Goal: Task Accomplishment & Management: Manage account settings

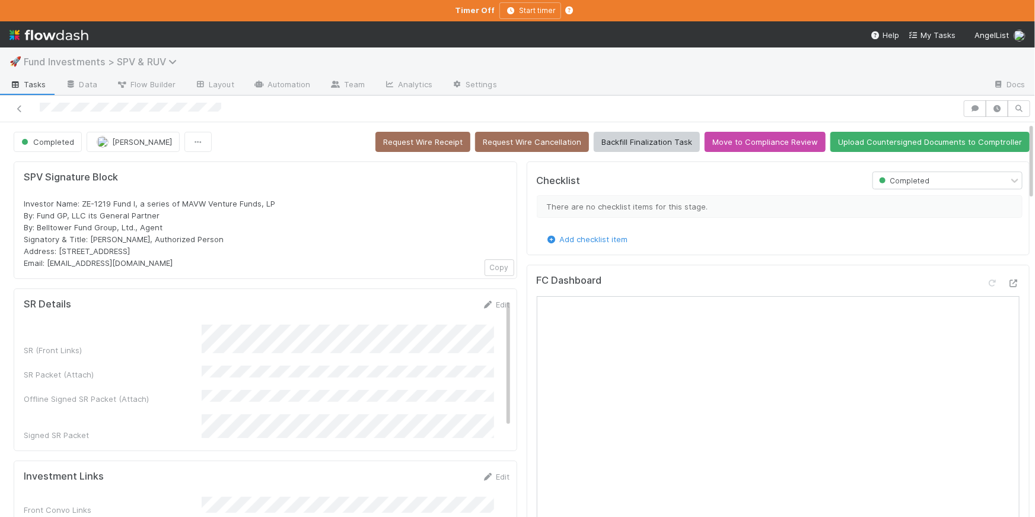
click at [161, 59] on span "Fund Investments > SPV & RUV" at bounding box center [103, 62] width 159 height 12
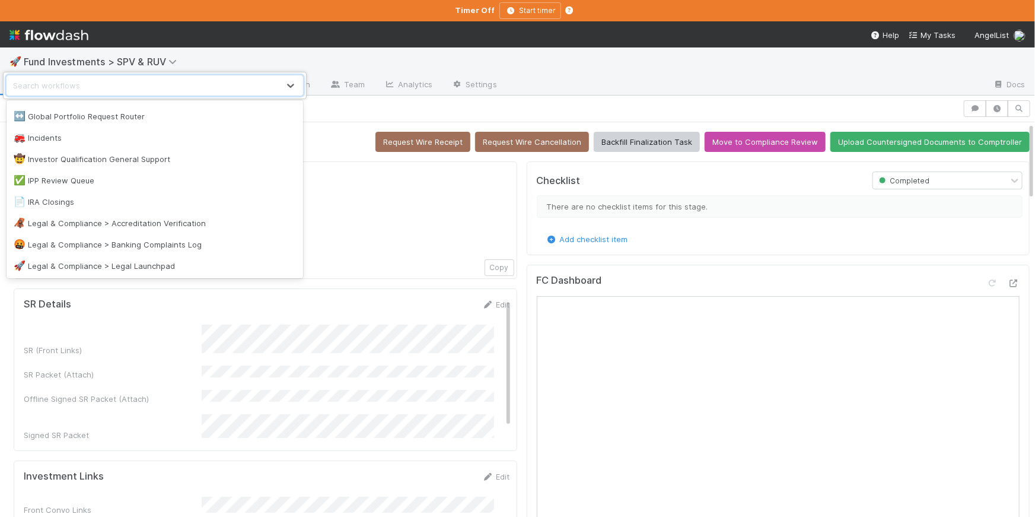
scroll to position [901, 0]
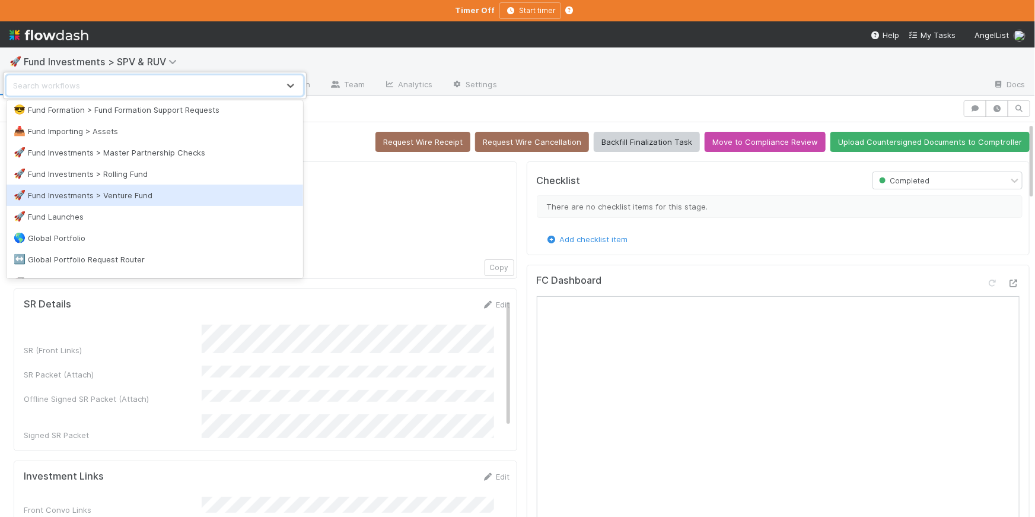
click at [181, 199] on div "🚀 Fund Investments > Venture Fund" at bounding box center [155, 195] width 282 height 12
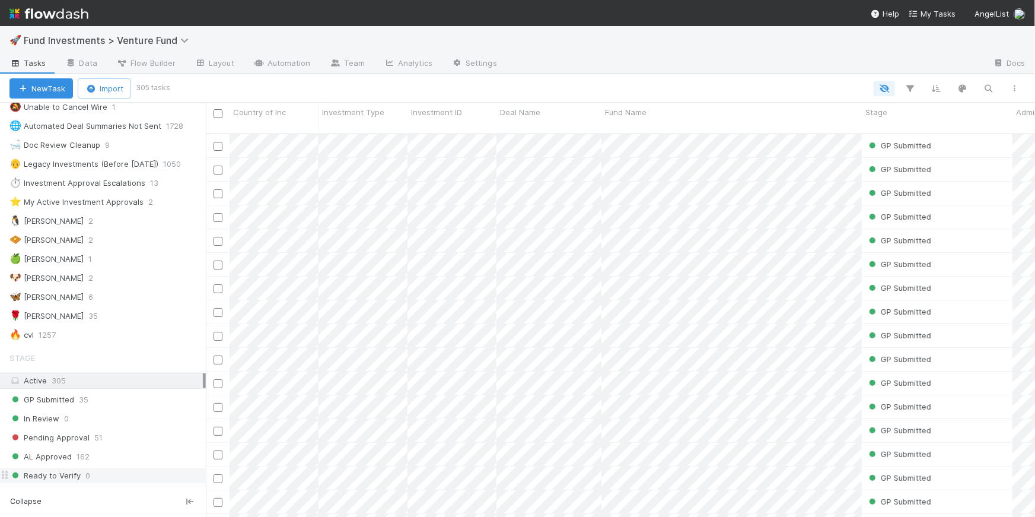
scroll to position [200, 0]
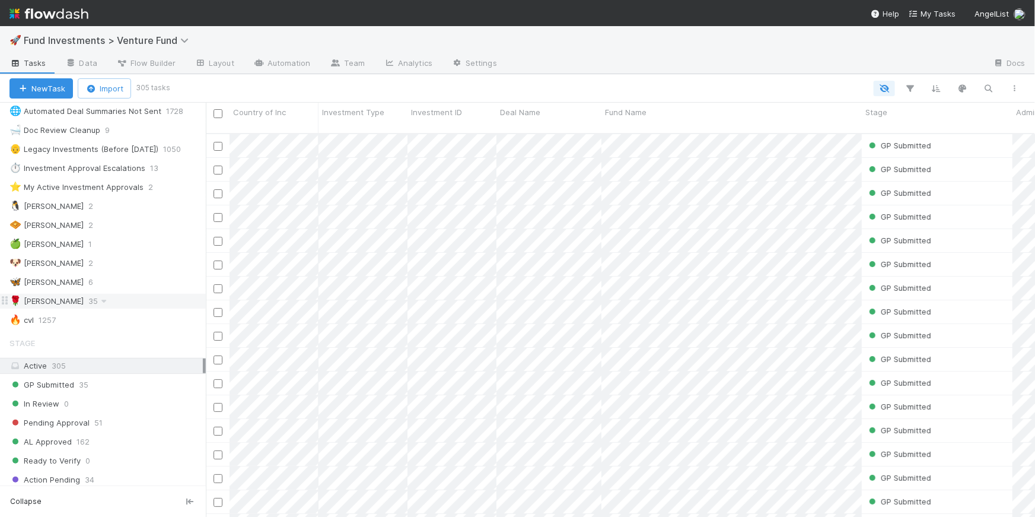
click at [85, 300] on div "🌹 Karen S 35" at bounding box center [107, 301] width 196 height 15
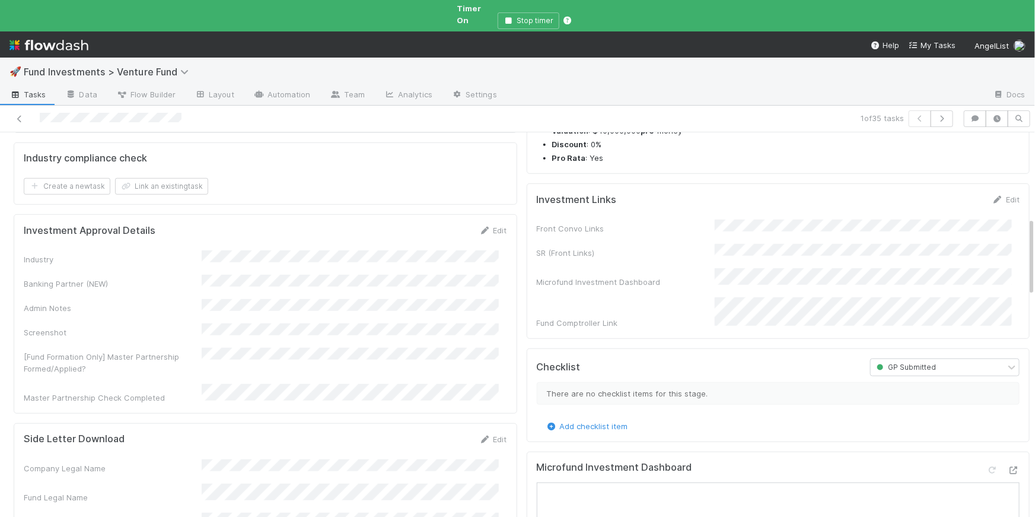
scroll to position [427, 0]
click at [1008, 465] on icon at bounding box center [1014, 469] width 12 height 8
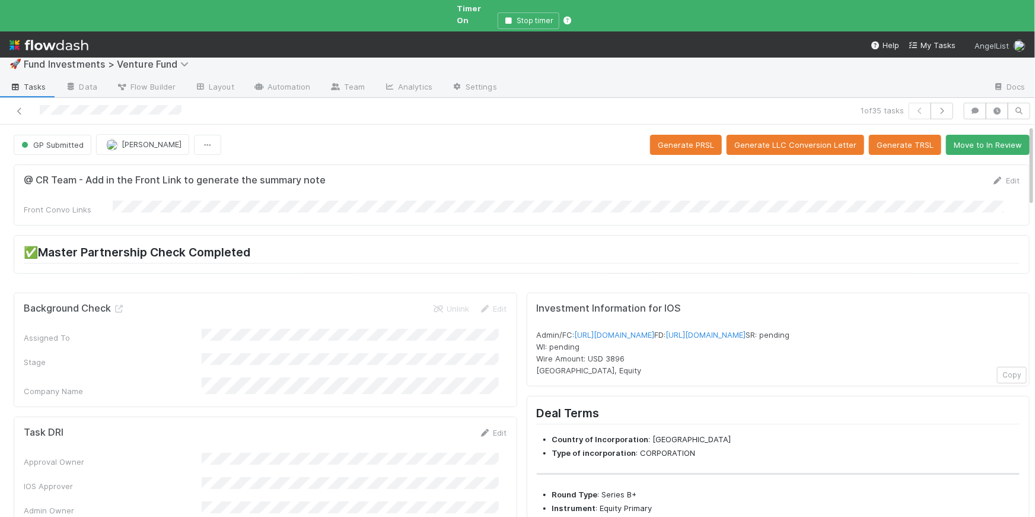
scroll to position [8, 0]
click at [655, 330] on link "https://venture.angellist.com/v/admin/funds/investment/29286" at bounding box center [615, 334] width 80 height 9
click at [940, 107] on icon "button" at bounding box center [942, 110] width 12 height 7
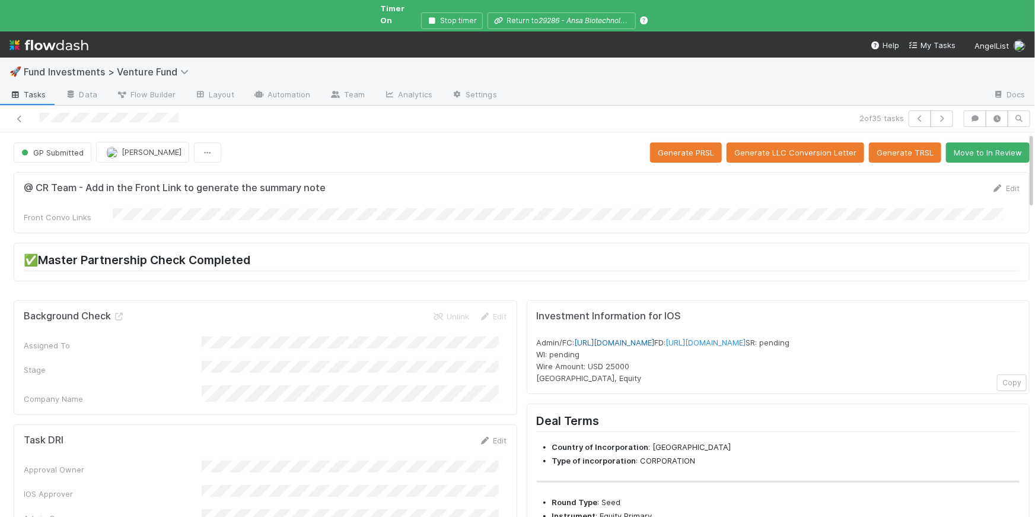
click at [655, 338] on link "https://venture.angellist.com/v/admin/funds/investment/29285" at bounding box center [615, 342] width 80 height 9
click at [937, 115] on icon "button" at bounding box center [942, 118] width 12 height 7
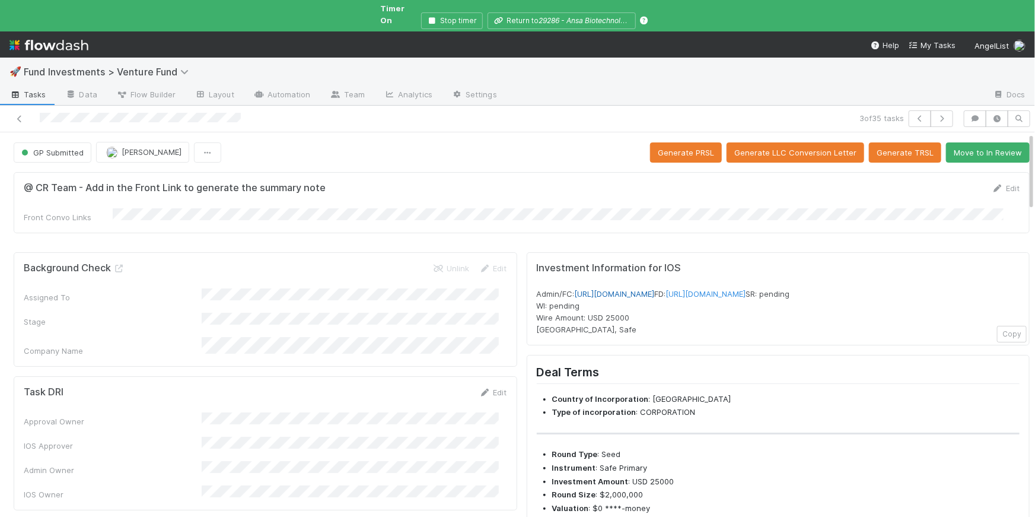
click at [655, 289] on link "https://venture.angellist.com/v/admin/funds/investment/29284" at bounding box center [615, 293] width 80 height 9
click at [939, 115] on icon "button" at bounding box center [942, 118] width 12 height 7
click at [655, 289] on link "https://venture.angellist.com/v/admin/funds/investment/29283" at bounding box center [615, 293] width 80 height 9
click at [938, 115] on icon "button" at bounding box center [942, 118] width 12 height 7
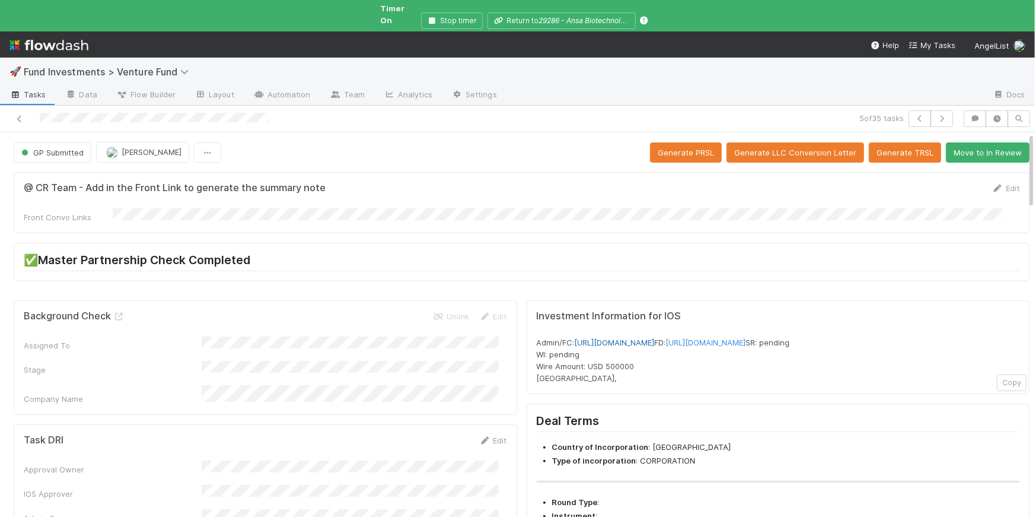
click at [655, 338] on link "https://venture.angellist.com/v/admin/funds/investment/29281" at bounding box center [615, 342] width 80 height 9
click at [937, 115] on icon "button" at bounding box center [942, 118] width 12 height 7
click at [655, 338] on link "https://venture.angellist.com/v/admin/funds/investment/29280" at bounding box center [615, 342] width 80 height 9
click at [939, 116] on button "button" at bounding box center [942, 118] width 23 height 17
click at [655, 338] on link "https://venture.angellist.com/v/admin/funds/investment/29279" at bounding box center [615, 342] width 80 height 9
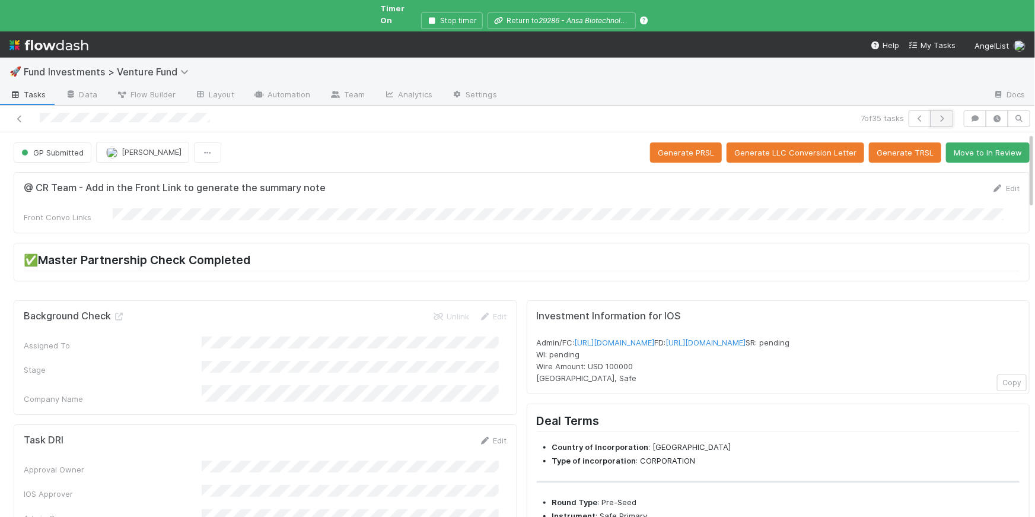
click at [936, 115] on icon "button" at bounding box center [942, 118] width 12 height 7
click at [655, 338] on link "https://venture.angellist.com/v/admin/funds/investment/29277" at bounding box center [615, 342] width 80 height 9
click at [942, 110] on button "button" at bounding box center [942, 118] width 23 height 17
click at [655, 338] on link "[URL][DOMAIN_NAME]" at bounding box center [615, 342] width 80 height 9
click at [936, 115] on icon "button" at bounding box center [942, 118] width 12 height 7
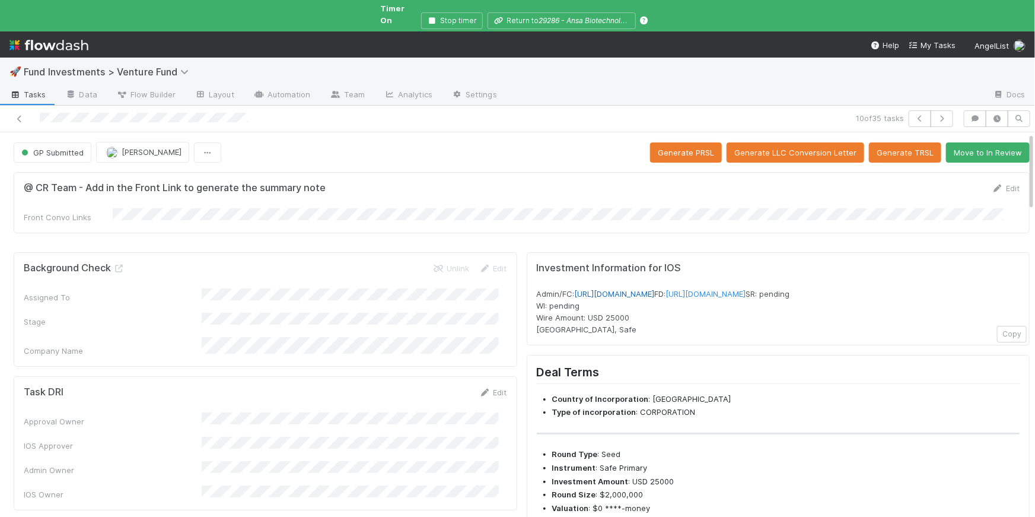
click at [655, 289] on link "https://venture.angellist.com/v/admin/funds/investment/29276" at bounding box center [615, 293] width 80 height 9
click at [937, 115] on icon "button" at bounding box center [942, 118] width 12 height 7
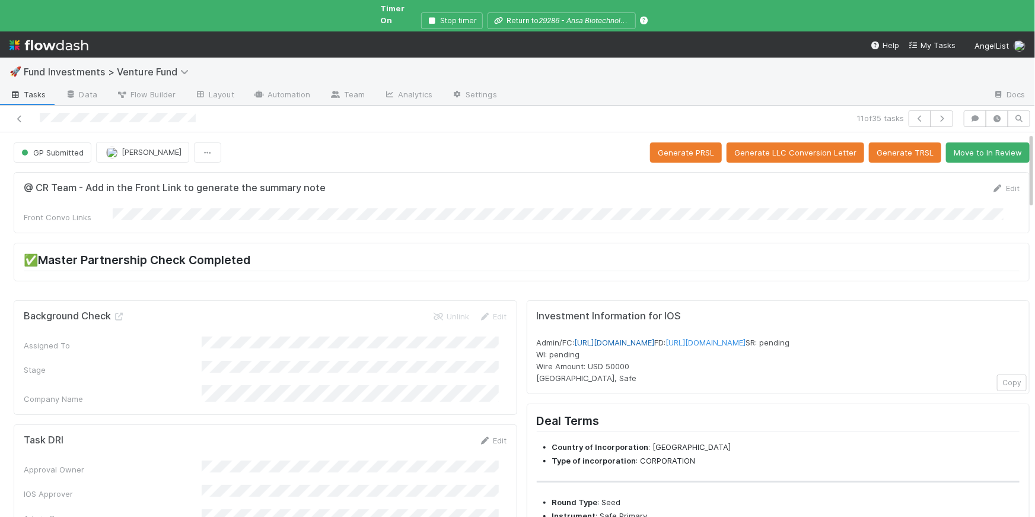
click at [655, 338] on link "https://venture.angellist.com/v/admin/funds/investment/29275" at bounding box center [615, 342] width 80 height 9
click at [941, 110] on button "button" at bounding box center [942, 118] width 23 height 17
click at [655, 338] on link "https://venture.angellist.com/v/admin/funds/investment/29274" at bounding box center [615, 342] width 80 height 9
click at [933, 113] on button "button" at bounding box center [942, 118] width 23 height 17
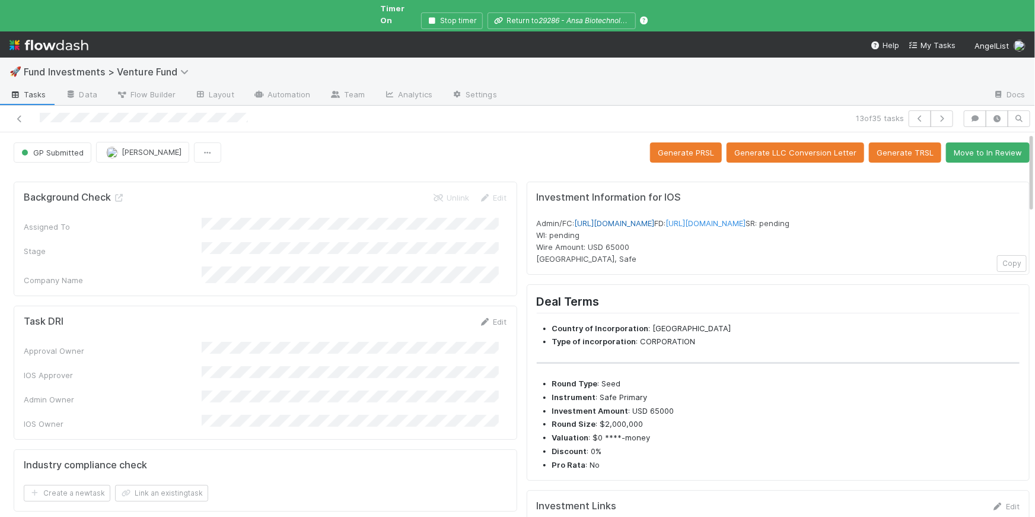
click at [655, 218] on link "https://venture.angellist.com/v/admin/funds/investment/29273" at bounding box center [615, 222] width 80 height 9
click at [937, 112] on button "button" at bounding box center [942, 118] width 23 height 17
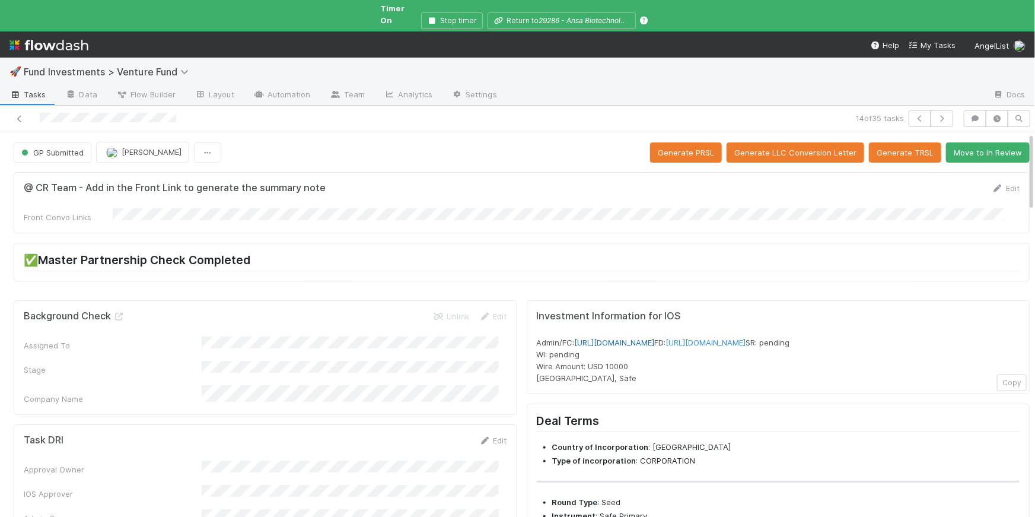
click at [655, 338] on link "https://venture.angellist.com/v/admin/funds/investment/29272" at bounding box center [615, 342] width 80 height 9
click at [941, 110] on button "button" at bounding box center [942, 118] width 23 height 17
click at [655, 338] on link "https://venture.angellist.com/v/admin/funds/investment/29271" at bounding box center [615, 342] width 80 height 9
click at [969, 115] on icon "button" at bounding box center [975, 118] width 12 height 7
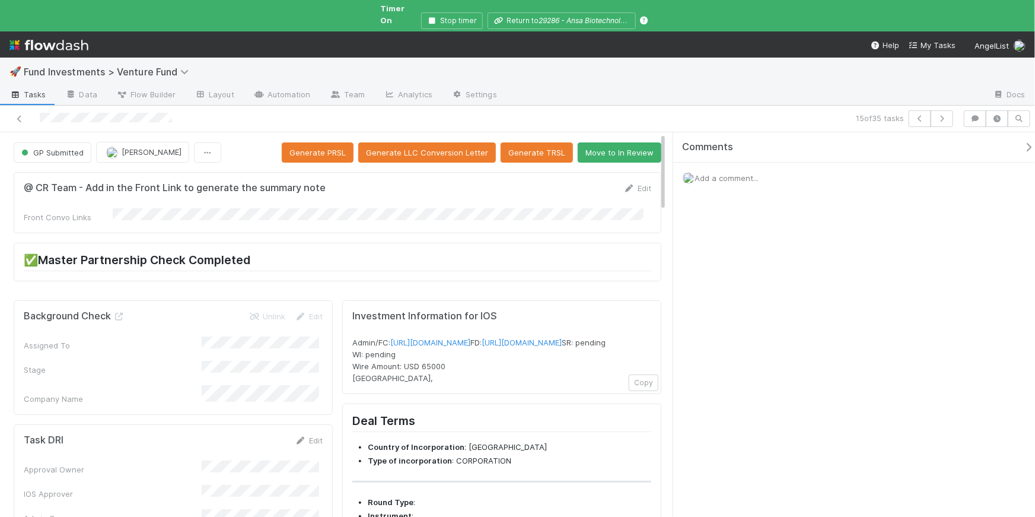
click at [766, 165] on div "Add a comment..." at bounding box center [858, 178] width 370 height 31
click at [754, 173] on span "Add a comment..." at bounding box center [727, 177] width 64 height 9
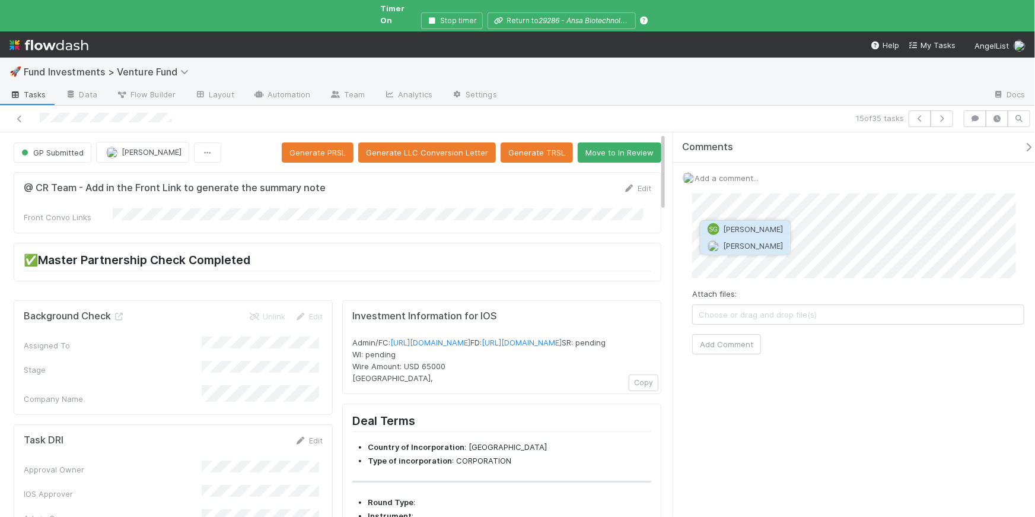
click at [736, 253] on button "Sarah Zheng" at bounding box center [746, 245] width 90 height 17
click at [710, 335] on button "Add Comment" at bounding box center [726, 344] width 69 height 20
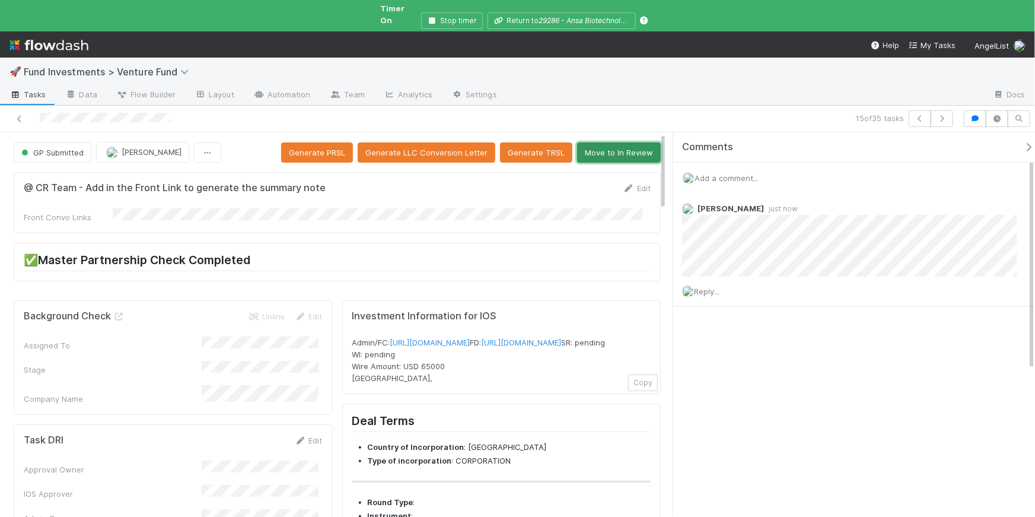
click at [630, 144] on button "Move to In Review" at bounding box center [619, 152] width 84 height 20
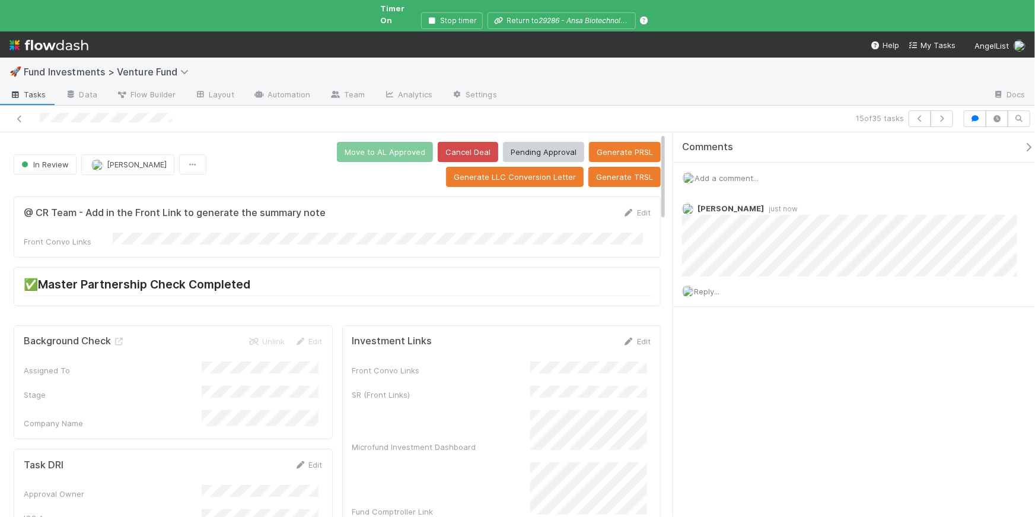
click at [1019, 143] on div "Comments" at bounding box center [858, 147] width 370 height 30
click at [1027, 142] on button "button" at bounding box center [1031, 147] width 24 height 11
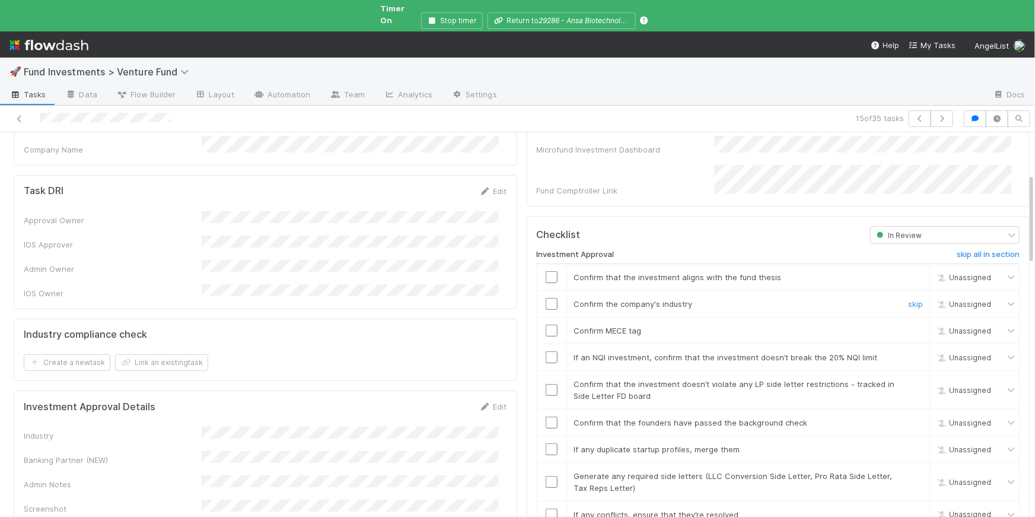
scroll to position [553, 0]
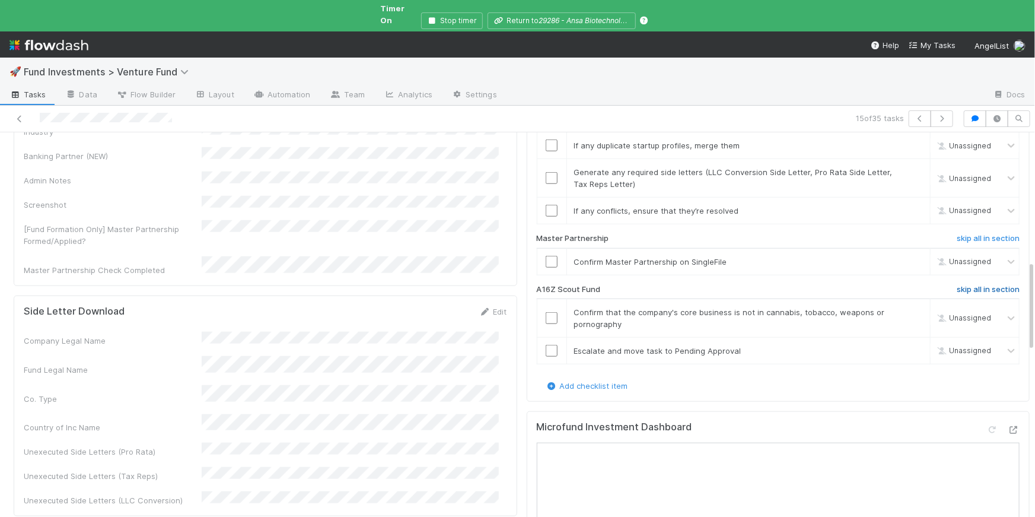
click at [957, 285] on h6 "skip all in section" at bounding box center [988, 289] width 63 height 9
click at [546, 256] on input "checkbox" at bounding box center [552, 262] width 12 height 12
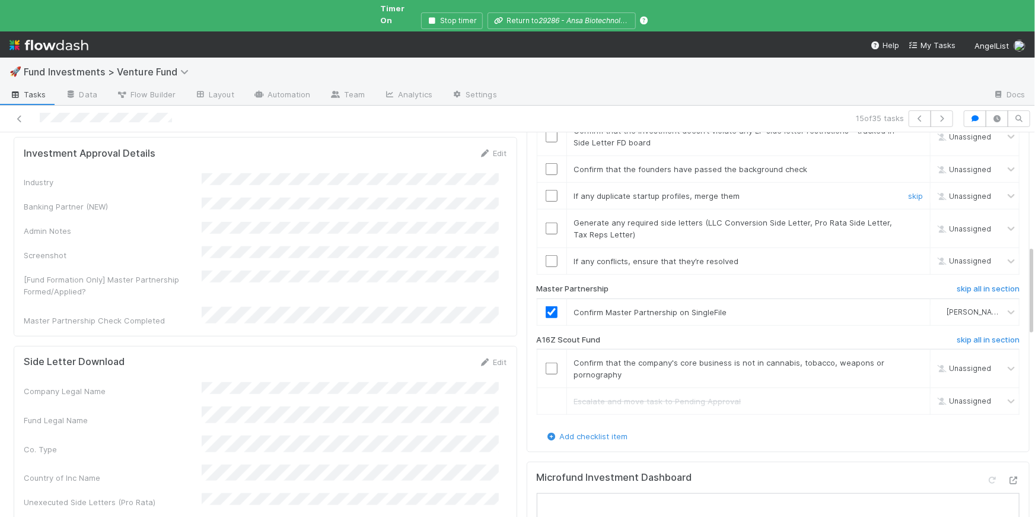
scroll to position [486, 0]
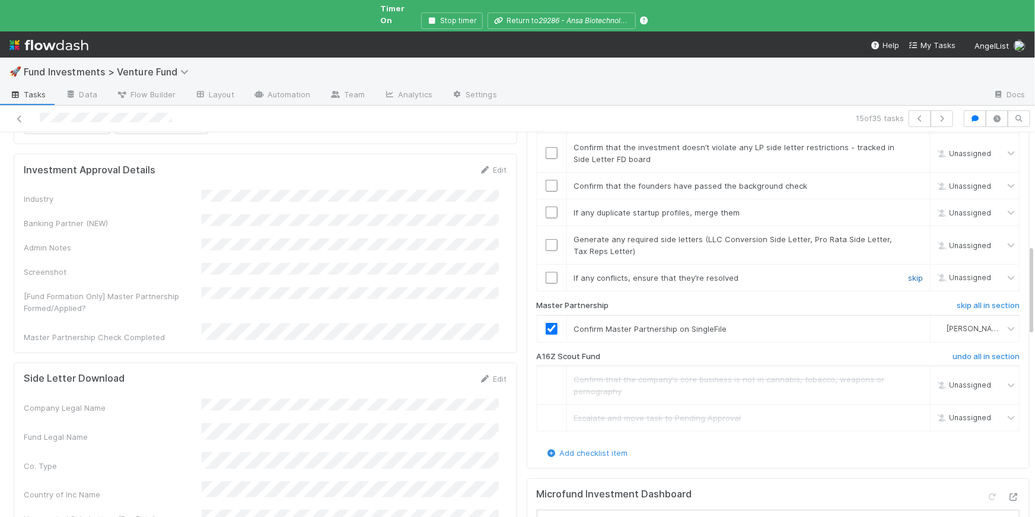
click at [908, 273] on link "skip" at bounding box center [915, 277] width 15 height 9
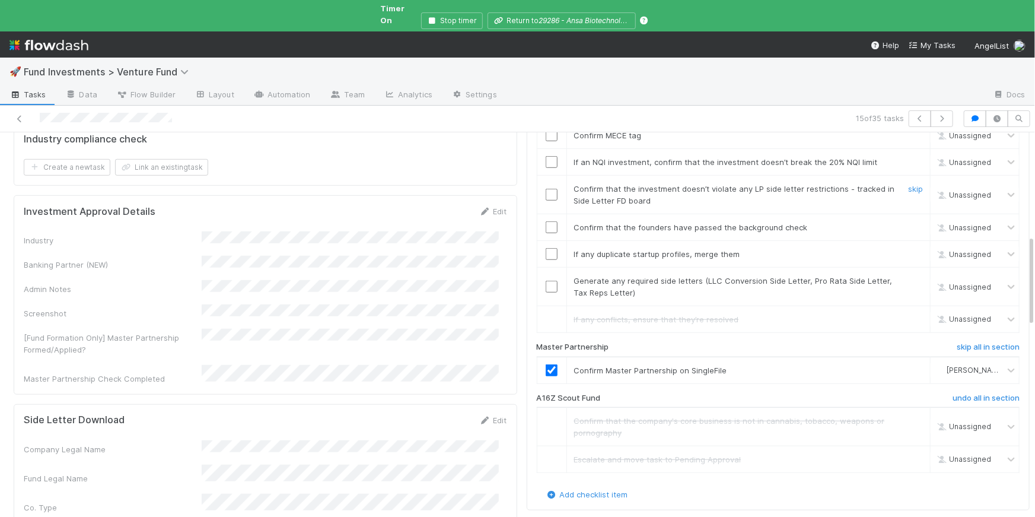
scroll to position [388, 0]
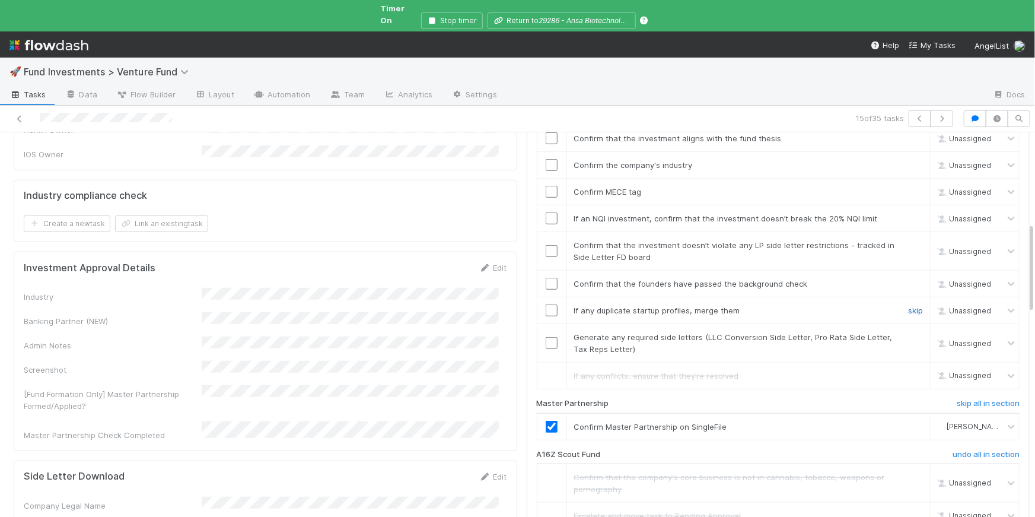
click at [908, 306] on link "skip" at bounding box center [915, 310] width 15 height 9
click at [908, 332] on link "skip" at bounding box center [915, 336] width 15 height 9
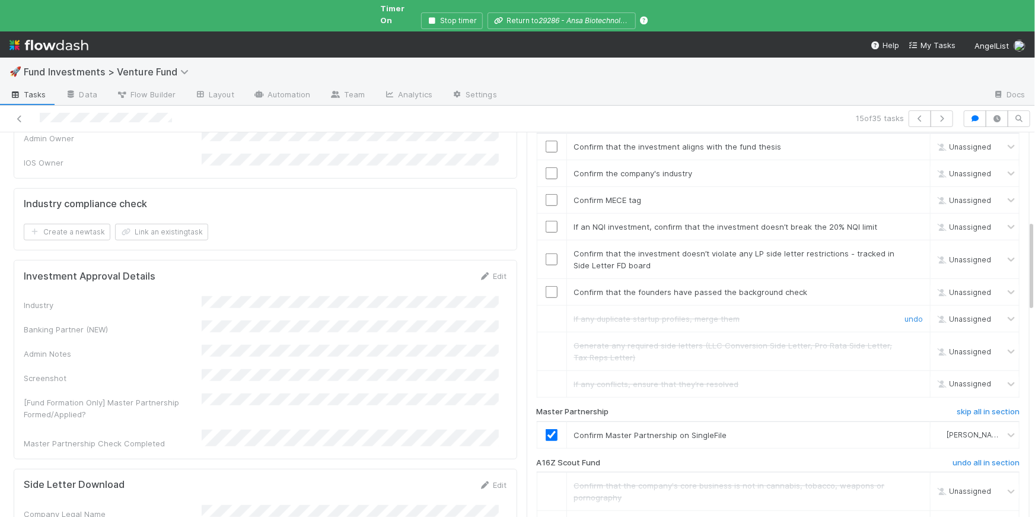
scroll to position [392, 0]
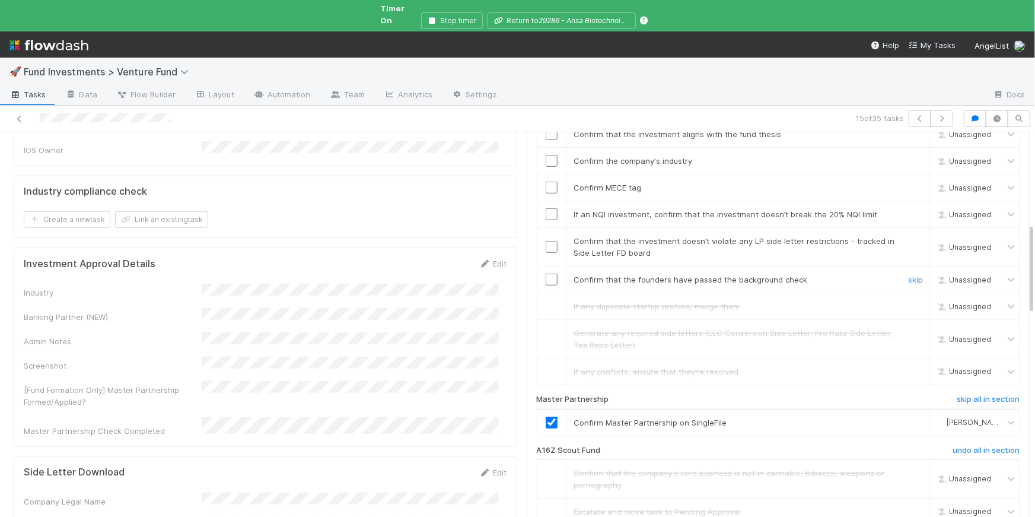
click at [546, 273] on input "checkbox" at bounding box center [552, 279] width 12 height 12
click at [546, 241] on input "checkbox" at bounding box center [552, 247] width 12 height 12
click at [546, 208] on input "checkbox" at bounding box center [552, 214] width 12 height 12
click at [495, 259] on link "Edit" at bounding box center [493, 263] width 28 height 9
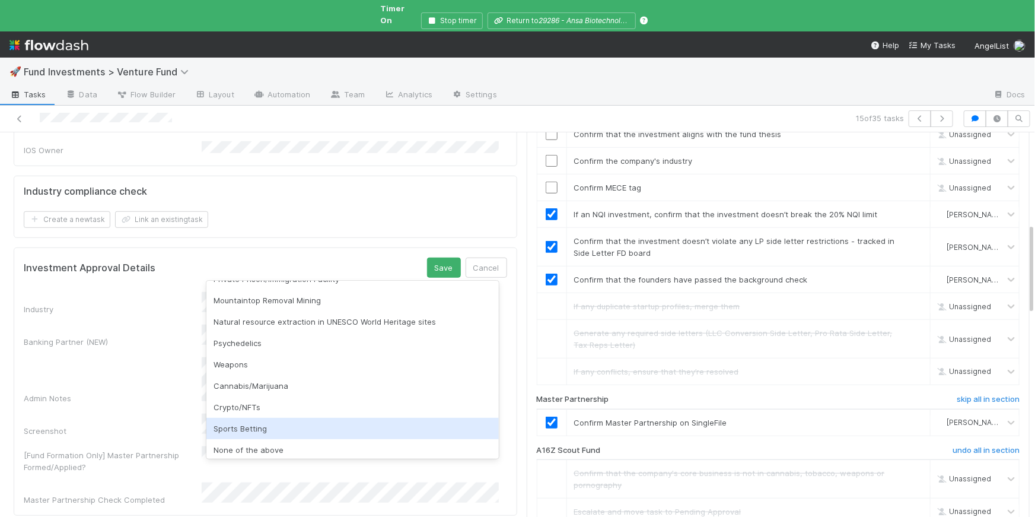
scroll to position [291, 0]
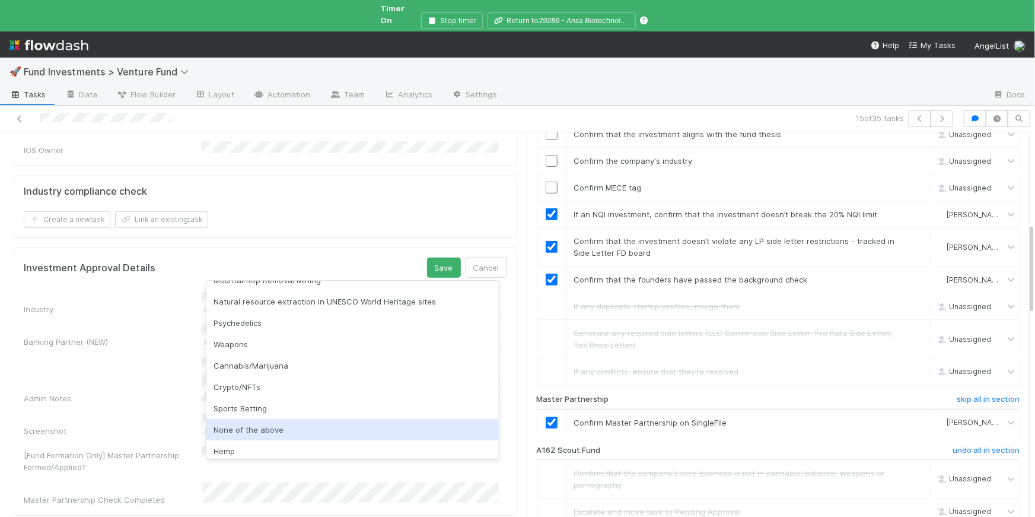
click at [278, 425] on div "None of the above" at bounding box center [352, 429] width 292 height 21
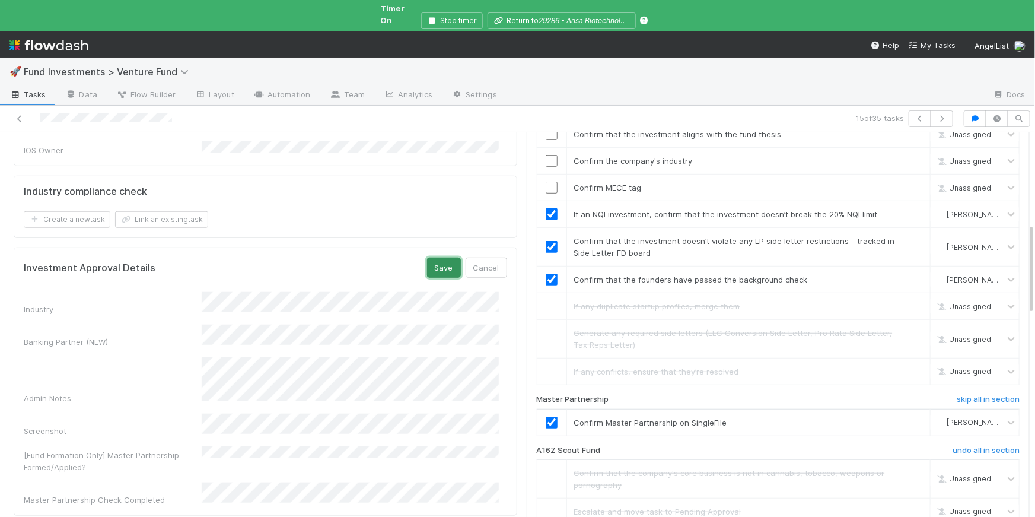
click at [435, 257] on button "Save" at bounding box center [444, 267] width 34 height 20
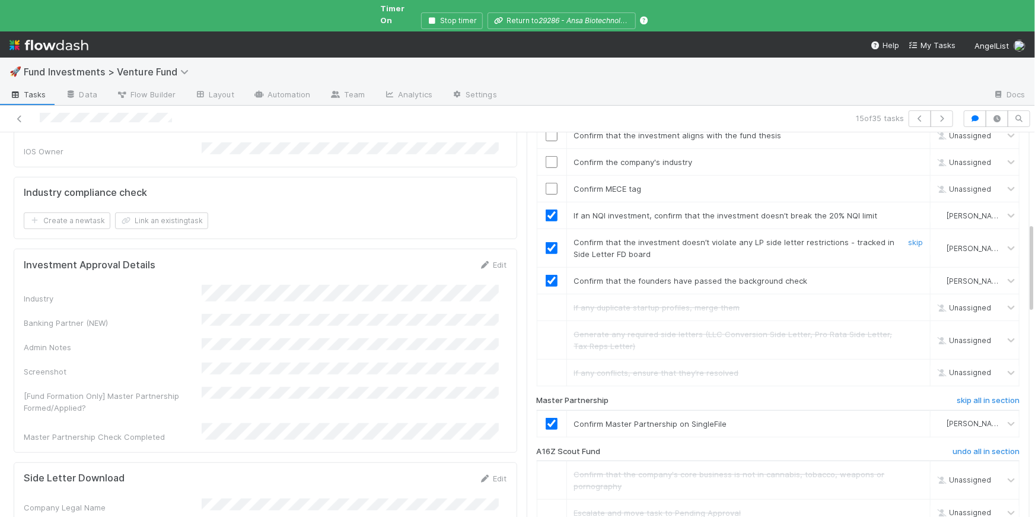
scroll to position [390, 0]
click at [546, 183] on input "checkbox" at bounding box center [552, 189] width 12 height 12
click at [546, 157] on input "checkbox" at bounding box center [552, 163] width 12 height 12
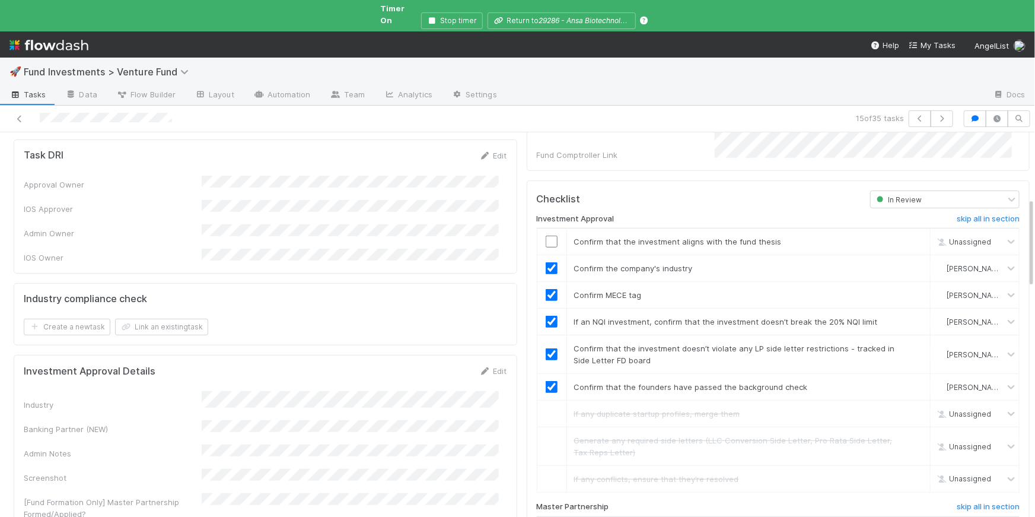
scroll to position [282, 0]
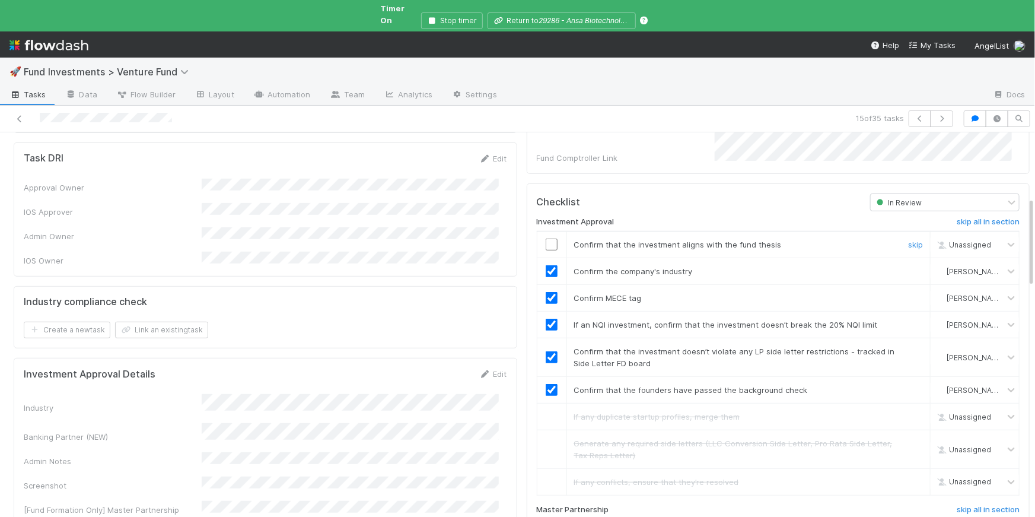
click at [546, 238] on input "checkbox" at bounding box center [552, 244] width 12 height 12
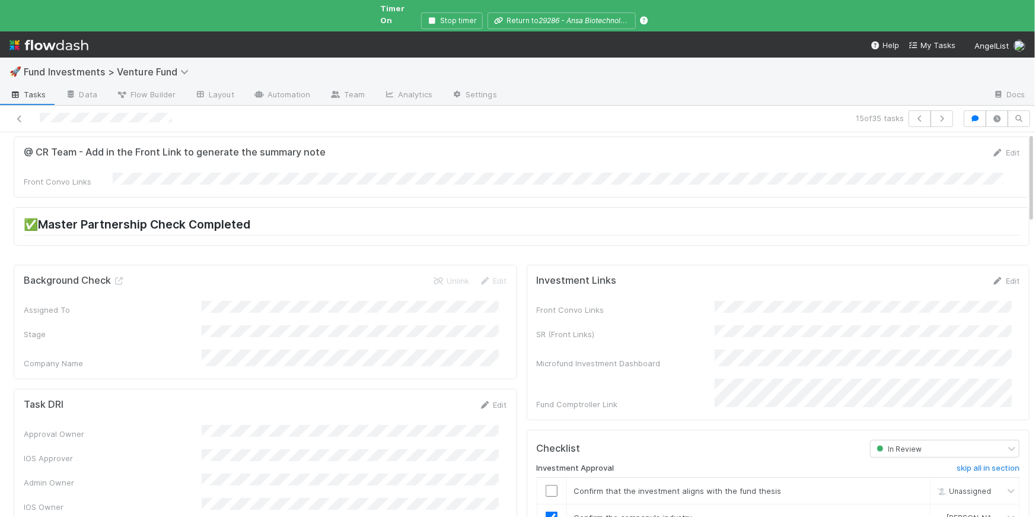
scroll to position [0, 0]
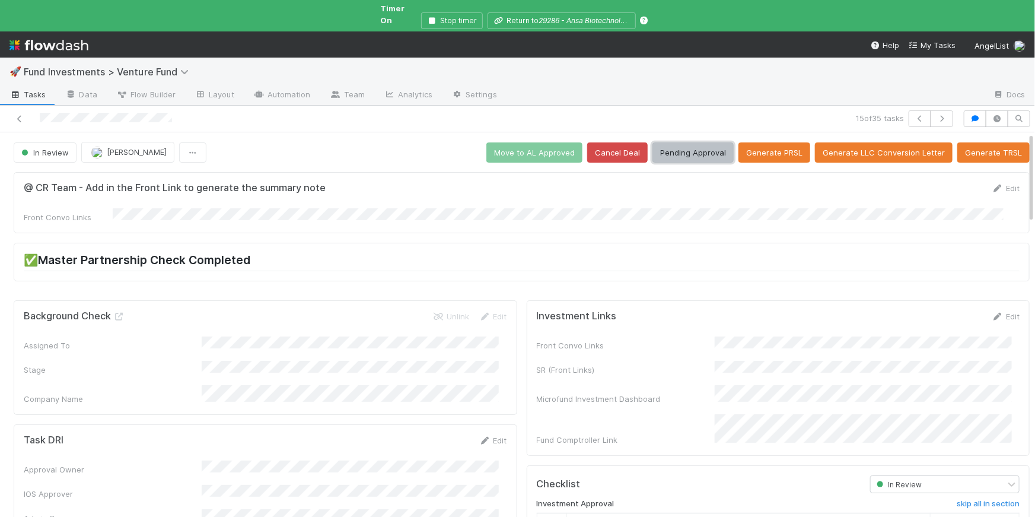
checkbox input "true"
click at [679, 142] on button "Pending Approval" at bounding box center [693, 152] width 81 height 20
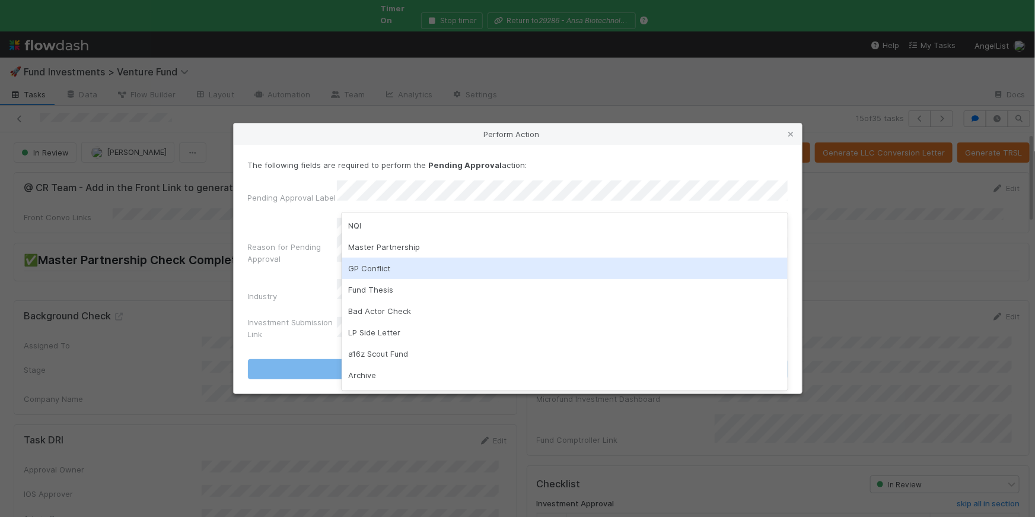
scroll to position [83, 0]
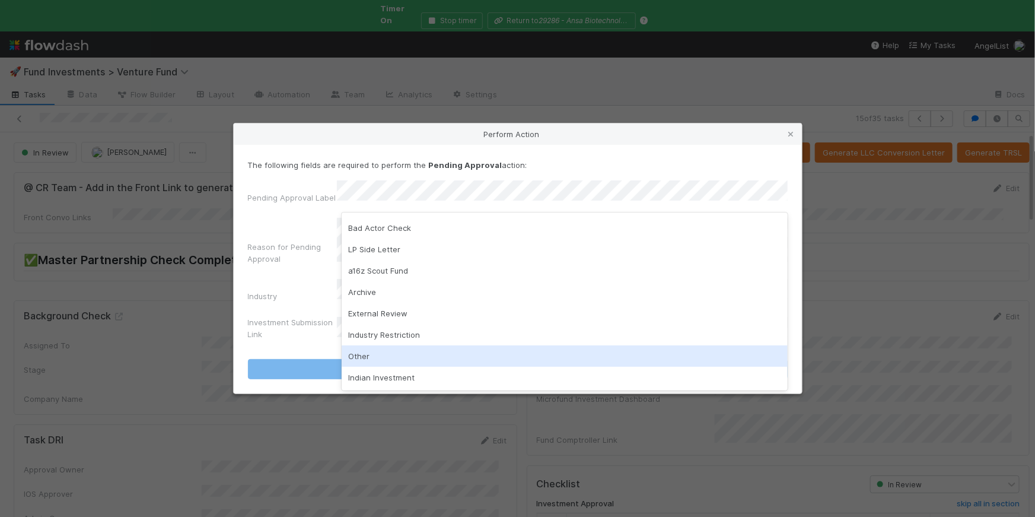
drag, startPoint x: 384, startPoint y: 352, endPoint x: 378, endPoint y: 302, distance: 50.8
click at [384, 352] on div "Other" at bounding box center [565, 355] width 446 height 21
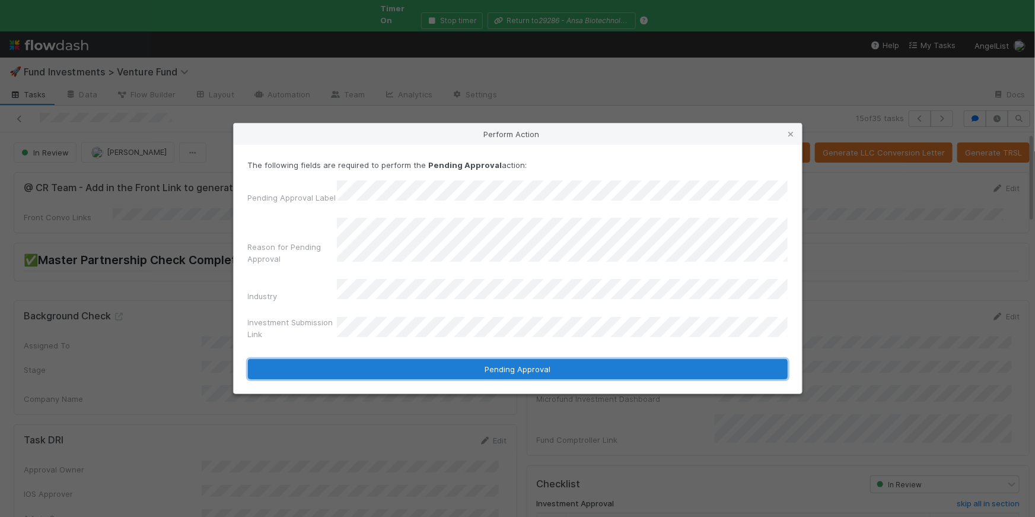
click at [482, 366] on button "Pending Approval" at bounding box center [518, 369] width 540 height 20
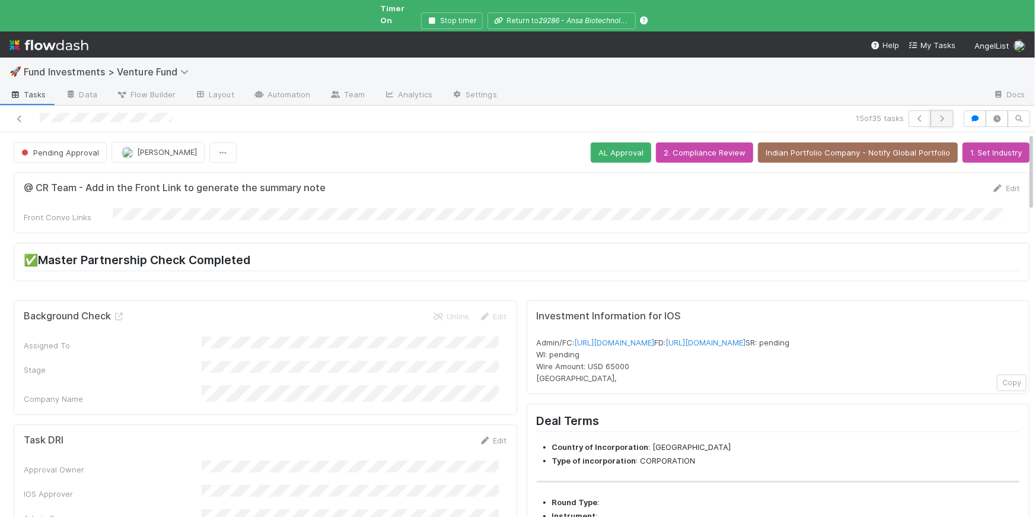
click at [939, 112] on button "button" at bounding box center [942, 118] width 23 height 17
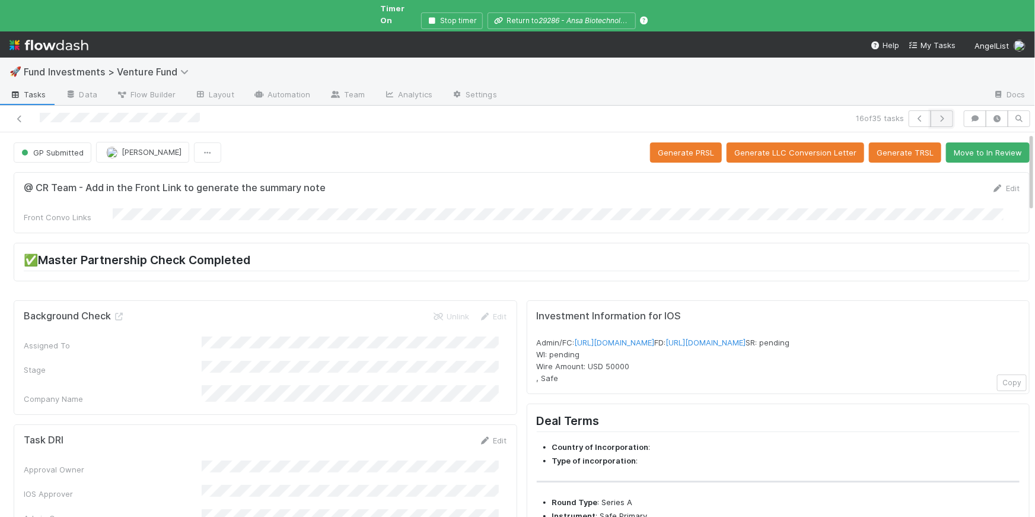
click at [936, 115] on icon "button" at bounding box center [942, 118] width 12 height 7
click at [655, 338] on link "https://venture.angellist.com/v/admin/funds/investment/29268" at bounding box center [615, 342] width 80 height 9
click at [935, 114] on button "button" at bounding box center [942, 118] width 23 height 17
click at [655, 338] on link "https://venture.angellist.com/v/admin/funds/investment/29263" at bounding box center [615, 342] width 80 height 9
click at [937, 115] on icon "button" at bounding box center [942, 118] width 12 height 7
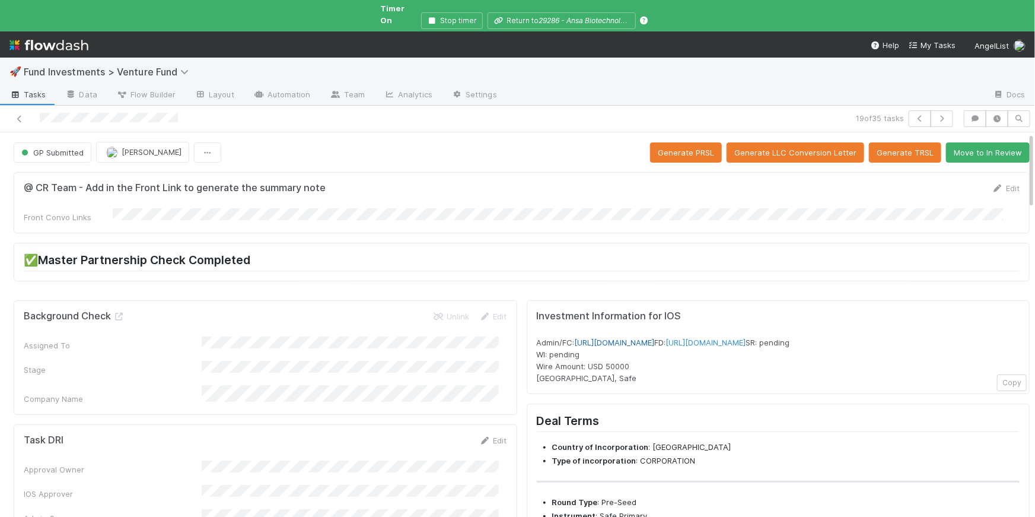
click at [655, 338] on link "https://venture.angellist.com/v/admin/funds/investment/29266" at bounding box center [615, 342] width 80 height 9
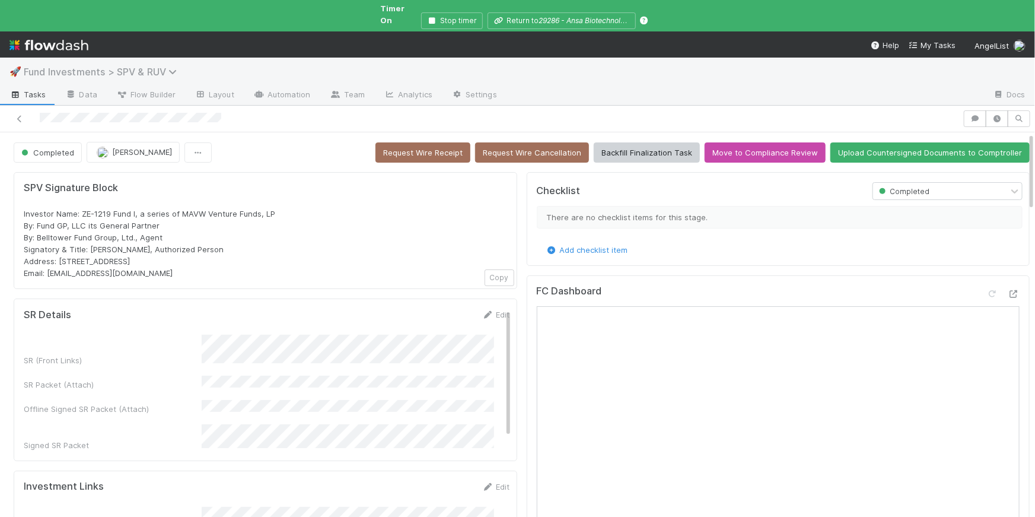
click at [173, 67] on icon at bounding box center [174, 71] width 12 height 9
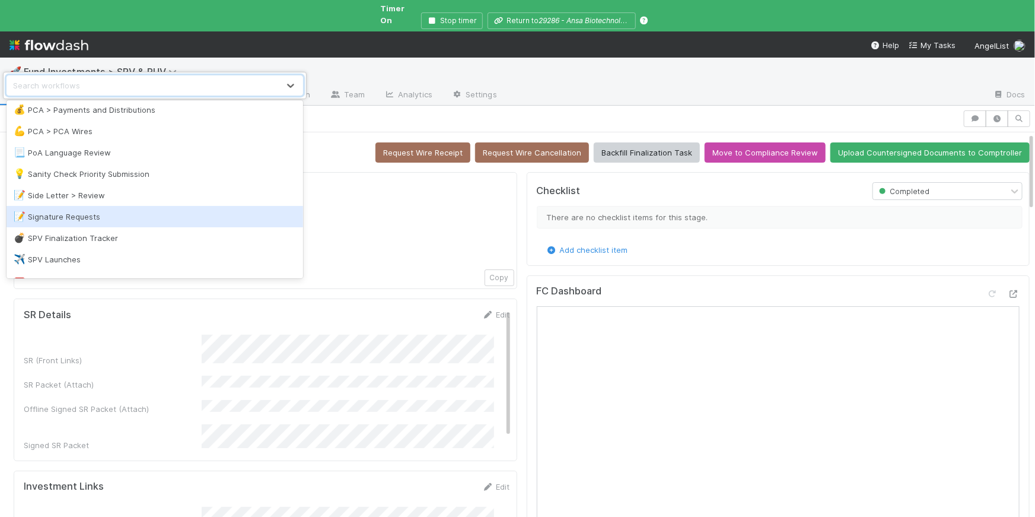
scroll to position [1317, 0]
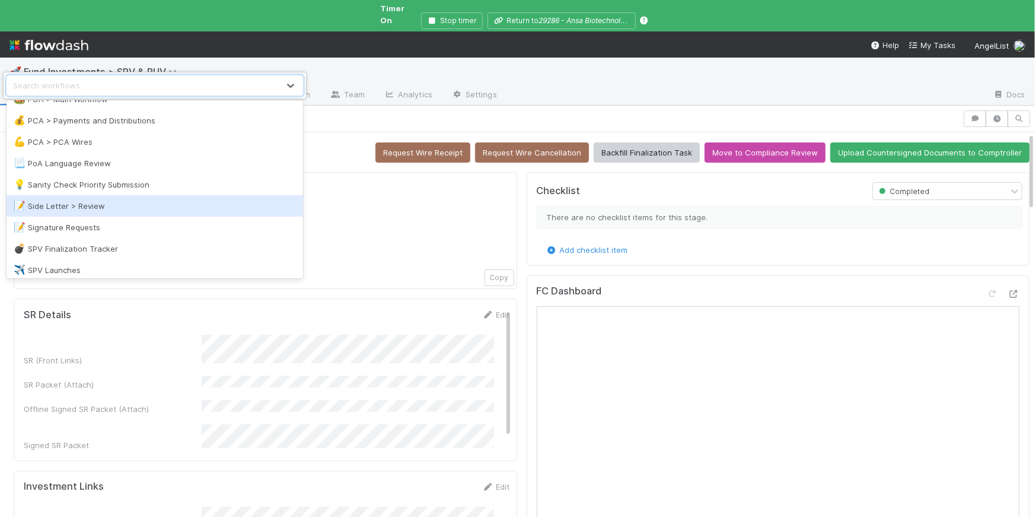
click at [157, 208] on div "📝 Side Letter > Review" at bounding box center [155, 206] width 282 height 12
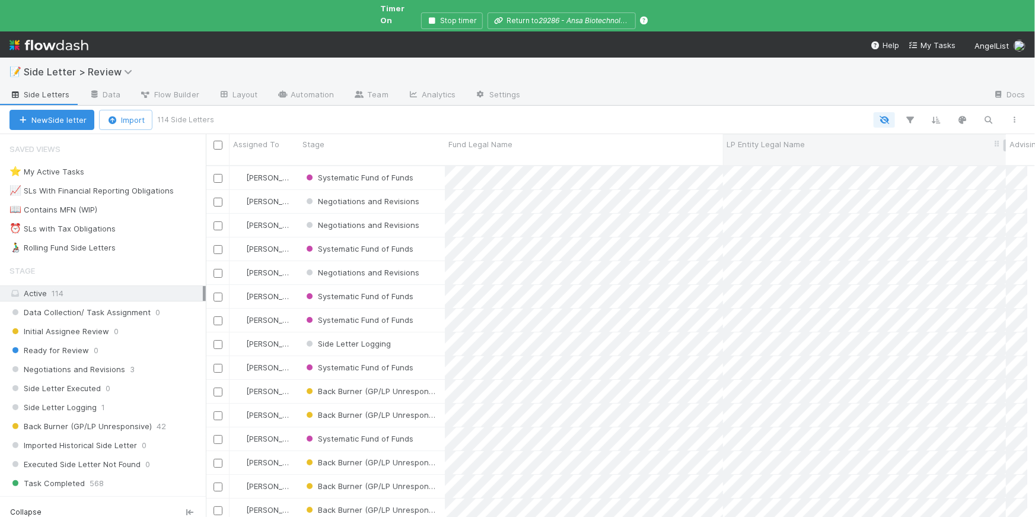
scroll to position [364, 813]
click at [983, 114] on icon "button" at bounding box center [989, 119] width 12 height 11
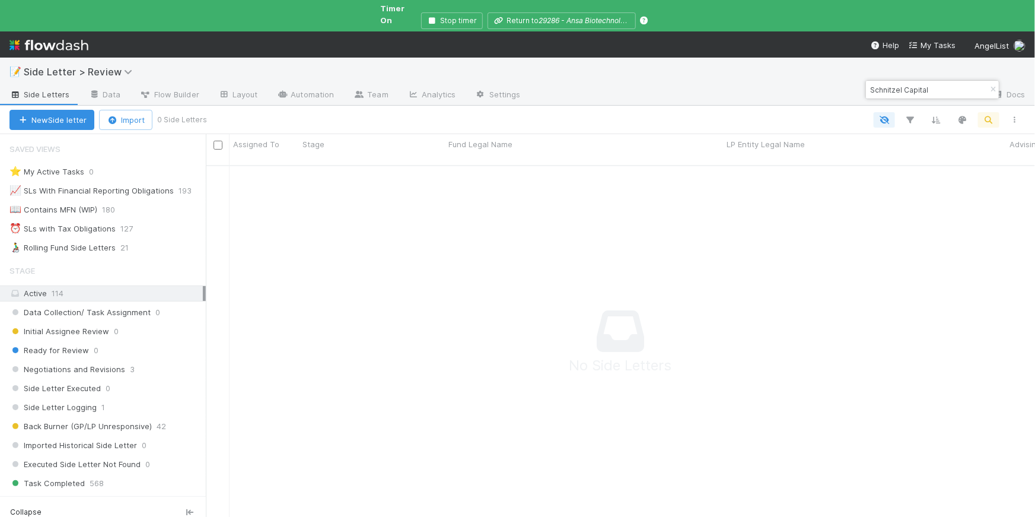
scroll to position [356, 813]
click at [871, 90] on input "Schnitzel Capital" at bounding box center [927, 89] width 119 height 14
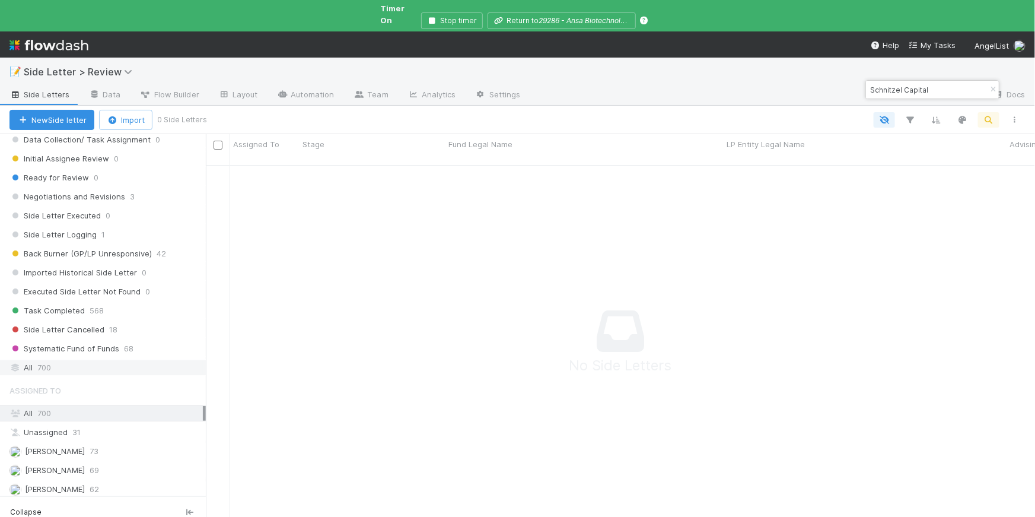
type input "Schnitzel Capital"
click at [103, 360] on div "All 700" at bounding box center [105, 367] width 193 height 15
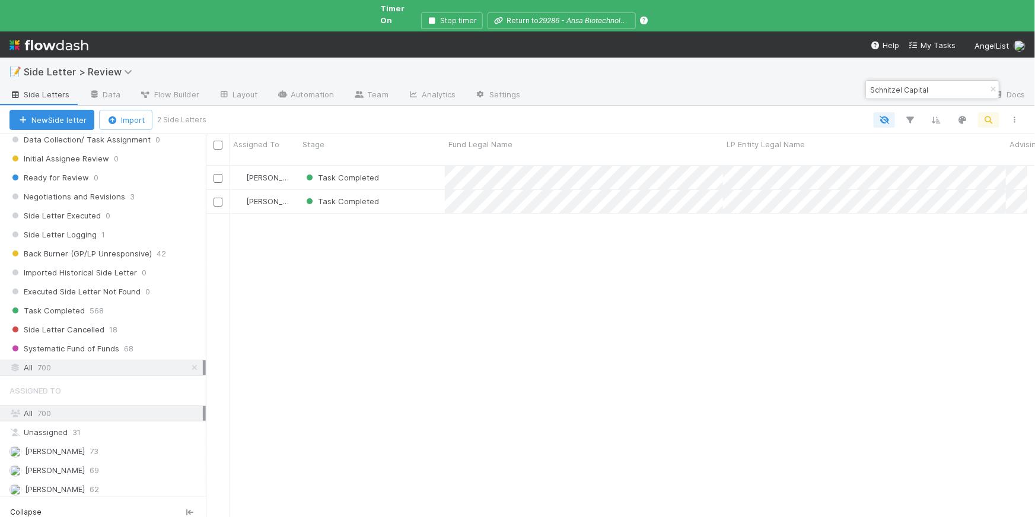
scroll to position [364, 813]
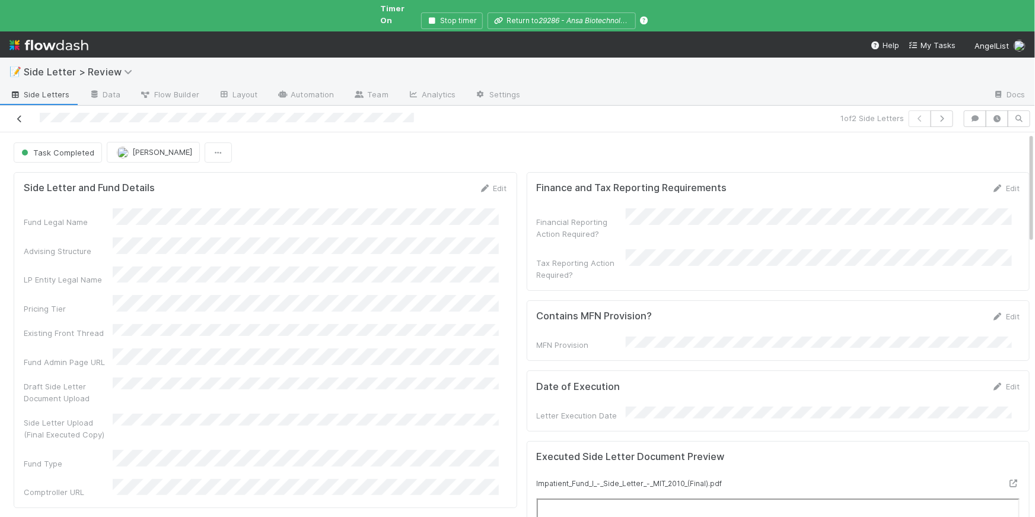
click at [23, 115] on icon at bounding box center [20, 119] width 12 height 8
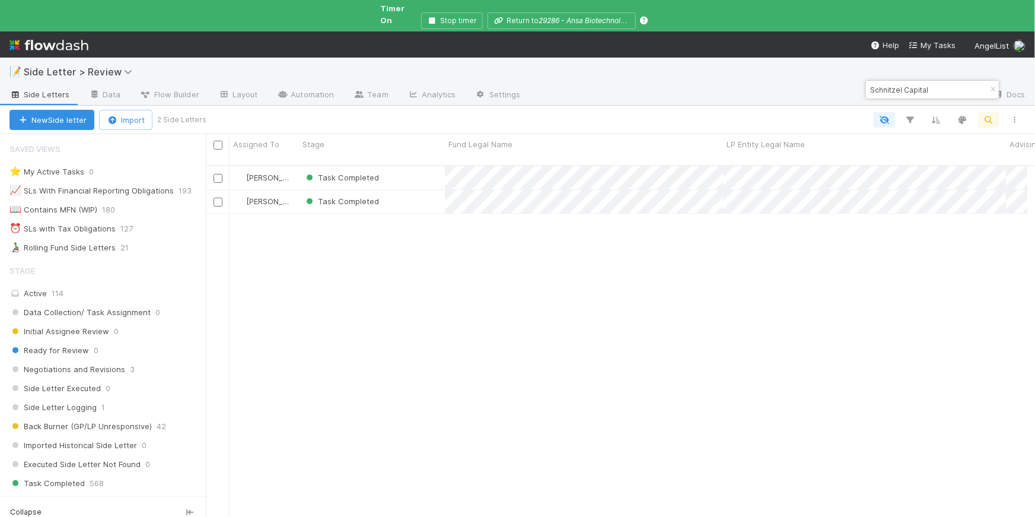
scroll to position [9, 9]
click at [990, 89] on icon "button" at bounding box center [993, 89] width 12 height 7
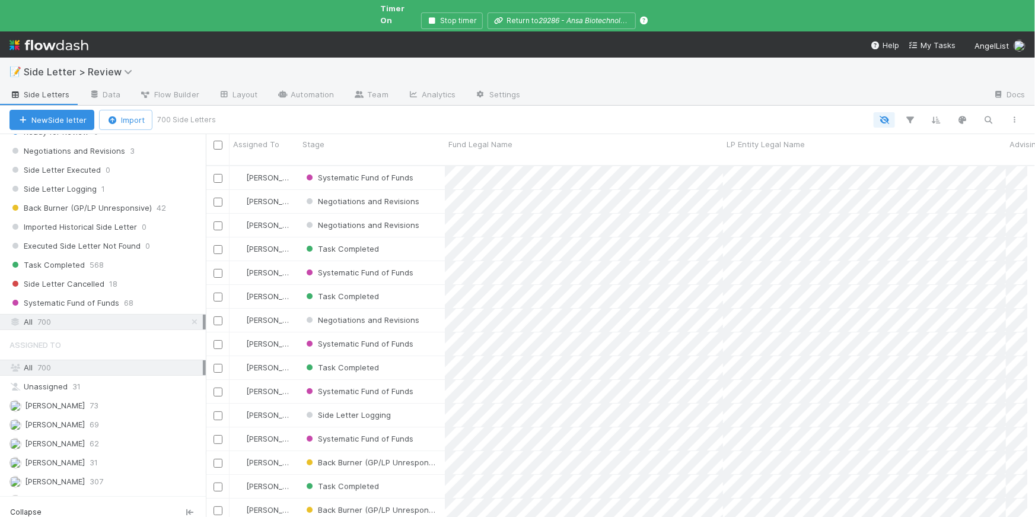
scroll to position [364, 813]
click at [49, 314] on span "700" at bounding box center [44, 321] width 14 height 15
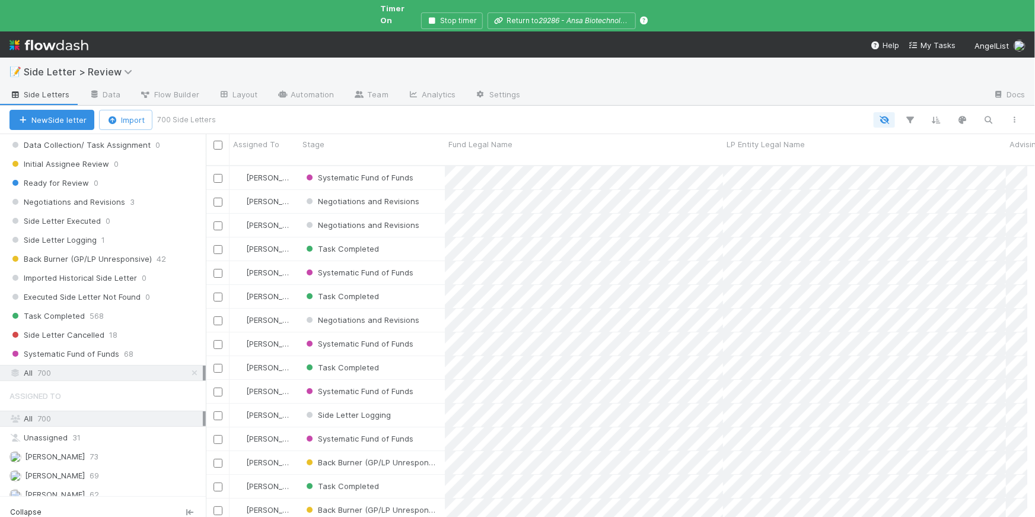
scroll to position [169, 0]
click at [991, 114] on icon "button" at bounding box center [989, 119] width 12 height 11
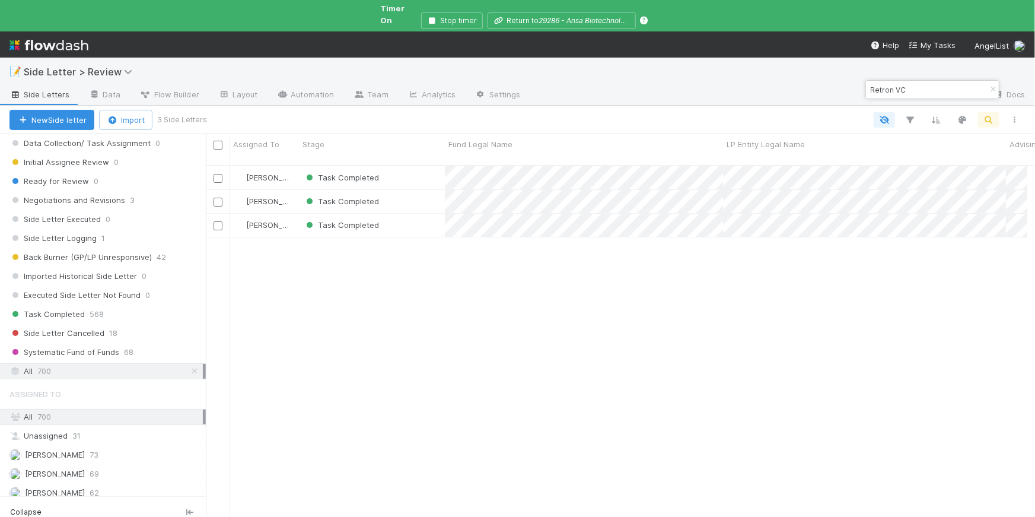
scroll to position [364, 813]
type input "Retron VC"
drag, startPoint x: 908, startPoint y: 87, endPoint x: 860, endPoint y: 86, distance: 48.1
click at [860, 86] on body "📝 Side Letter > Review Side Letters Data Flow Builder Layout Automation Team An…" at bounding box center [517, 258] width 1035 height 517
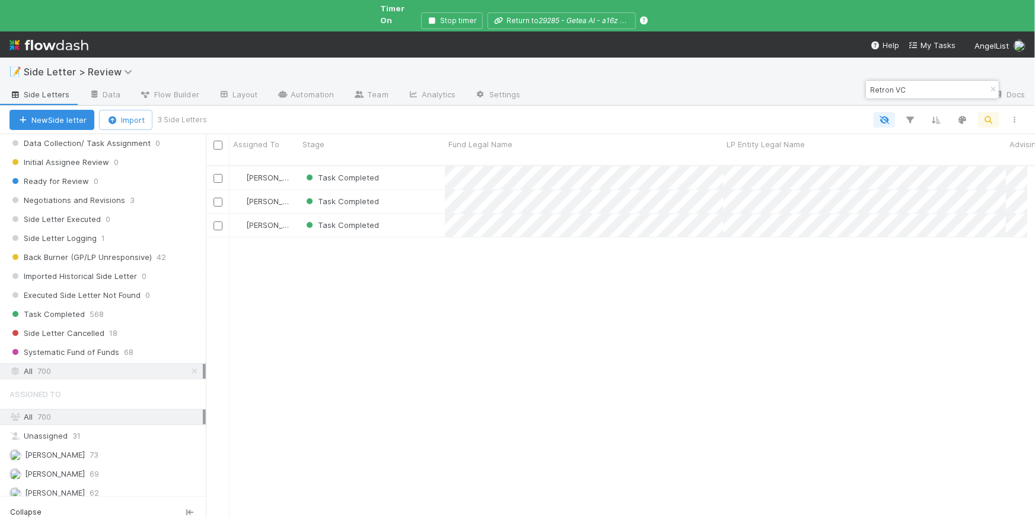
drag, startPoint x: 906, startPoint y: 87, endPoint x: 865, endPoint y: 85, distance: 41.5
click at [866, 85] on div "Retron VC" at bounding box center [933, 89] width 134 height 19
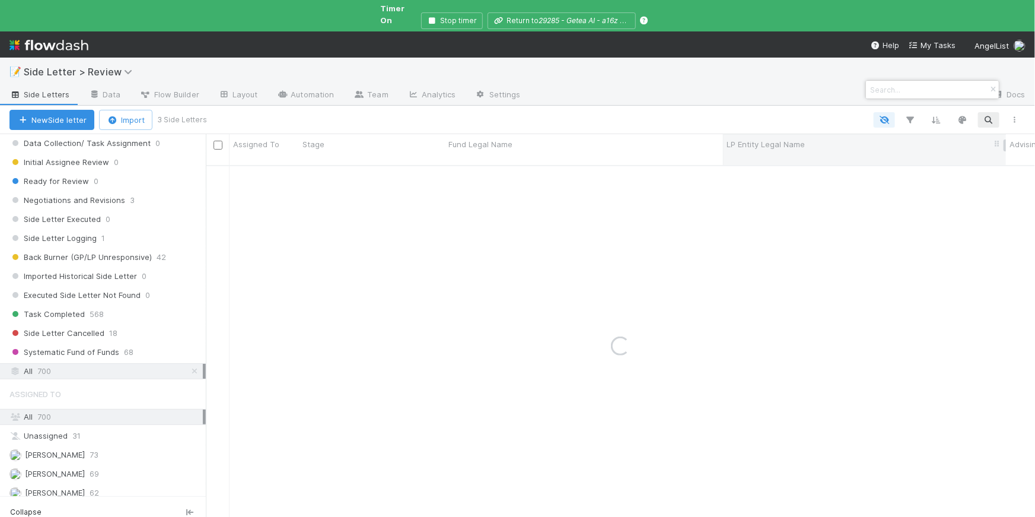
paste input "Explorer 34 Fund"
click at [900, 86] on input "Explorer 34 Fund" at bounding box center [927, 89] width 119 height 14
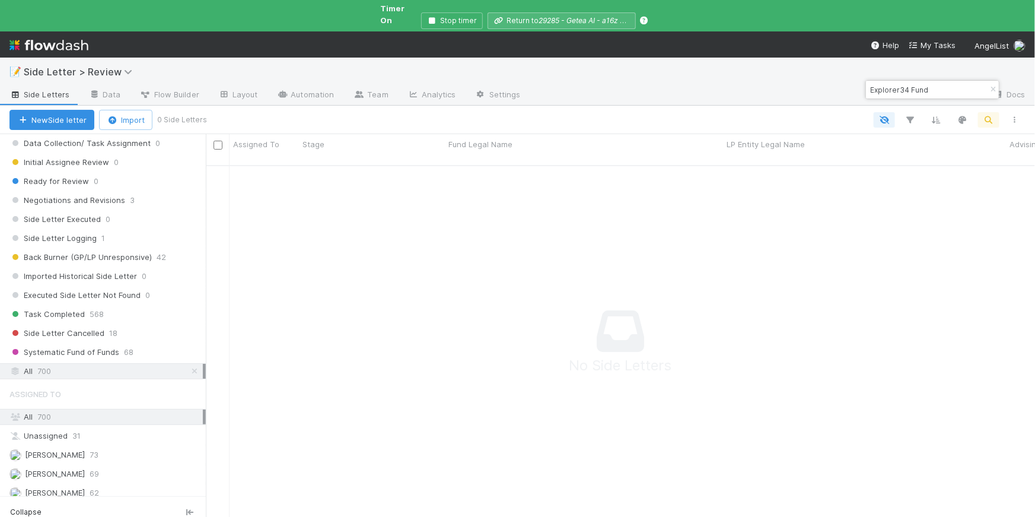
type input "Explorer34 Fund"
click at [993, 88] on icon "button" at bounding box center [993, 89] width 12 height 7
click at [988, 114] on icon "button" at bounding box center [989, 119] width 12 height 11
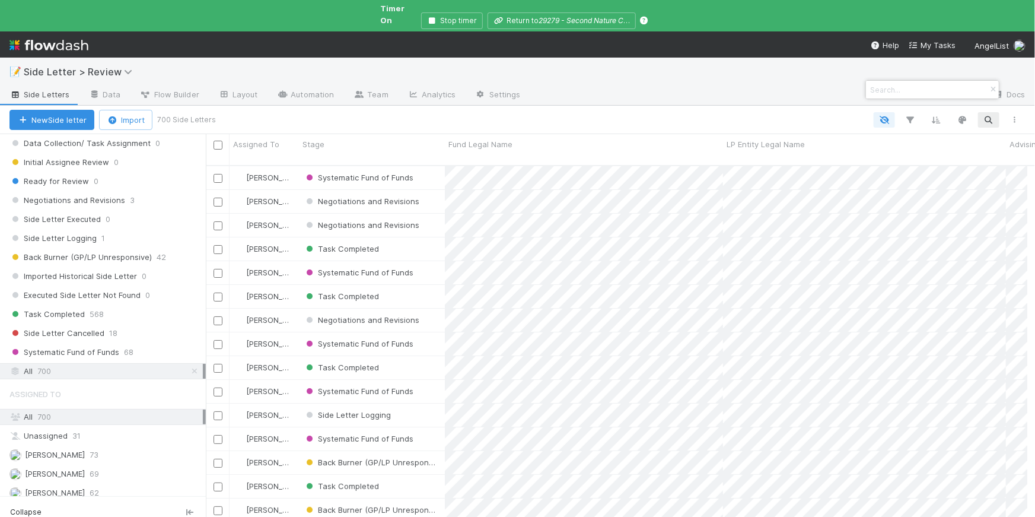
scroll to position [364, 813]
click at [909, 93] on input at bounding box center [927, 89] width 119 height 14
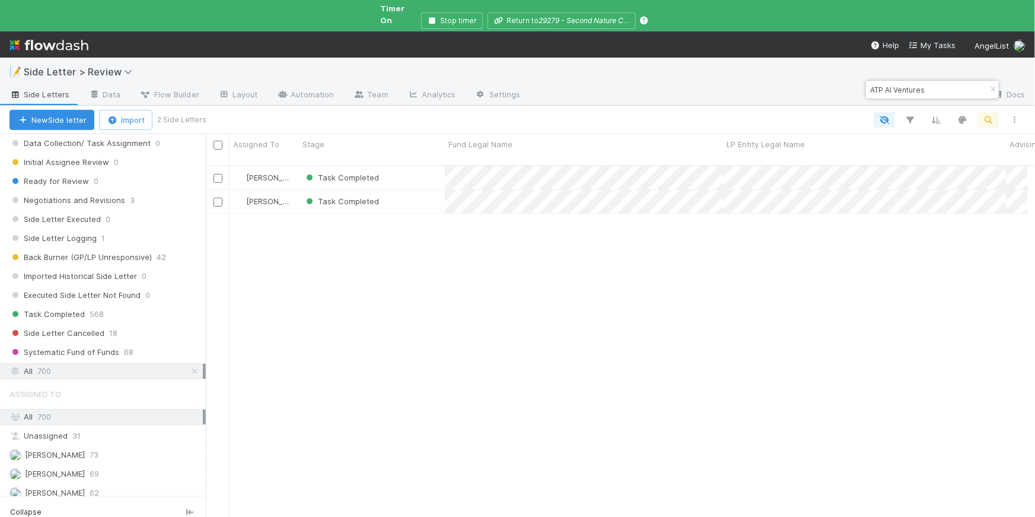
type input "ATP AI Ventures"
drag, startPoint x: 993, startPoint y: 87, endPoint x: 986, endPoint y: 87, distance: 7.1
click at [993, 87] on icon "button" at bounding box center [993, 89] width 12 height 7
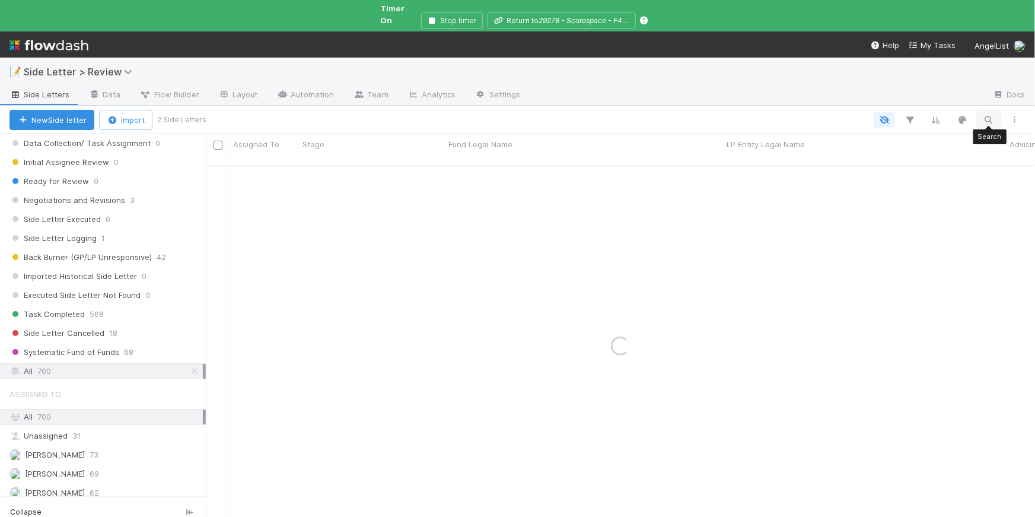
click at [991, 114] on icon "button" at bounding box center [989, 119] width 12 height 11
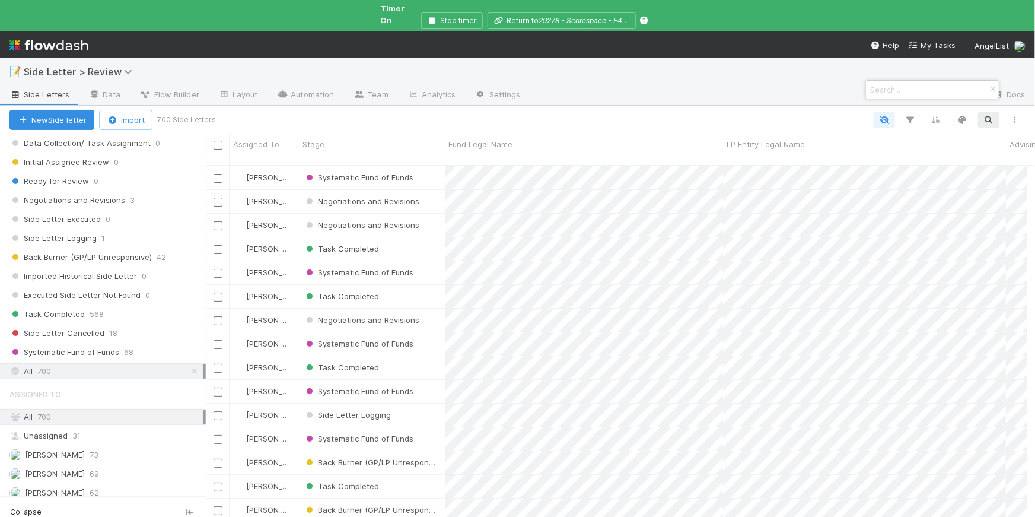
paste input "F4 Ventures, LP"
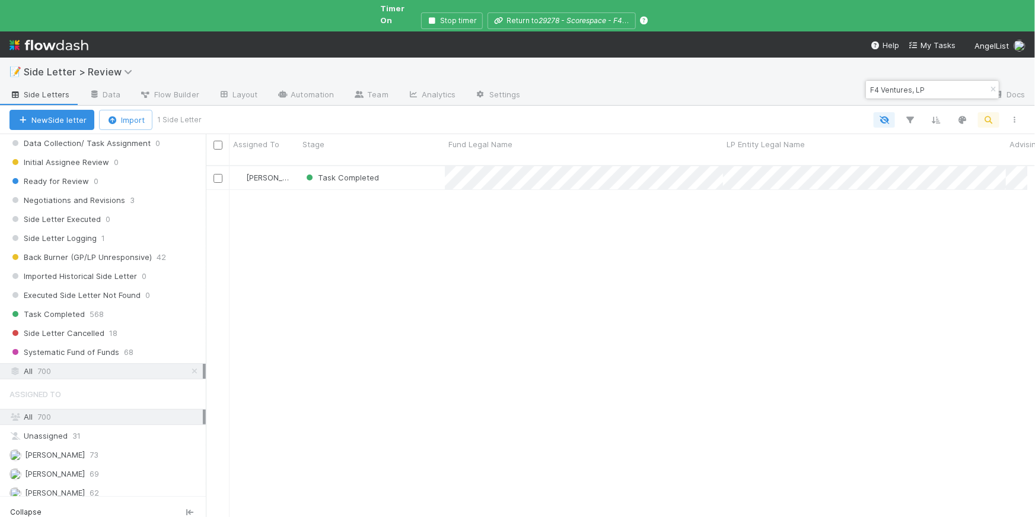
type input "F4 Ventures, LP"
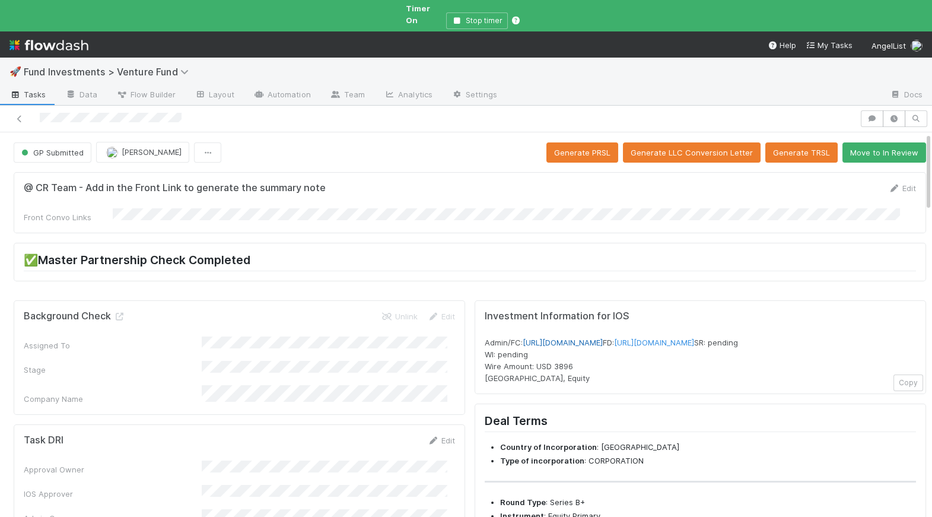
click at [603, 338] on link "[URL][DOMAIN_NAME]" at bounding box center [563, 342] width 80 height 9
click at [557, 338] on link "[URL][DOMAIN_NAME]" at bounding box center [563, 342] width 80 height 9
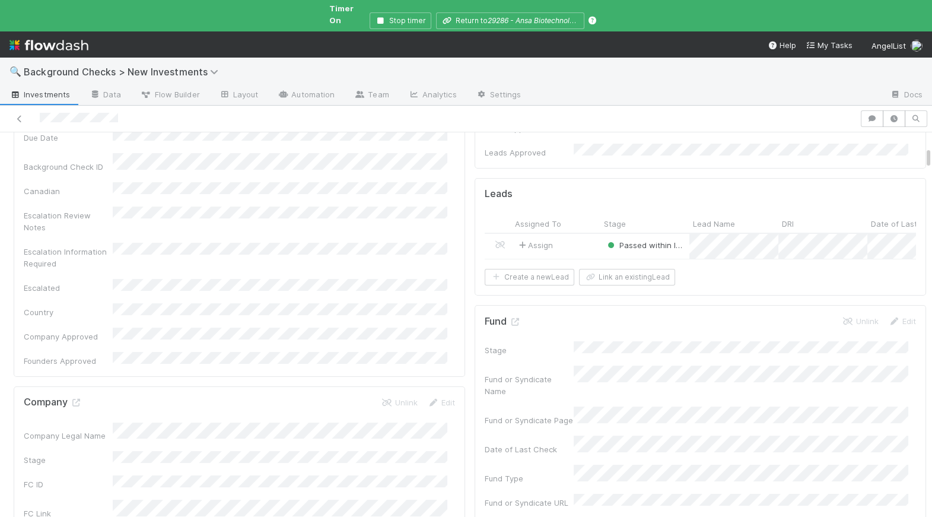
scroll to position [397, 0]
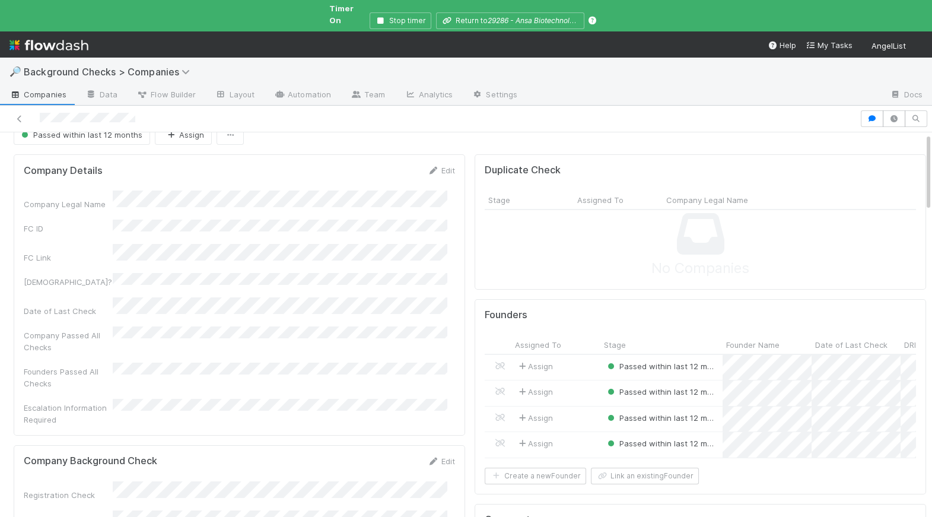
scroll to position [21, 0]
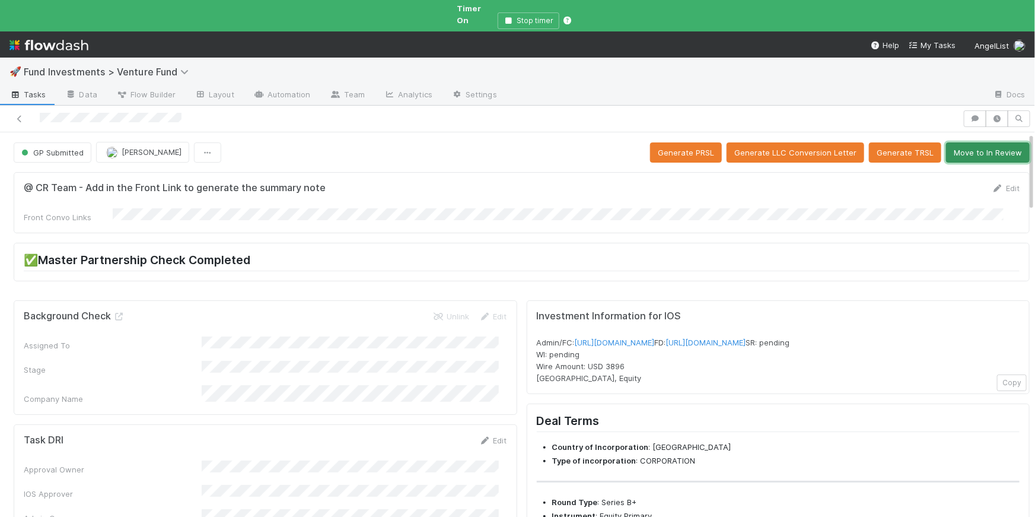
click at [647, 142] on button "Move to In Review" at bounding box center [988, 152] width 84 height 20
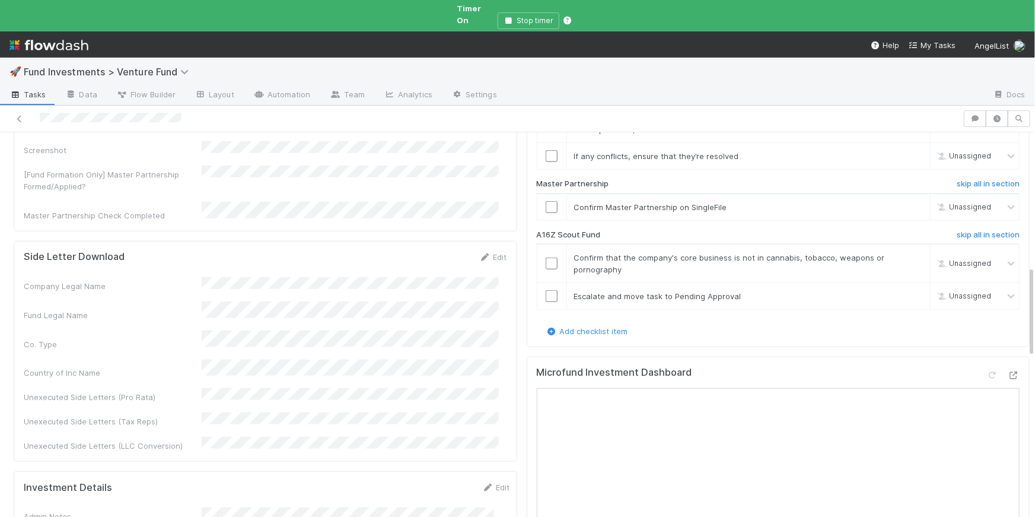
scroll to position [562, 0]
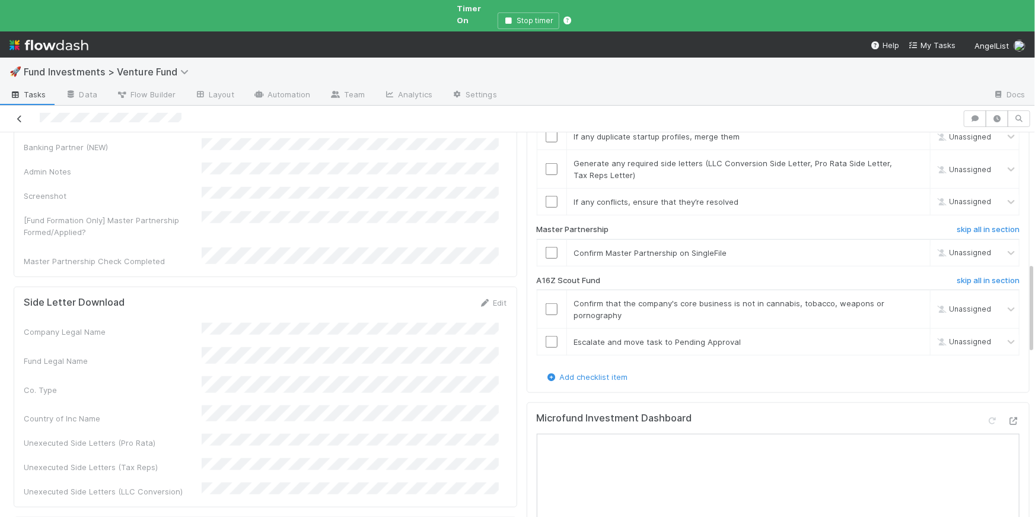
click at [18, 115] on icon at bounding box center [20, 119] width 12 height 8
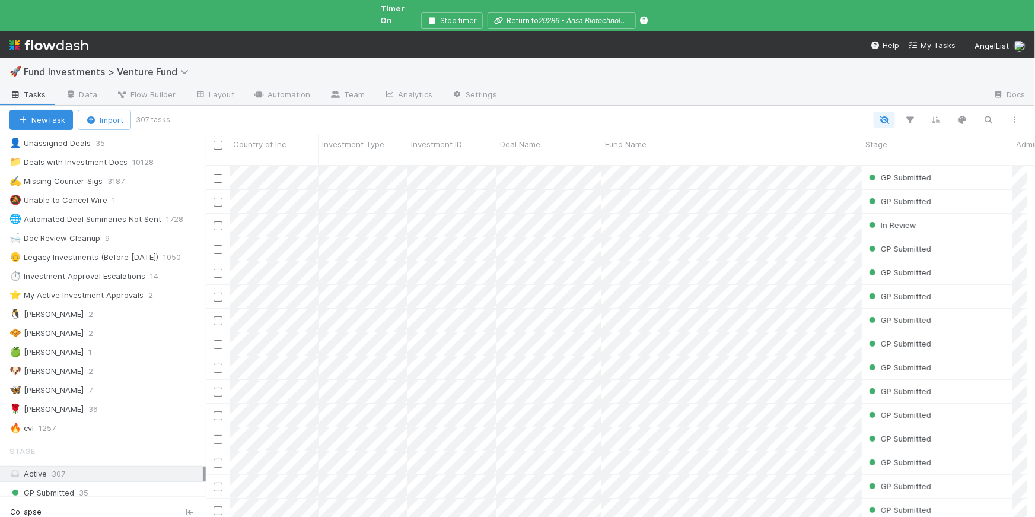
scroll to position [128, 0]
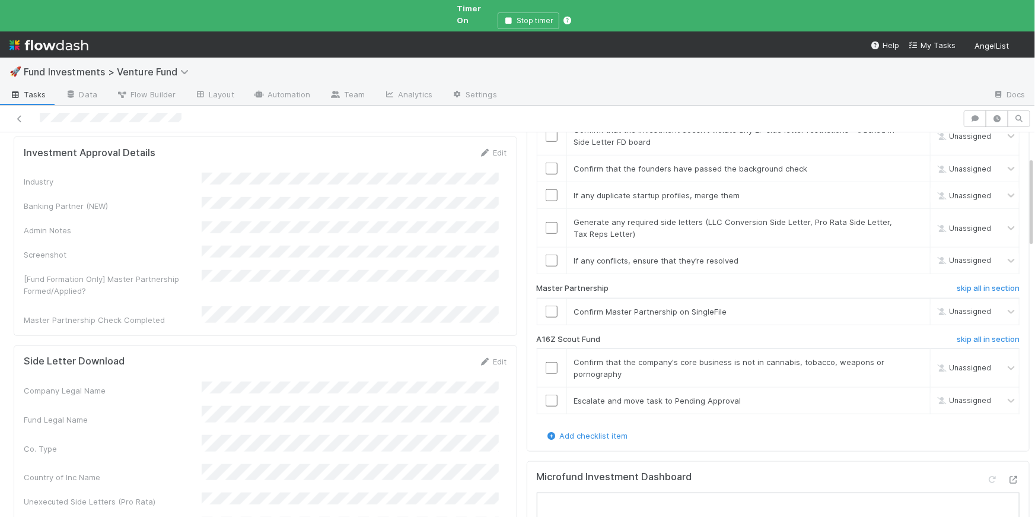
scroll to position [521, 0]
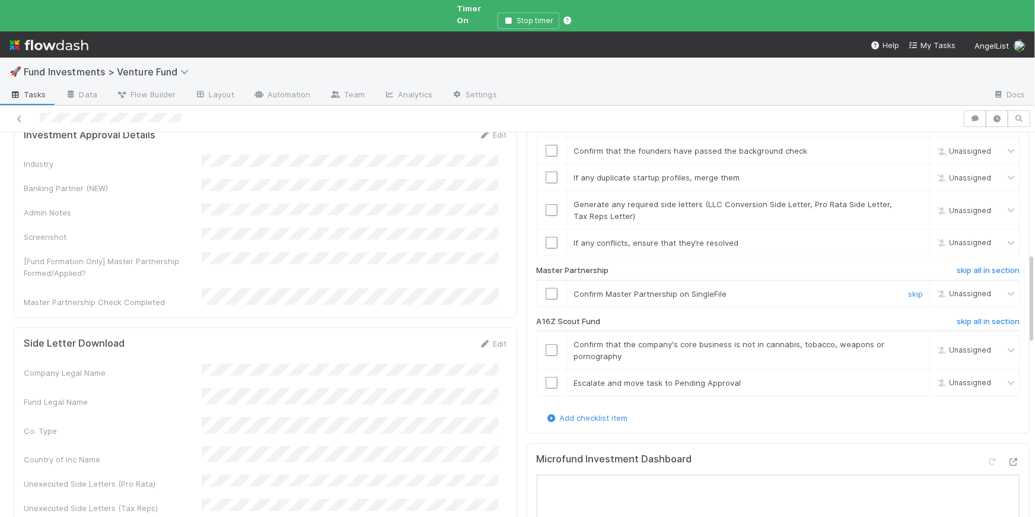
click at [546, 288] on input "checkbox" at bounding box center [552, 294] width 12 height 12
drag, startPoint x: 591, startPoint y: 293, endPoint x: 574, endPoint y: 301, distance: 18.9
click at [528, 317] on div "A16Z Scout Fund" at bounding box center [695, 324] width 334 height 14
click at [647, 317] on h6 "skip all in section" at bounding box center [988, 321] width 63 height 9
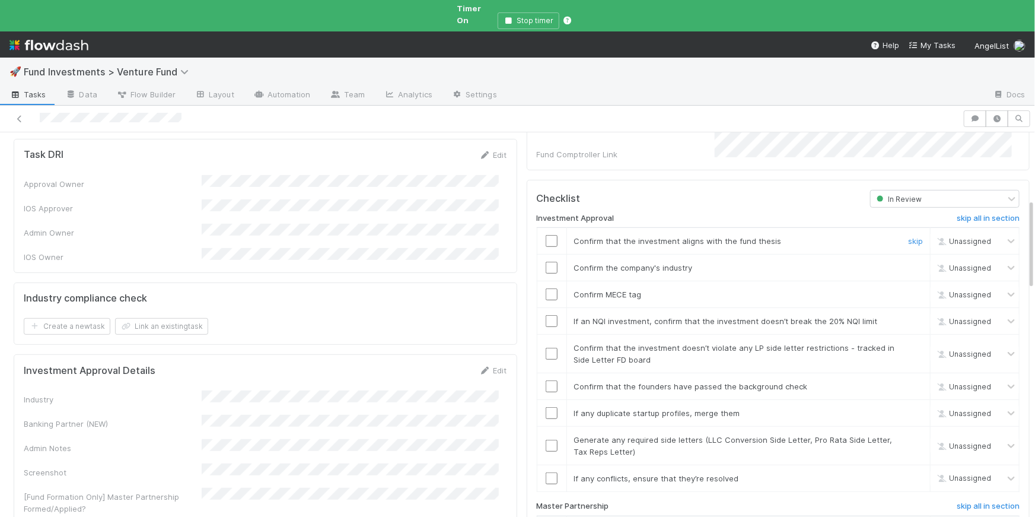
scroll to position [288, 0]
click at [546, 233] on input "checkbox" at bounding box center [552, 239] width 12 height 12
click at [546, 286] on input "checkbox" at bounding box center [552, 292] width 12 height 12
drag, startPoint x: 683, startPoint y: 238, endPoint x: 653, endPoint y: 240, distance: 30.9
click at [647, 259] on div "Confirm the company's industry" at bounding box center [731, 265] width 332 height 12
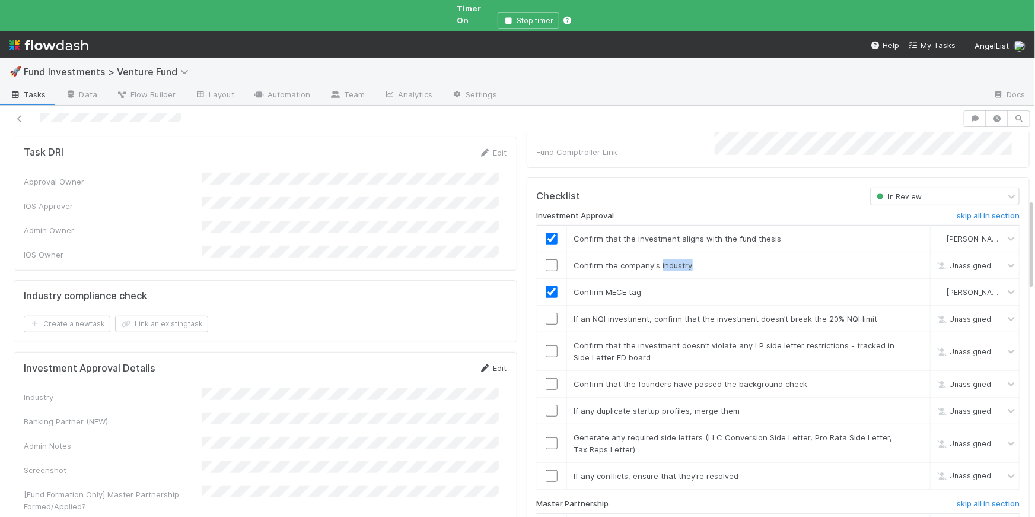
click at [479, 364] on icon at bounding box center [485, 368] width 12 height 8
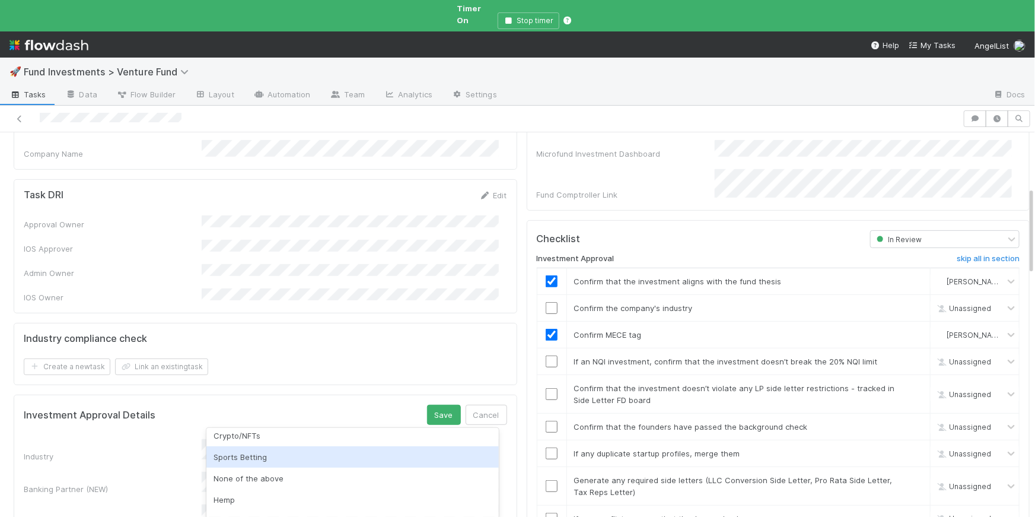
scroll to position [390, 0]
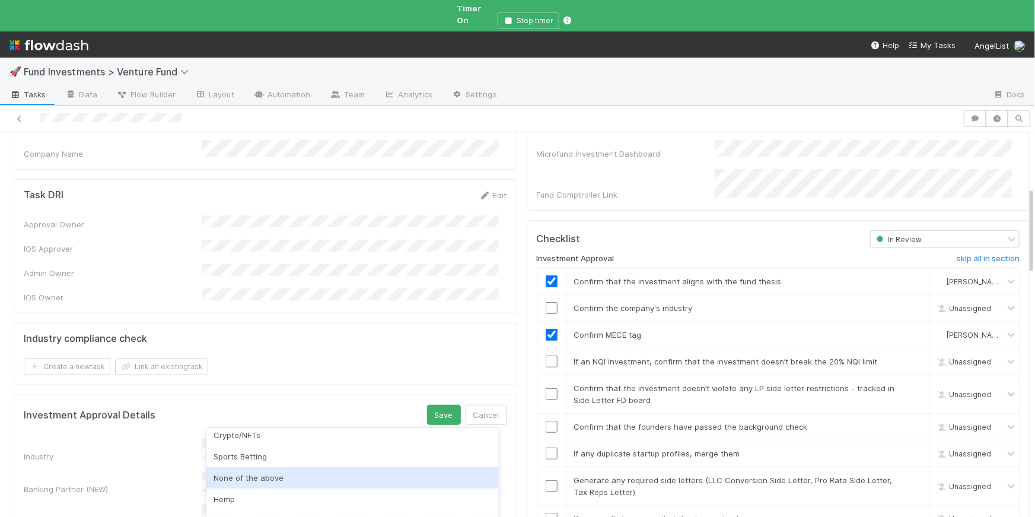
click at [288, 441] on div "None of the above" at bounding box center [352, 477] width 292 height 21
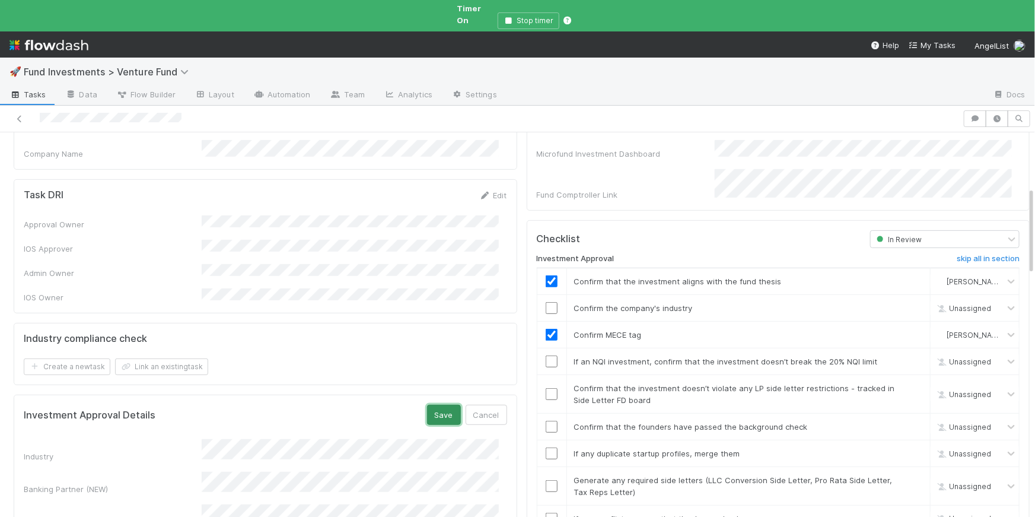
click at [441, 405] on button "Save" at bounding box center [444, 415] width 34 height 20
click at [546, 302] on input "checkbox" at bounding box center [552, 308] width 12 height 12
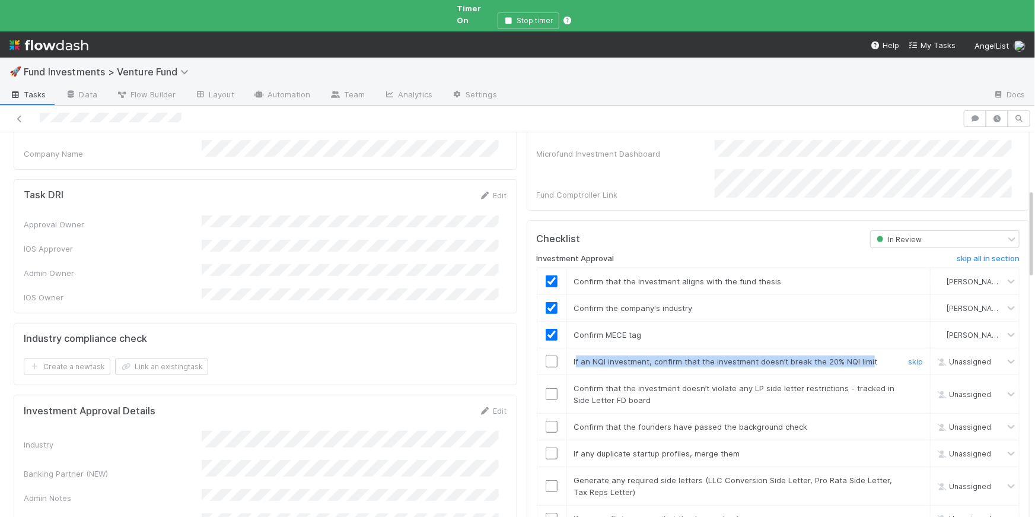
drag, startPoint x: 568, startPoint y: 332, endPoint x: 860, endPoint y: 335, distance: 291.9
click at [647, 357] on span "If an NQI investment, confirm that the investment doesn’t break the 20% NQI lim…" at bounding box center [726, 361] width 304 height 9
click at [546, 355] on input "checkbox" at bounding box center [552, 361] width 12 height 12
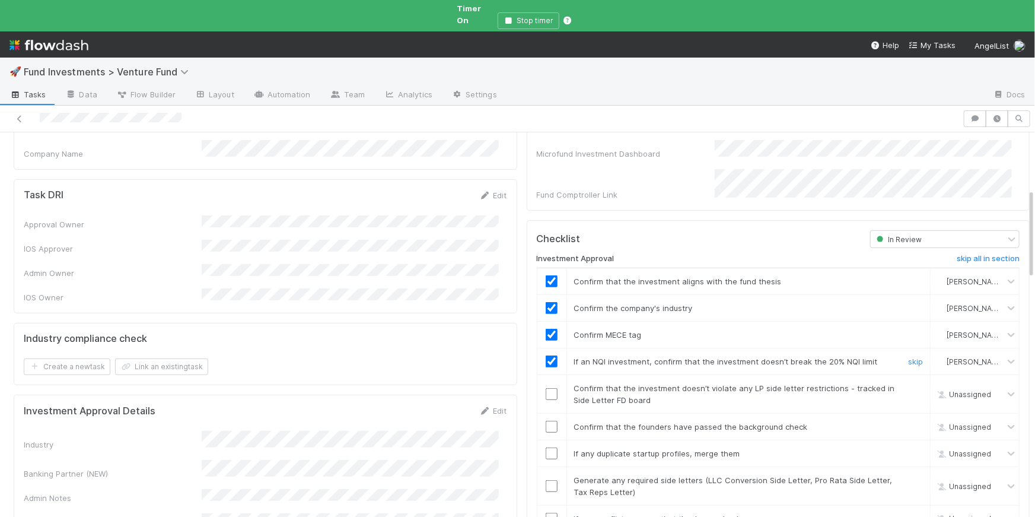
click at [545, 348] on td at bounding box center [552, 361] width 30 height 27
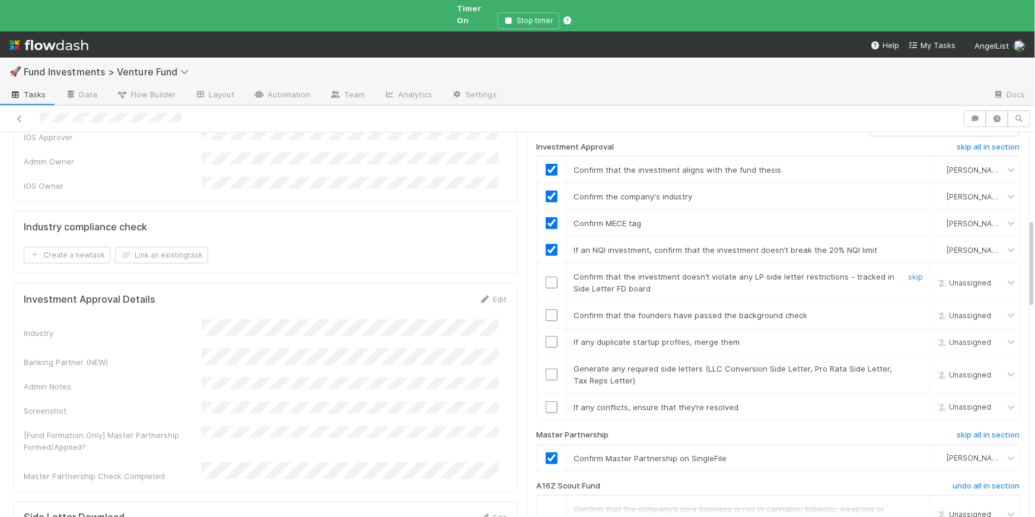
scroll to position [356, 0]
drag, startPoint x: 798, startPoint y: 259, endPoint x: 567, endPoint y: 246, distance: 231.7
click at [567, 271] on div "Confirm that the investment doesn’t violate any LP side letter restrictions - t…" at bounding box center [731, 283] width 332 height 24
click at [647, 269] on td "Confirm that the investment doesn’t violate any LP side letter restrictions - t…" at bounding box center [749, 283] width 364 height 39
drag, startPoint x: 809, startPoint y: 294, endPoint x: 619, endPoint y: 295, distance: 189.8
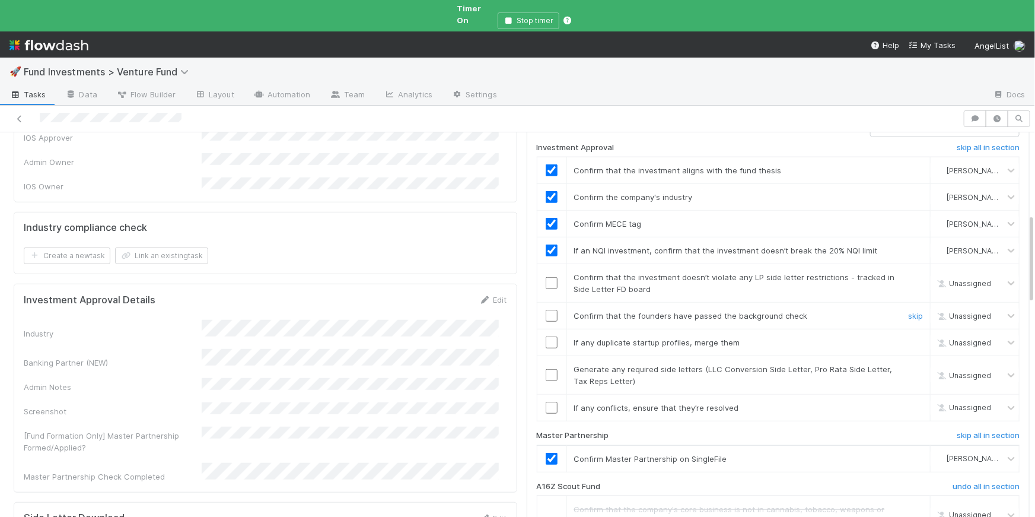
click at [619, 303] on td "Confirm that the founders have passed the background check skip" at bounding box center [749, 316] width 364 height 27
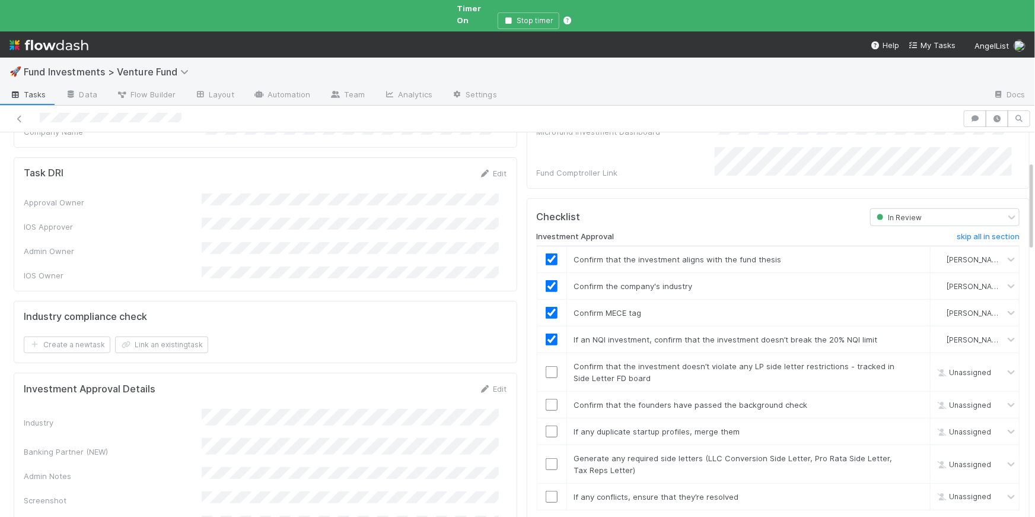
scroll to position [313, 0]
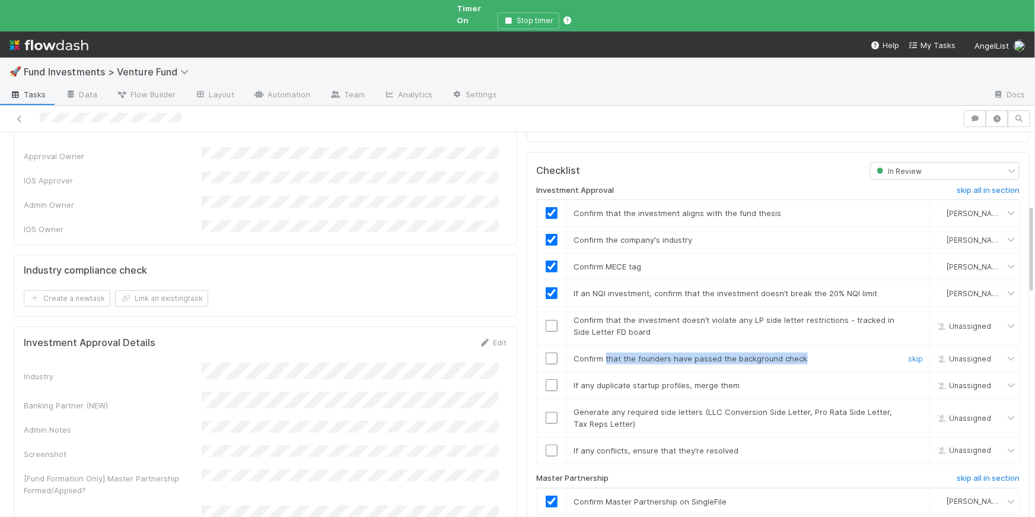
drag, startPoint x: 597, startPoint y: 334, endPoint x: 796, endPoint y: 333, distance: 198.7
click at [647, 352] on div "Confirm that the founders have passed the background check" at bounding box center [731, 358] width 332 height 12
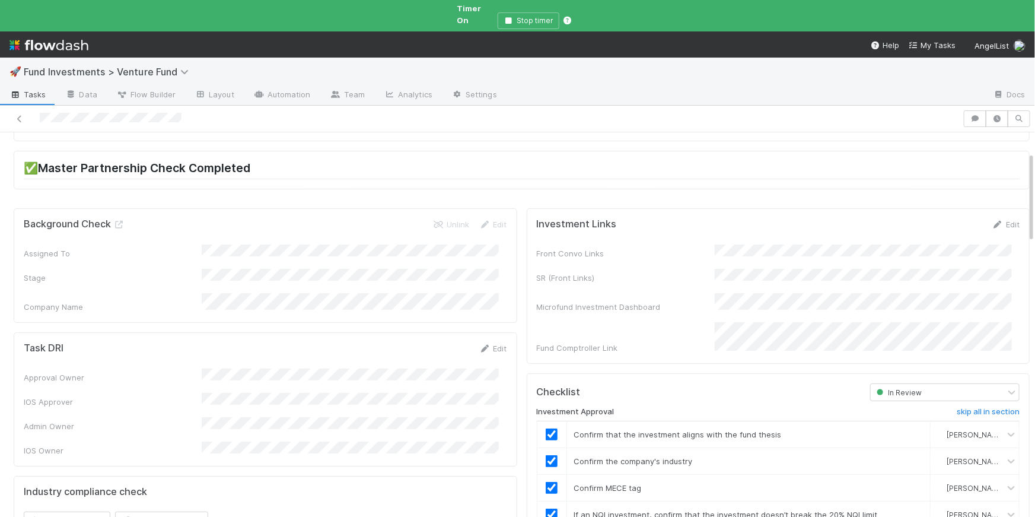
scroll to position [81, 0]
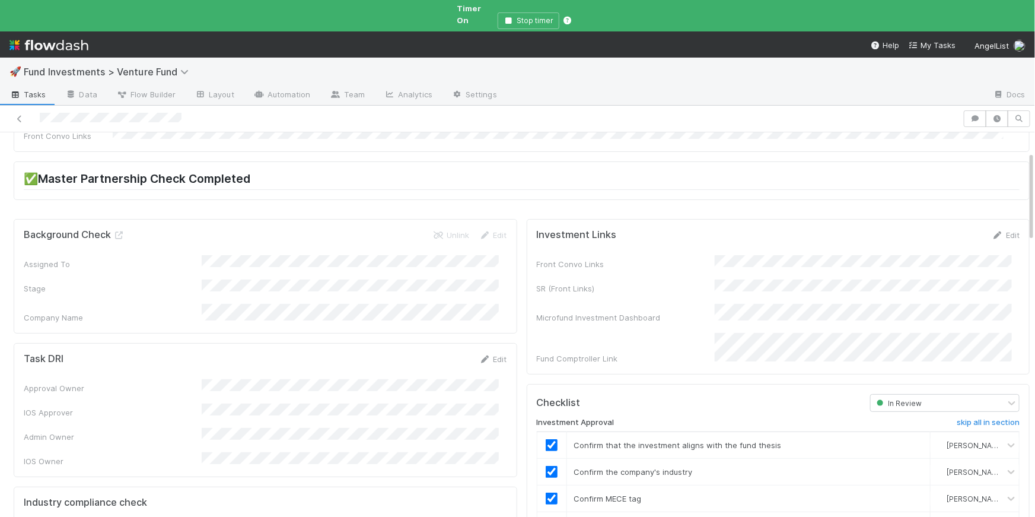
click at [347, 259] on div "Assigned To Stage Company Name" at bounding box center [266, 289] width 484 height 68
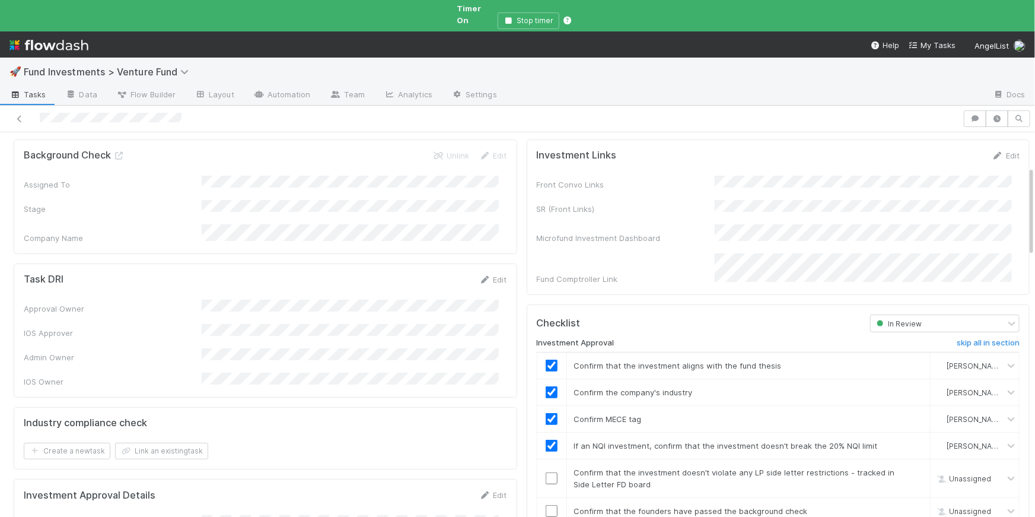
scroll to position [343, 0]
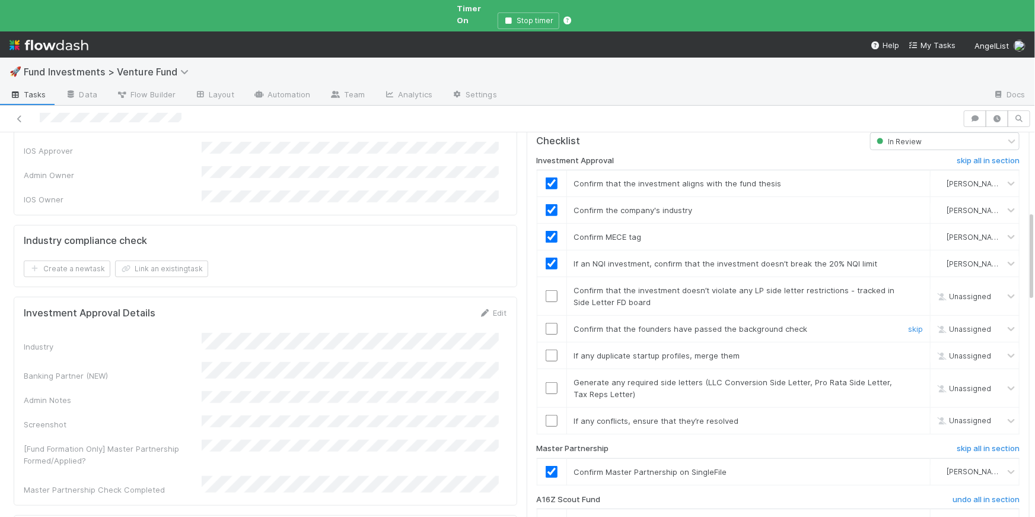
click at [546, 323] on input "checkbox" at bounding box center [552, 329] width 12 height 12
drag, startPoint x: 560, startPoint y: 328, endPoint x: 731, endPoint y: 325, distance: 170.9
click at [647, 349] on div "If any duplicate startup profiles, merge them" at bounding box center [731, 355] width 332 height 12
click at [546, 349] on input "checkbox" at bounding box center [552, 355] width 12 height 12
click at [629, 376] on div "Generate any required side letters (LLC Conversion Side Letter, Pro Rata Side L…" at bounding box center [731, 388] width 332 height 24
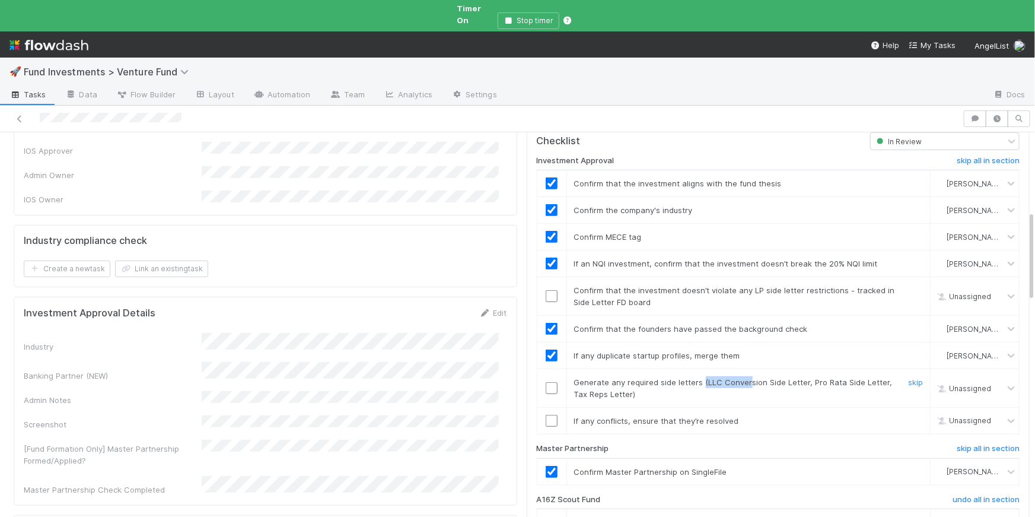
drag, startPoint x: 693, startPoint y: 355, endPoint x: 737, endPoint y: 358, distance: 44.0
click at [647, 377] on span "Generate any required side letters (LLC Conversion Side Letter, Pro Rata Side L…" at bounding box center [733, 387] width 319 height 21
drag, startPoint x: 795, startPoint y: 354, endPoint x: 847, endPoint y: 354, distance: 51.6
click at [647, 377] on span "Generate any required side letters (LLC Conversion Side Letter, Pro Rata Side L…" at bounding box center [733, 387] width 319 height 21
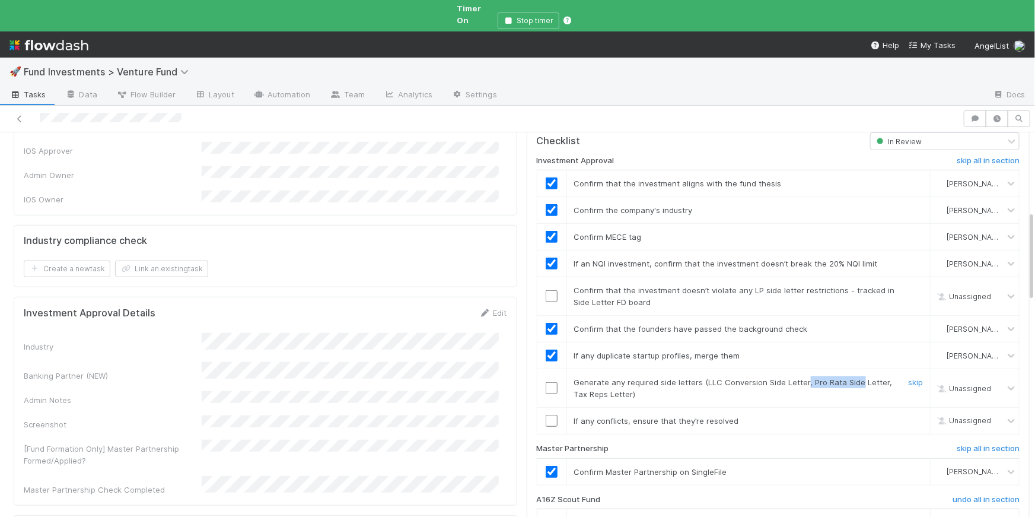
drag, startPoint x: 847, startPoint y: 355, endPoint x: 794, endPoint y: 355, distance: 52.2
click at [647, 377] on span "Generate any required side letters (LLC Conversion Side Letter, Pro Rata Side L…" at bounding box center [733, 387] width 319 height 21
click at [576, 375] on td "Generate any required side letters (LLC Conversion Side Letter, Pro Rata Side L…" at bounding box center [749, 388] width 364 height 39
drag, startPoint x: 568, startPoint y: 365, endPoint x: 638, endPoint y: 367, distance: 70.6
click at [638, 376] on div "Generate any required side letters (LLC Conversion Side Letter, Pro Rata Side L…" at bounding box center [731, 388] width 332 height 24
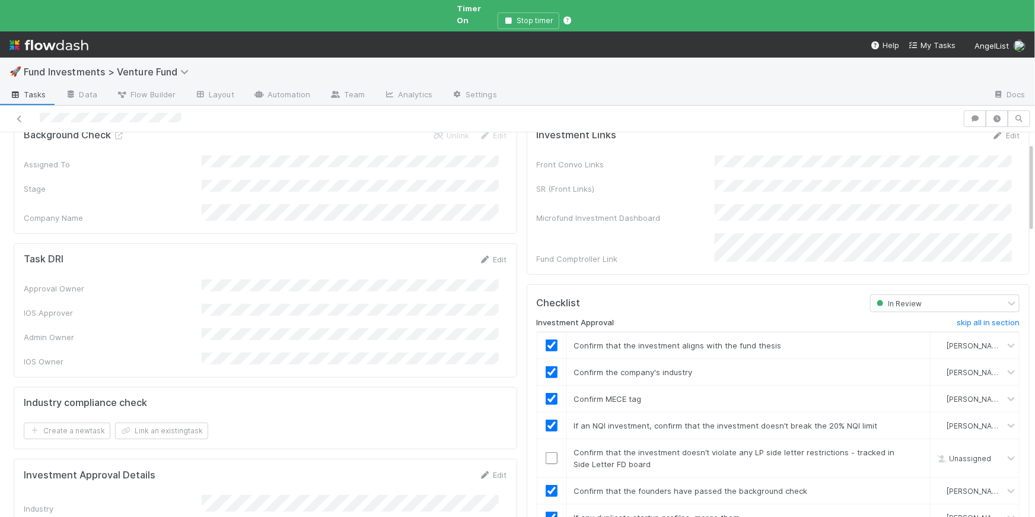
scroll to position [0, 0]
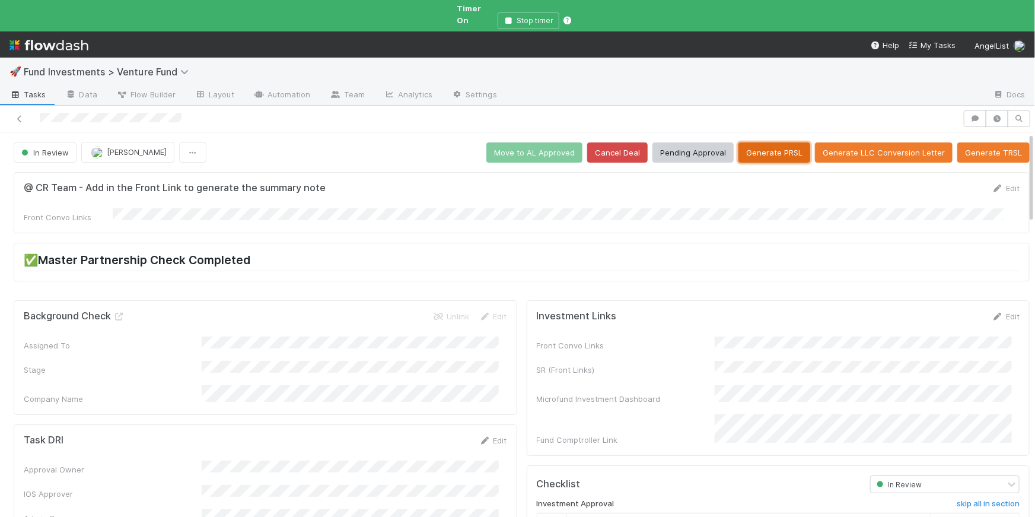
click at [647, 145] on button "Generate PRSL" at bounding box center [775, 152] width 72 height 20
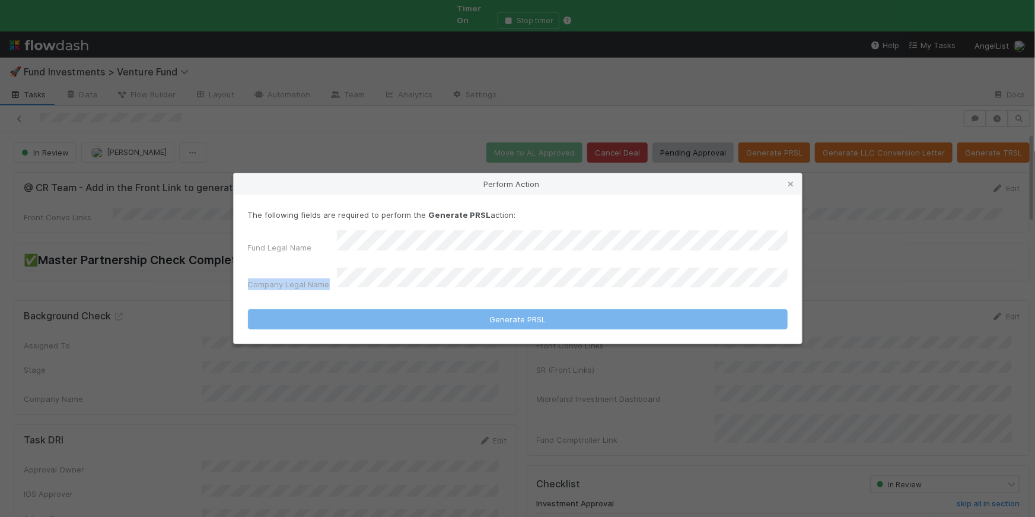
drag, startPoint x: 249, startPoint y: 276, endPoint x: 328, endPoint y: 280, distance: 79.0
click at [328, 280] on div "Company Legal Name" at bounding box center [292, 286] width 89 height 17
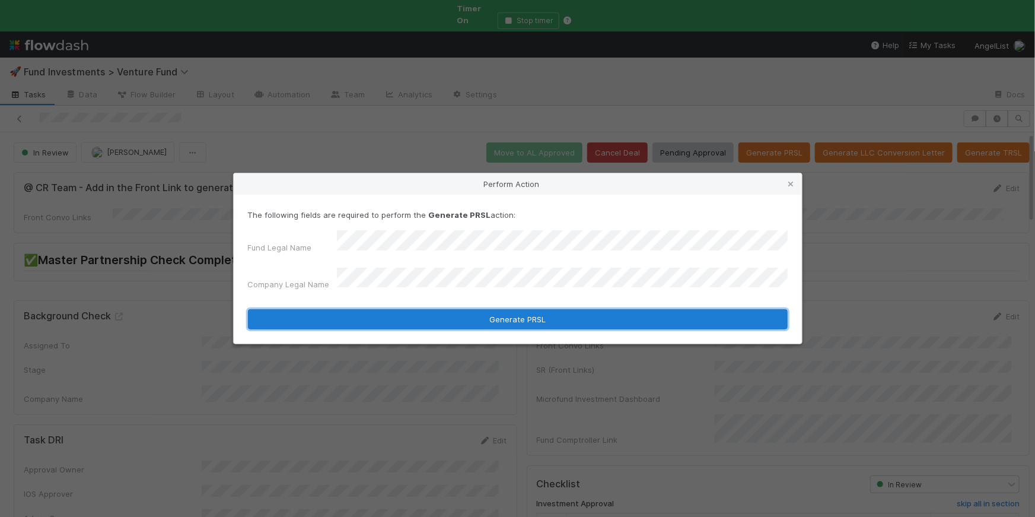
click at [516, 316] on button "Generate PRSL" at bounding box center [518, 319] width 540 height 20
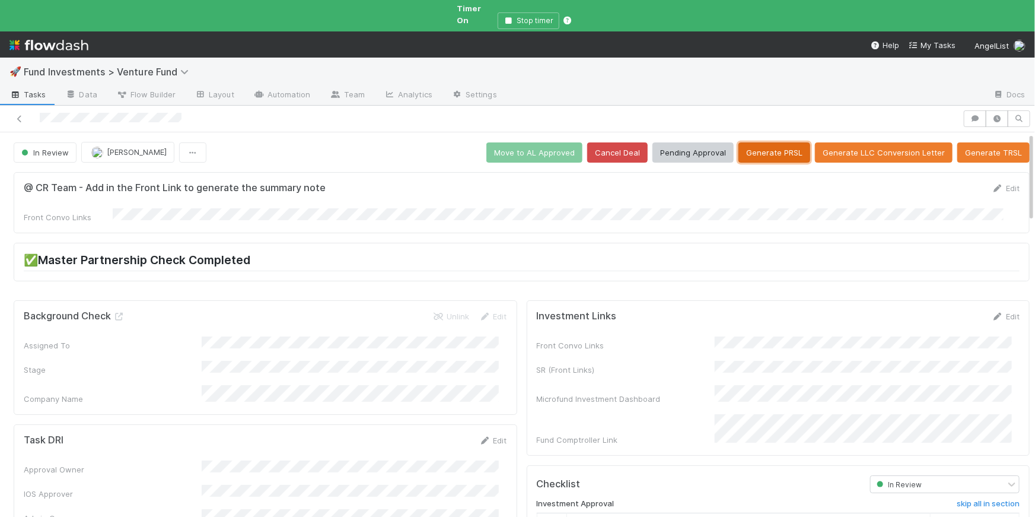
click at [647, 144] on button "Generate PRSL" at bounding box center [775, 152] width 72 height 20
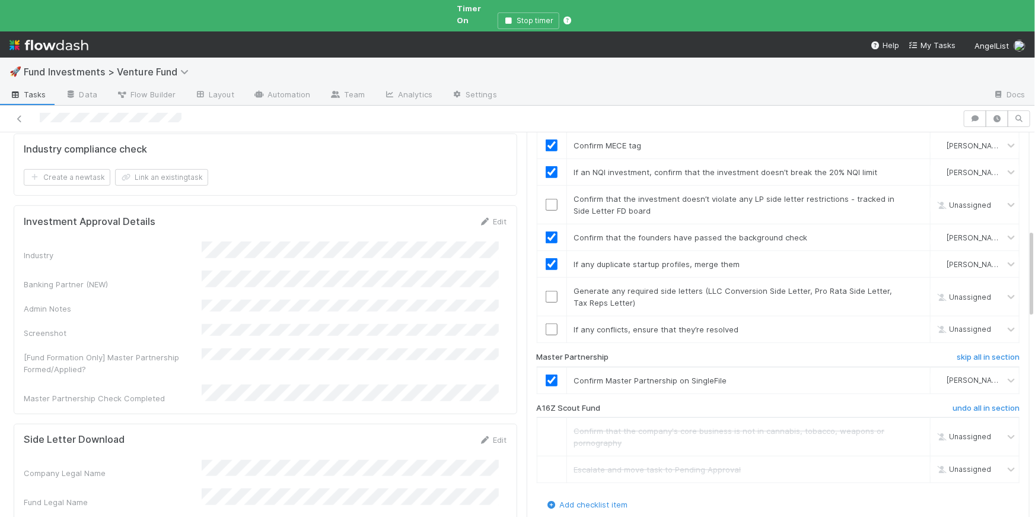
scroll to position [419, 0]
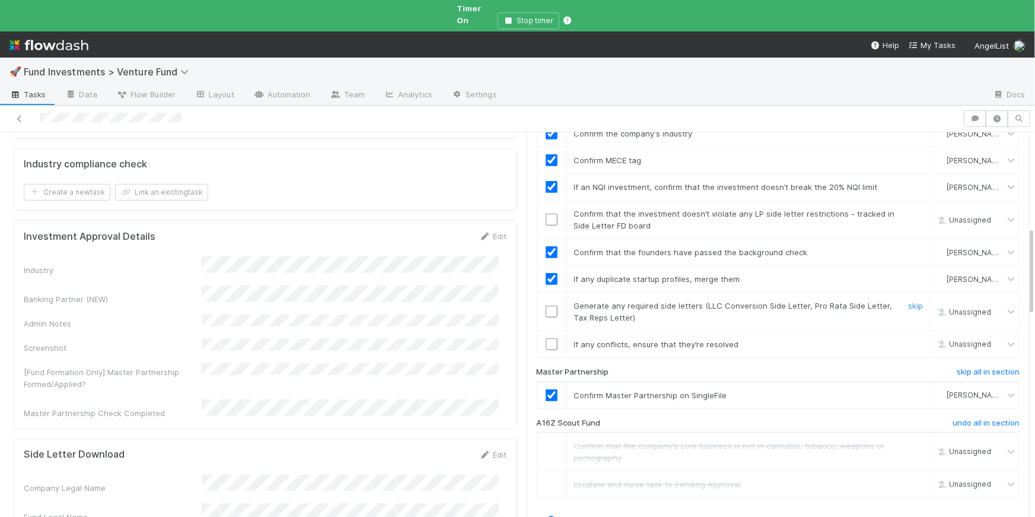
click at [546, 306] on input "checkbox" at bounding box center [552, 312] width 12 height 12
click at [546, 338] on input "checkbox" at bounding box center [552, 344] width 12 height 12
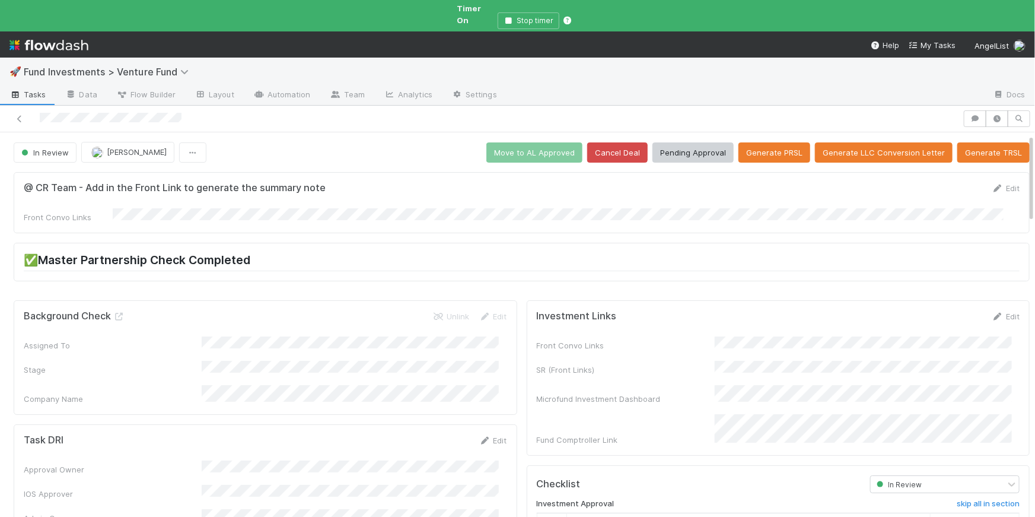
scroll to position [0, 0]
click at [647, 142] on button "Pending Approval" at bounding box center [693, 152] width 81 height 20
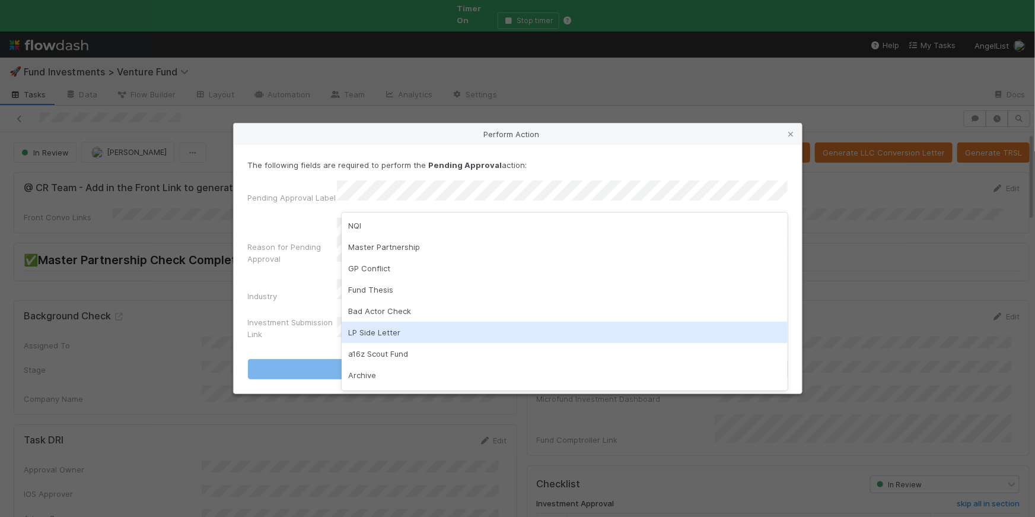
click at [412, 330] on div "LP Side Letter" at bounding box center [565, 332] width 446 height 21
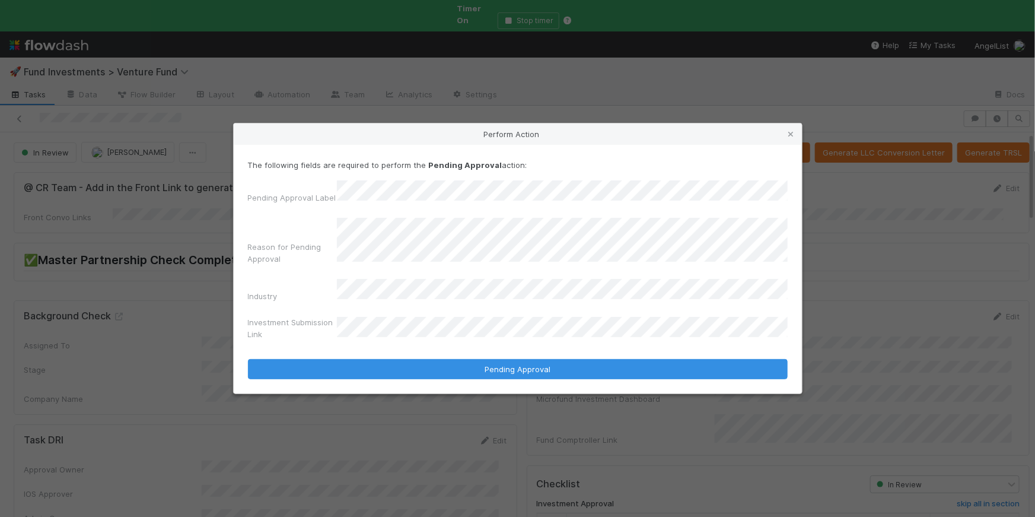
click at [324, 326] on div "Investment Submission Link" at bounding box center [518, 330] width 540 height 28
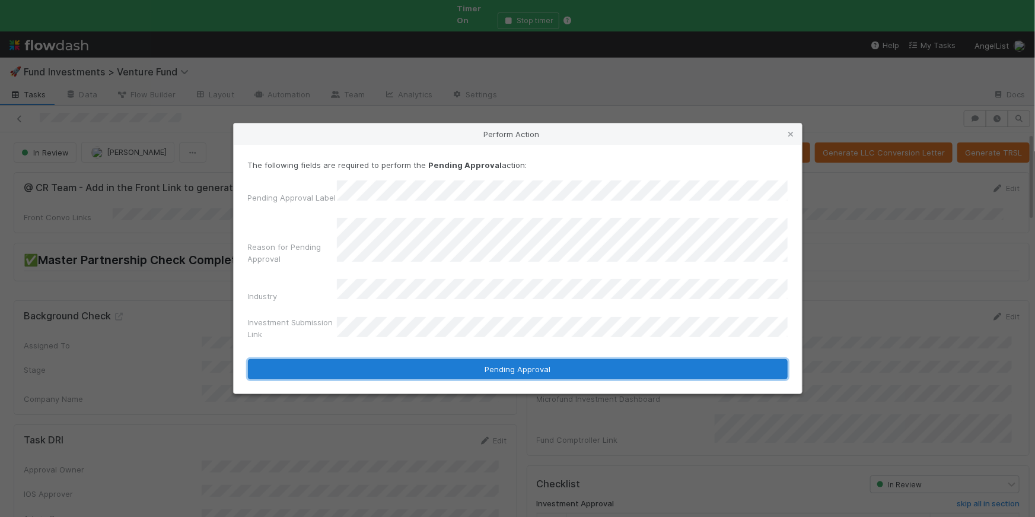
click at [485, 361] on button "Pending Approval" at bounding box center [518, 369] width 540 height 20
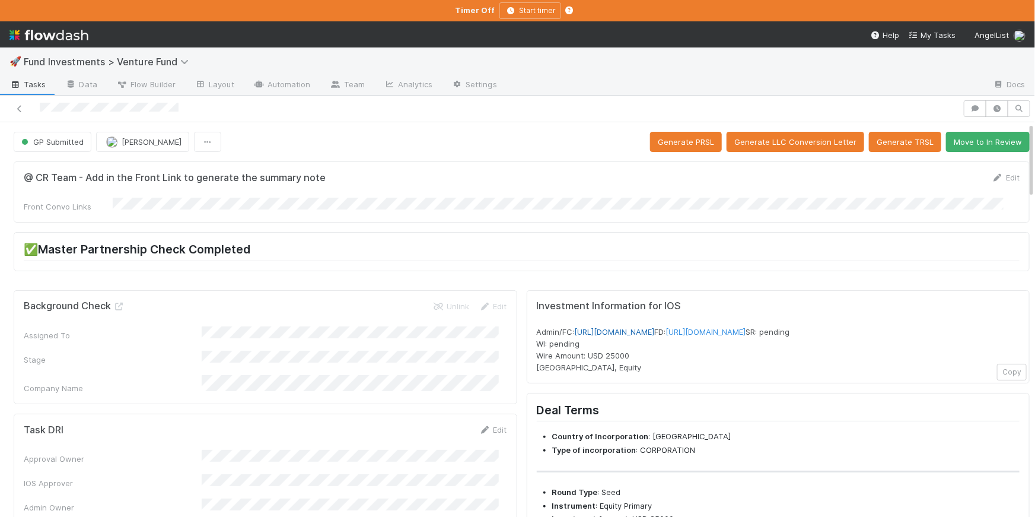
click at [647, 327] on link "[URL][DOMAIN_NAME]" at bounding box center [615, 331] width 80 height 9
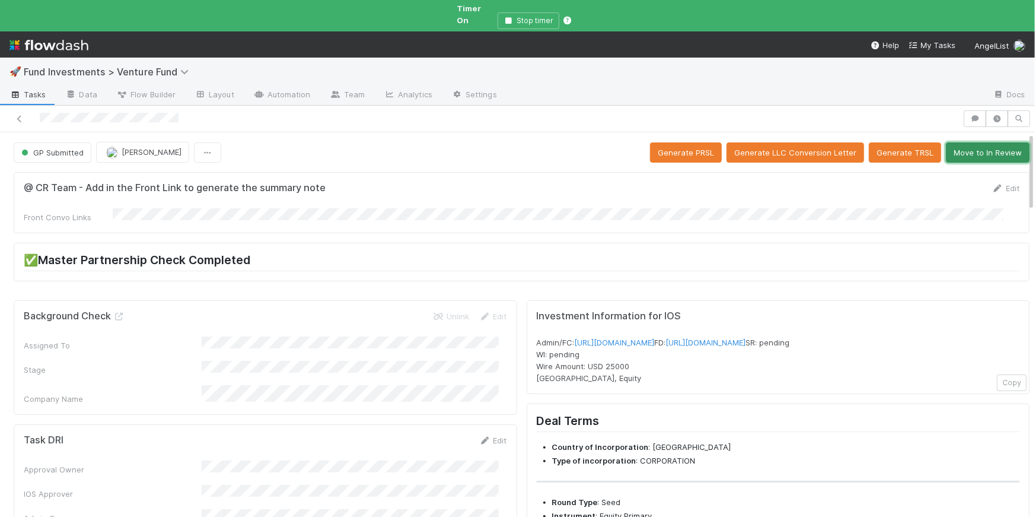
click at [647, 147] on button "Move to In Review" at bounding box center [988, 152] width 84 height 20
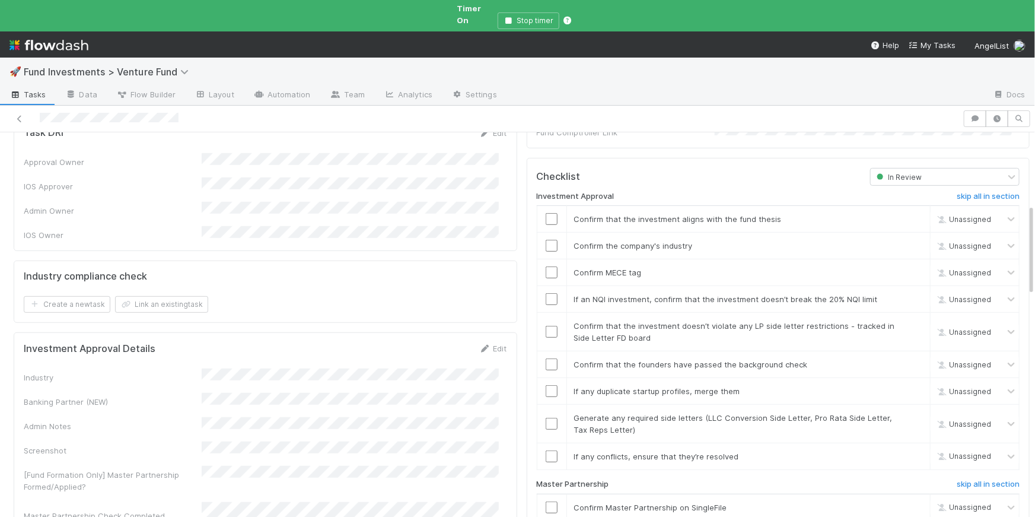
scroll to position [310, 0]
click at [546, 210] on input "checkbox" at bounding box center [552, 216] width 12 height 12
click at [484, 339] on div "Edit" at bounding box center [493, 345] width 28 height 12
click at [482, 342] on icon at bounding box center [485, 346] width 12 height 8
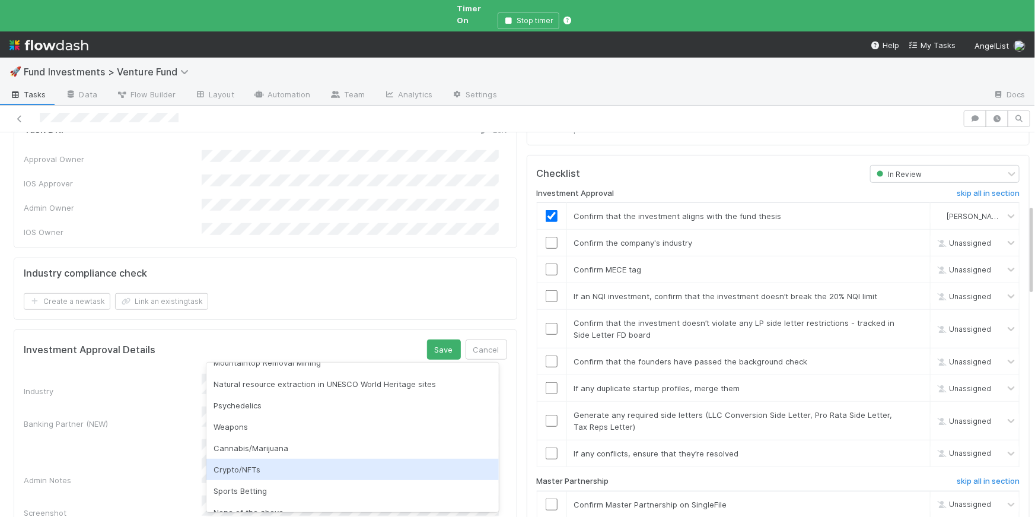
scroll to position [354, 0]
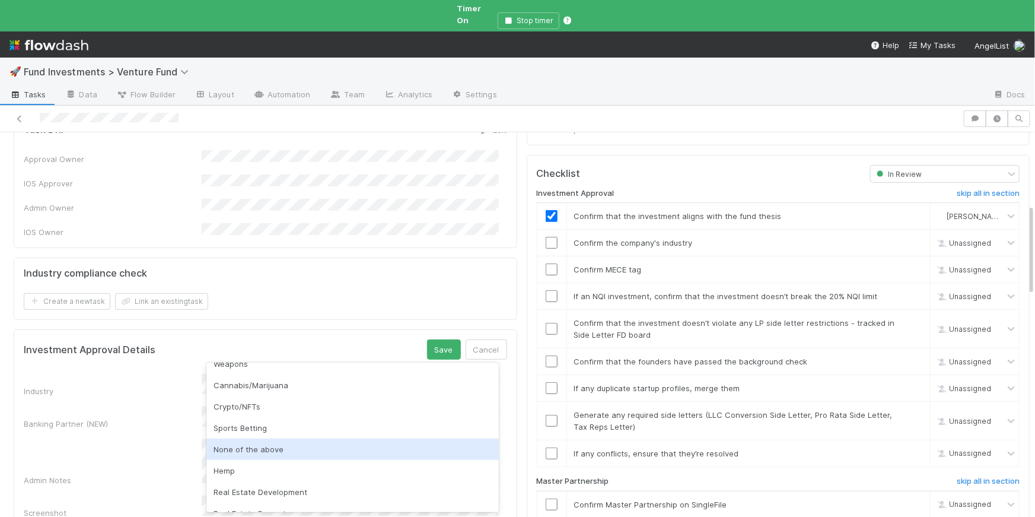
click at [285, 441] on div "None of the above" at bounding box center [352, 448] width 292 height 21
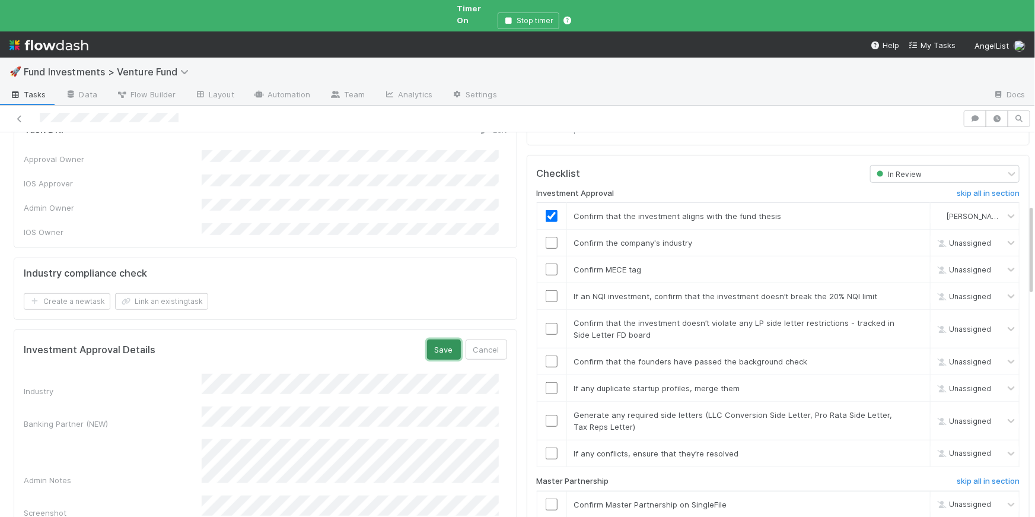
click at [428, 339] on button "Save" at bounding box center [444, 349] width 34 height 20
click at [546, 237] on input "checkbox" at bounding box center [552, 243] width 12 height 12
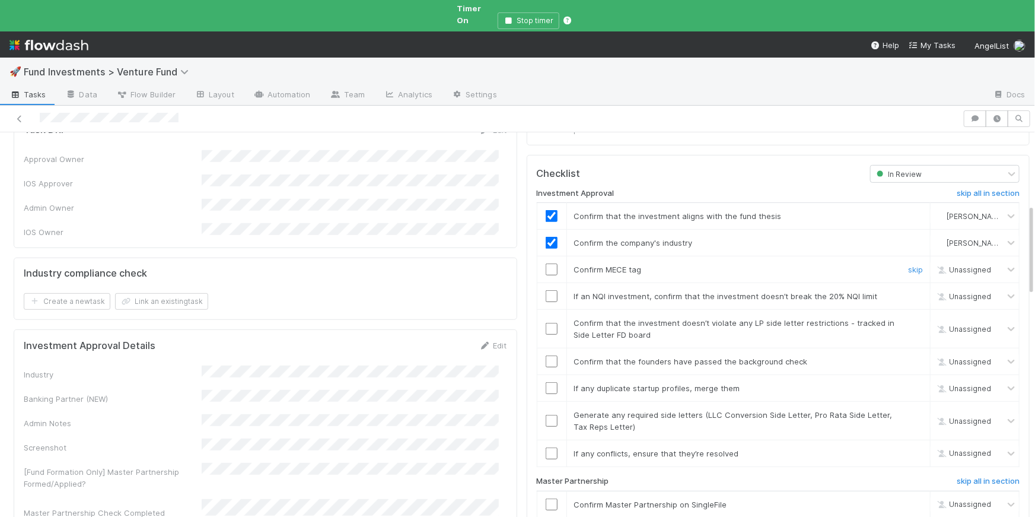
click at [546, 263] on input "checkbox" at bounding box center [552, 269] width 12 height 12
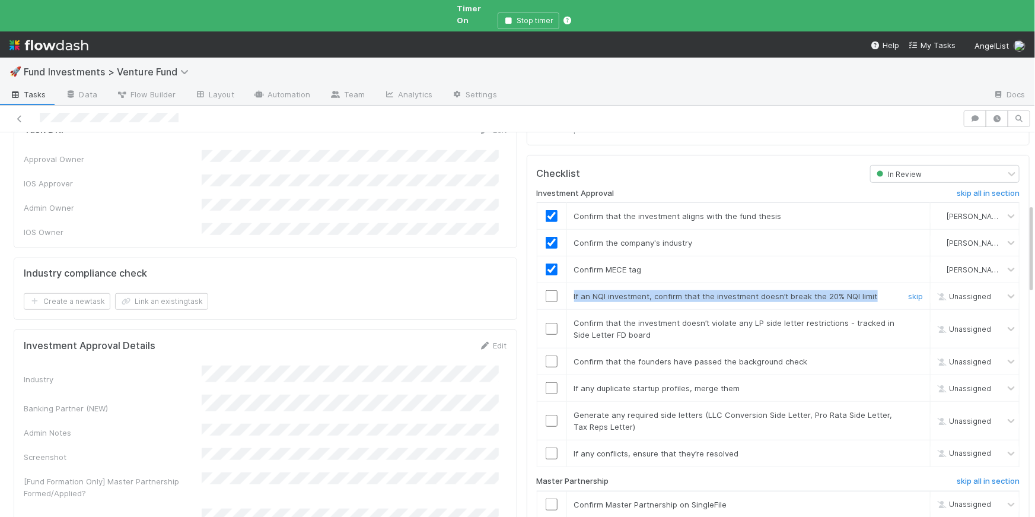
drag, startPoint x: 572, startPoint y: 273, endPoint x: 879, endPoint y: 267, distance: 307.4
click at [647, 290] on div "If an NQI investment, confirm that the investment doesn’t break the 20% NQI lim…" at bounding box center [731, 296] width 332 height 12
click at [546, 290] on input "checkbox" at bounding box center [552, 296] width 12 height 12
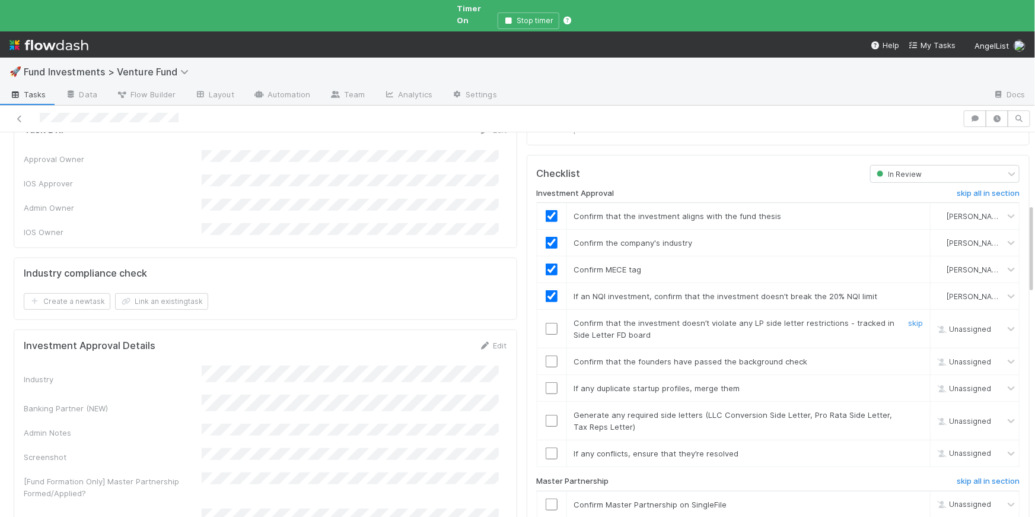
click at [622, 318] on span "Confirm that the investment doesn’t violate any LP side letter restrictions - t…" at bounding box center [734, 328] width 321 height 21
drag, startPoint x: 564, startPoint y: 295, endPoint x: 745, endPoint y: 306, distance: 180.7
click at [647, 317] on div "Confirm that the investment doesn’t violate any LP side letter restrictions - t…" at bounding box center [731, 329] width 332 height 24
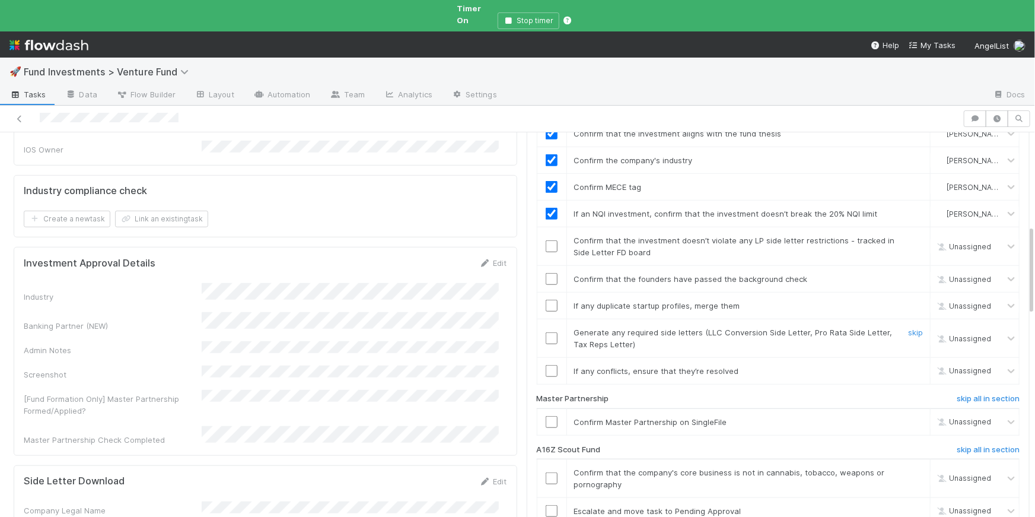
scroll to position [382, 0]
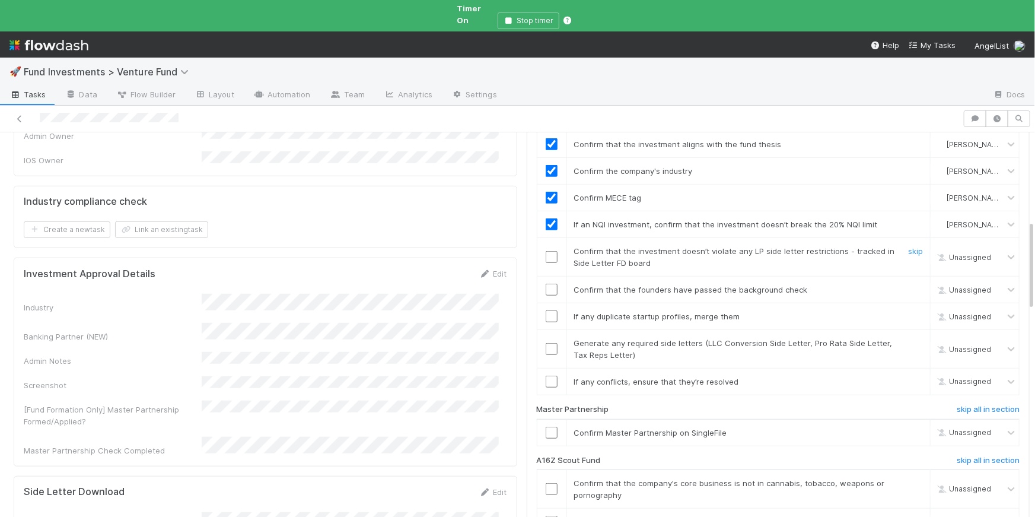
click at [546, 251] on input "checkbox" at bounding box center [552, 257] width 12 height 12
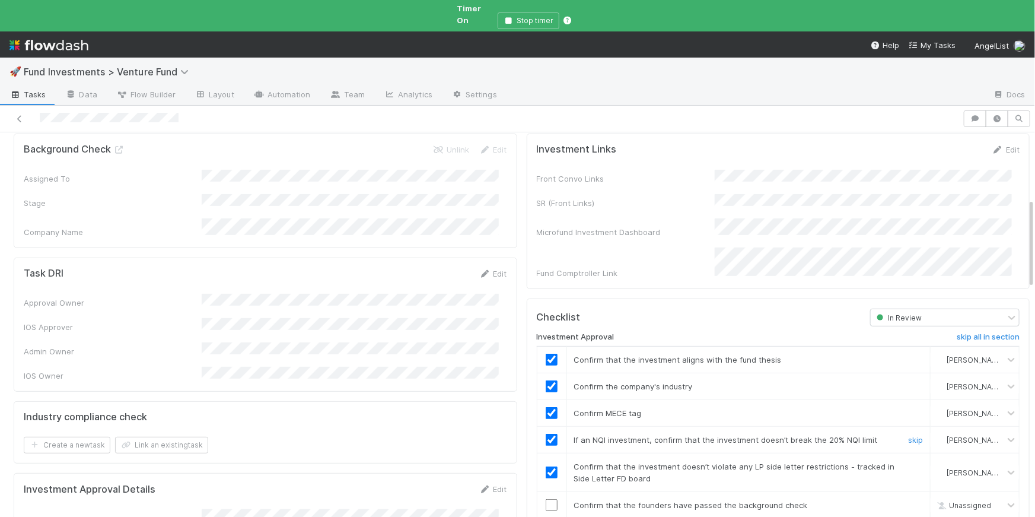
scroll to position [286, 0]
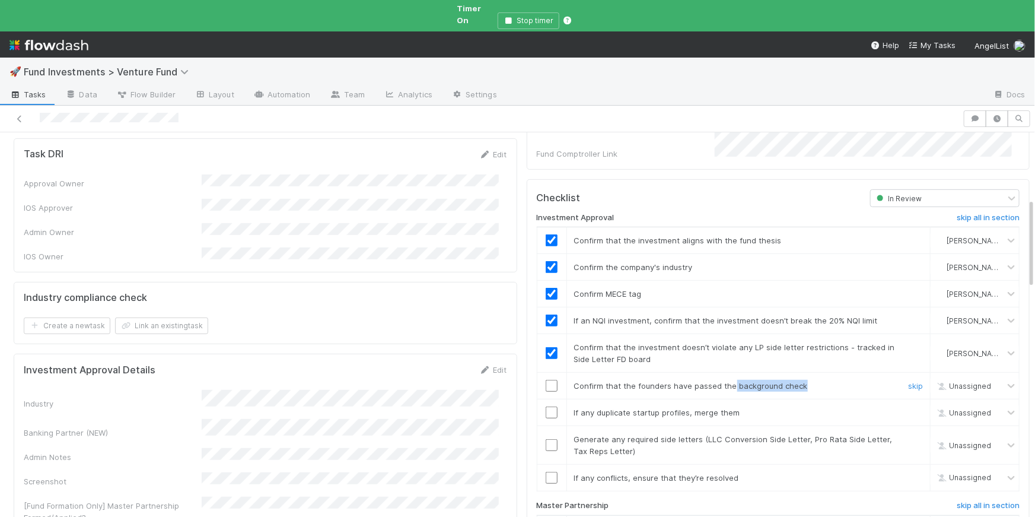
drag, startPoint x: 817, startPoint y: 356, endPoint x: 723, endPoint y: 358, distance: 93.8
click at [647, 380] on div "Confirm that the founders have passed the background check" at bounding box center [731, 386] width 332 height 12
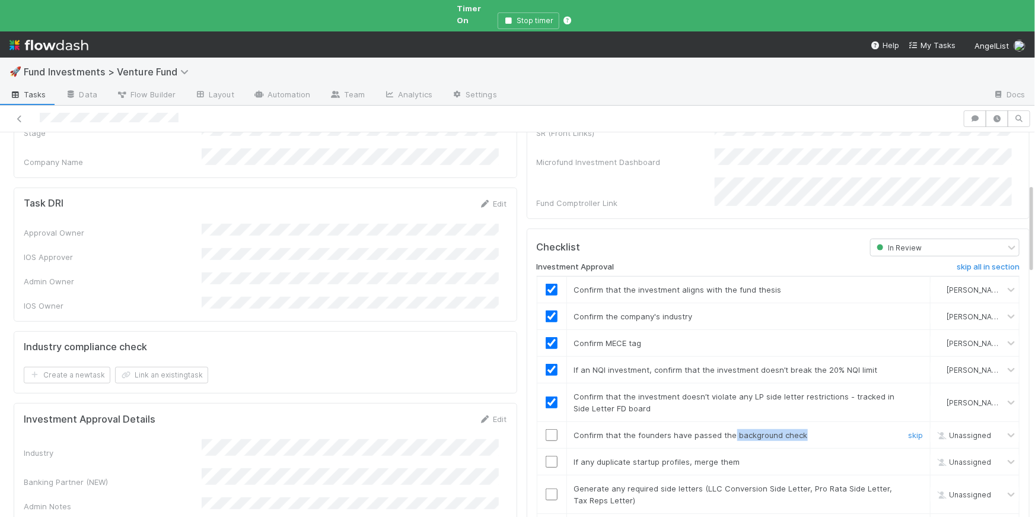
scroll to position [237, 0]
click at [546, 428] on input "checkbox" at bounding box center [552, 434] width 12 height 12
click at [647, 441] on td "If any duplicate startup profiles, merge them skip" at bounding box center [749, 461] width 364 height 27
drag, startPoint x: 720, startPoint y: 431, endPoint x: 568, endPoint y: 430, distance: 151.9
click at [568, 441] on div "If any duplicate startup profiles, merge them" at bounding box center [731, 461] width 332 height 12
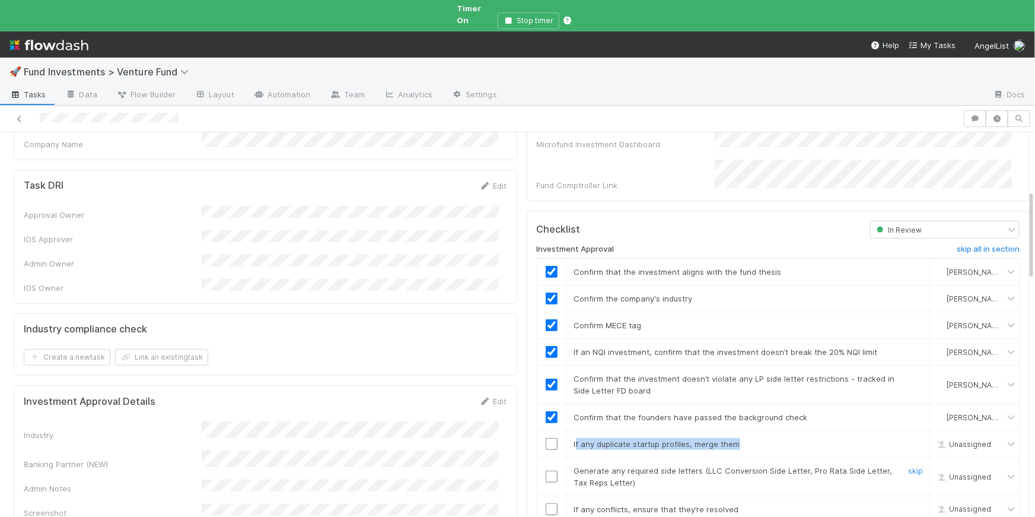
scroll to position [255, 0]
click at [546, 437] on input "checkbox" at bounding box center [552, 443] width 12 height 12
click at [647, 403] on td "Confirm that the founders have passed the background check skip" at bounding box center [749, 416] width 364 height 27
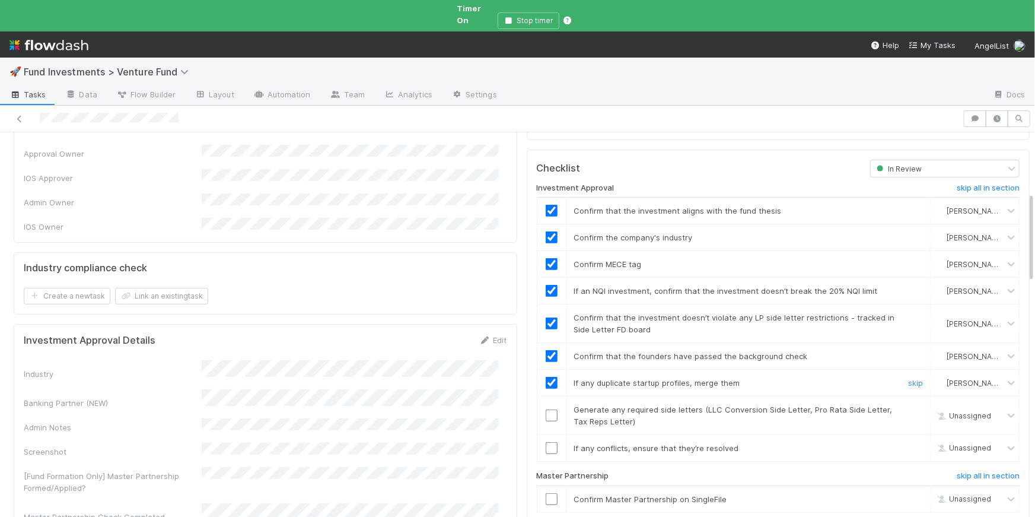
scroll to position [327, 0]
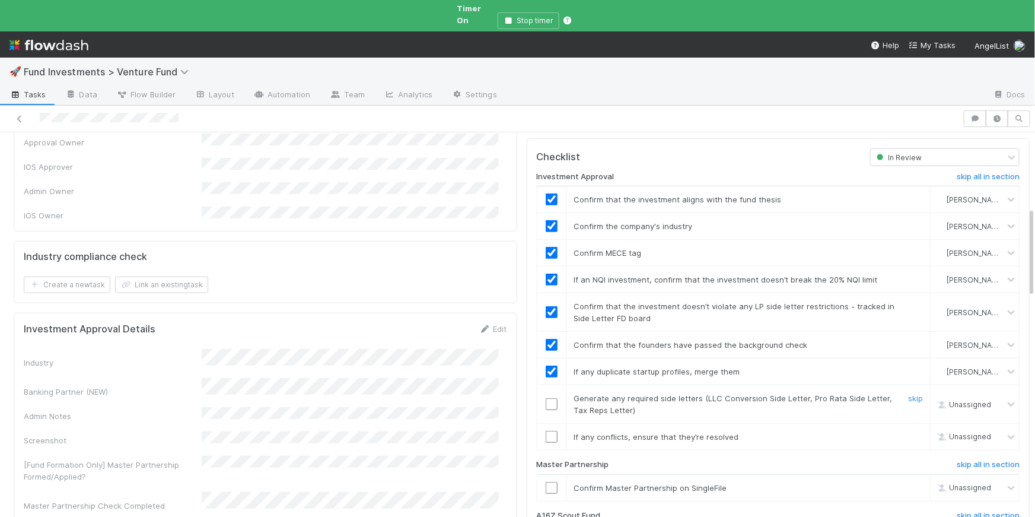
click at [546, 398] on input "checkbox" at bounding box center [552, 404] width 12 height 12
click at [546, 431] on input "checkbox" at bounding box center [552, 437] width 12 height 12
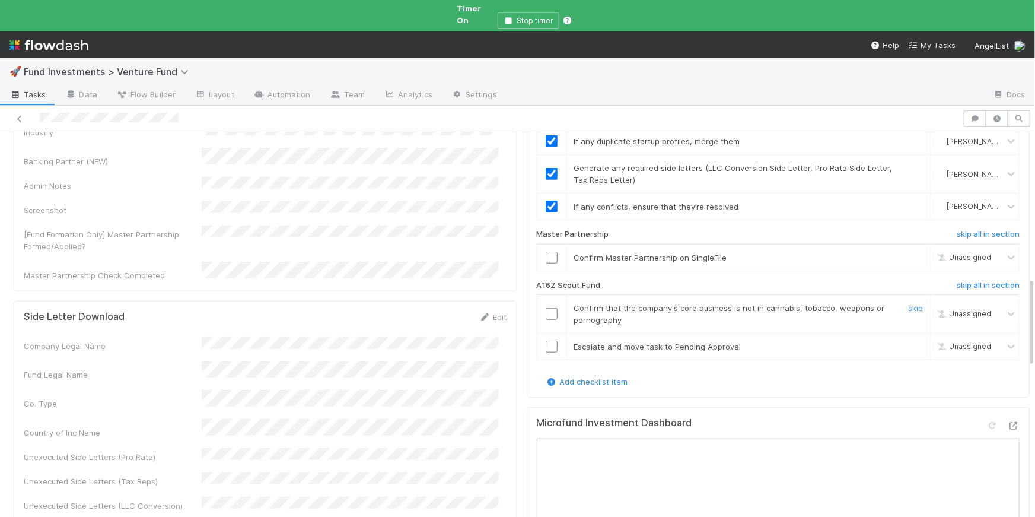
scroll to position [488, 0]
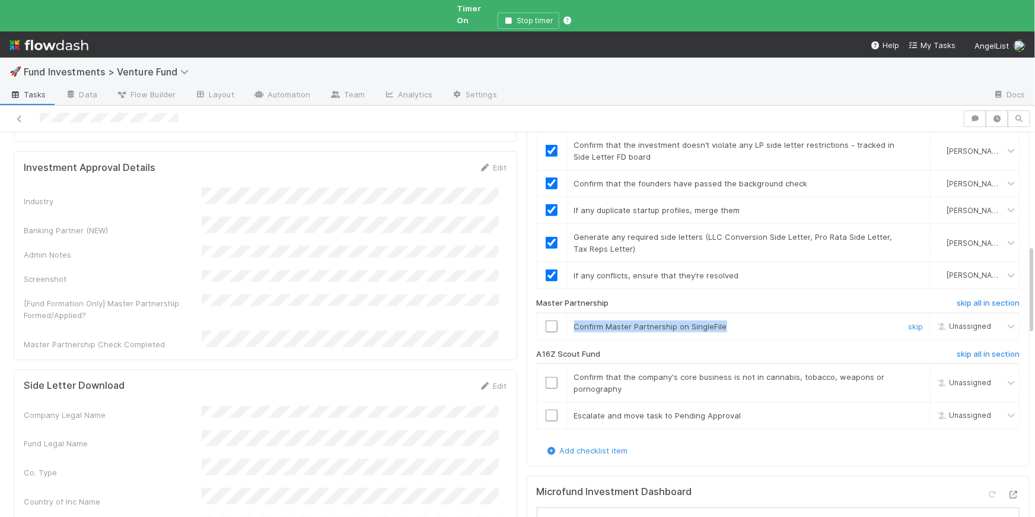
drag, startPoint x: 565, startPoint y: 298, endPoint x: 606, endPoint y: 332, distance: 52.6
click at [647, 320] on div "Confirm Master Partnership on SingleFile" at bounding box center [731, 326] width 332 height 12
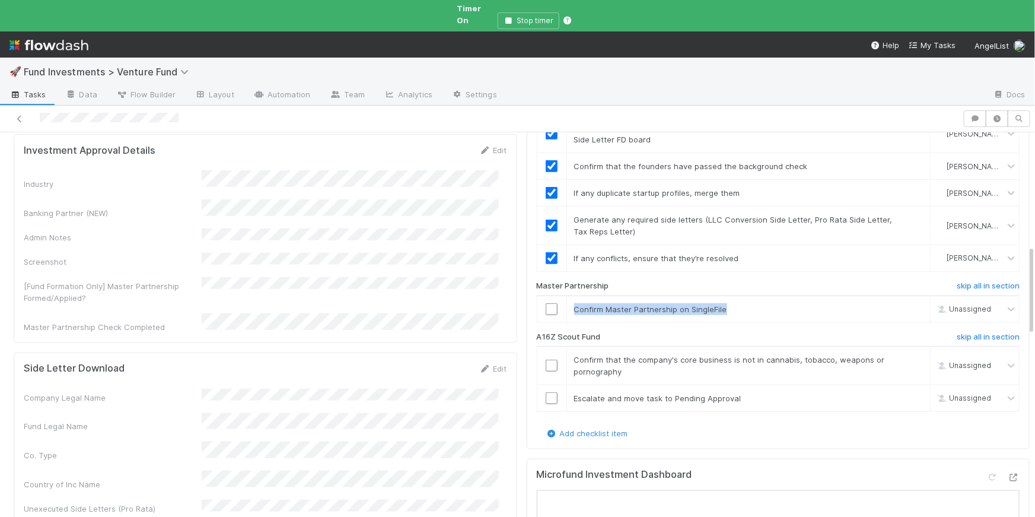
scroll to position [508, 0]
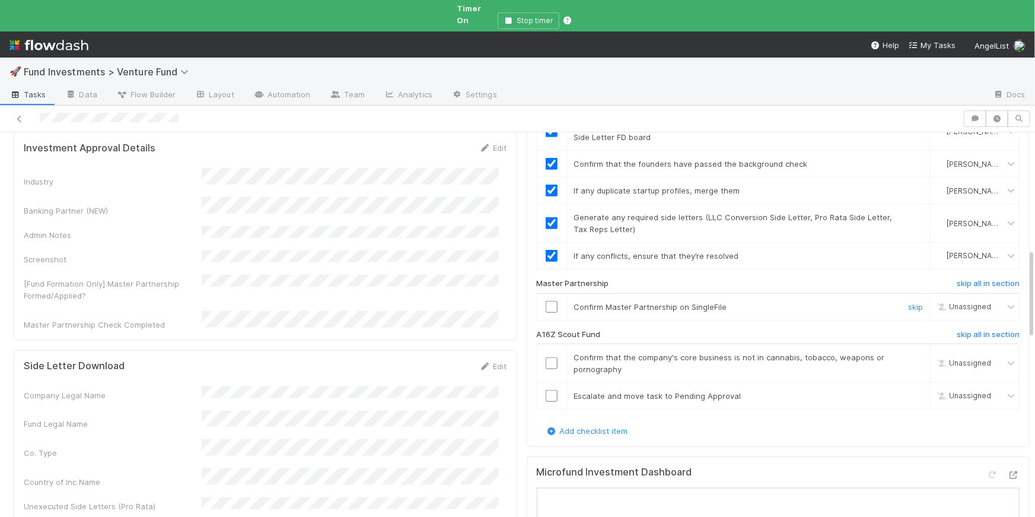
click at [548, 301] on input "checkbox" at bounding box center [552, 307] width 12 height 12
click at [647, 352] on span "Confirm that the company's core business is not in cannabis, tobacco, weapons o…" at bounding box center [729, 362] width 311 height 21
click at [546, 357] on input "checkbox" at bounding box center [552, 363] width 12 height 12
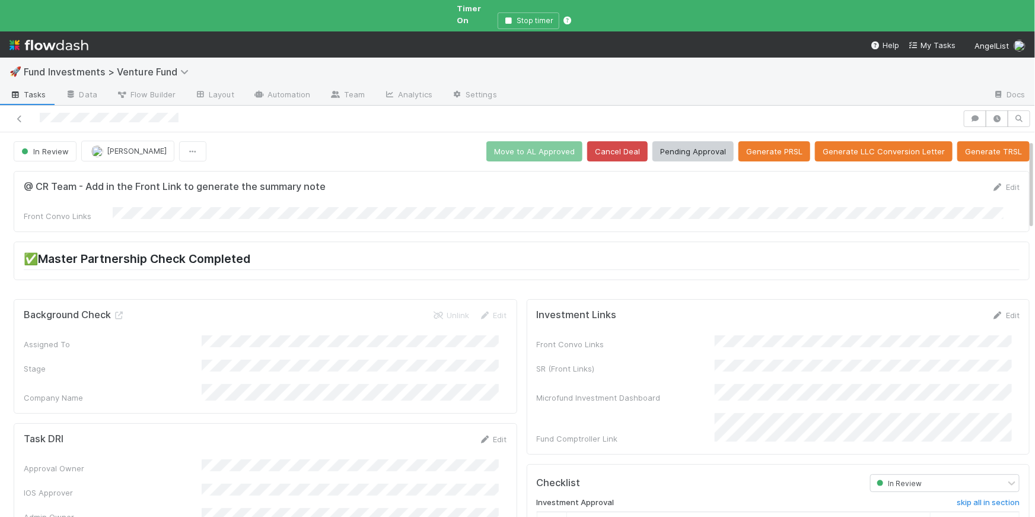
scroll to position [0, 0]
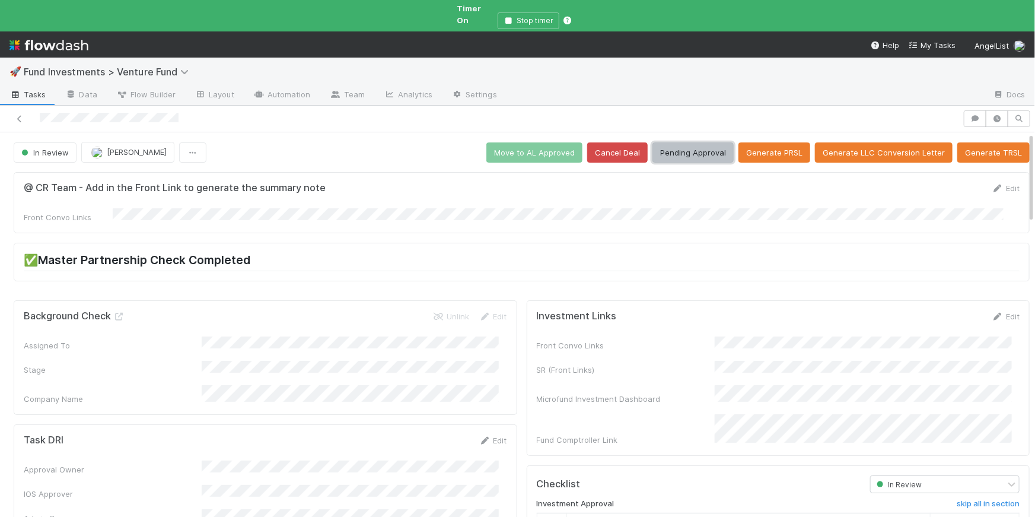
click at [647, 145] on button "Pending Approval" at bounding box center [693, 152] width 81 height 20
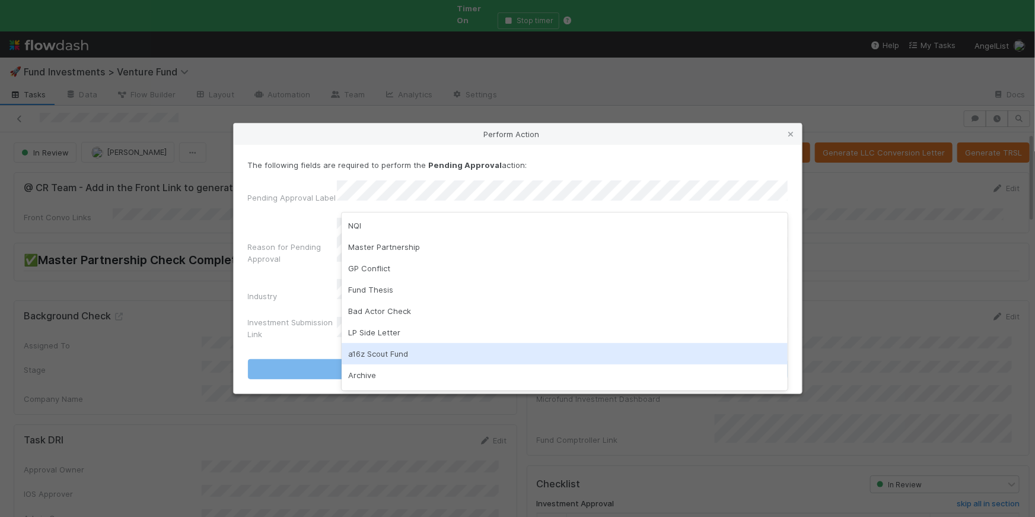
click at [412, 358] on div "a16z Scout Fund" at bounding box center [565, 353] width 446 height 21
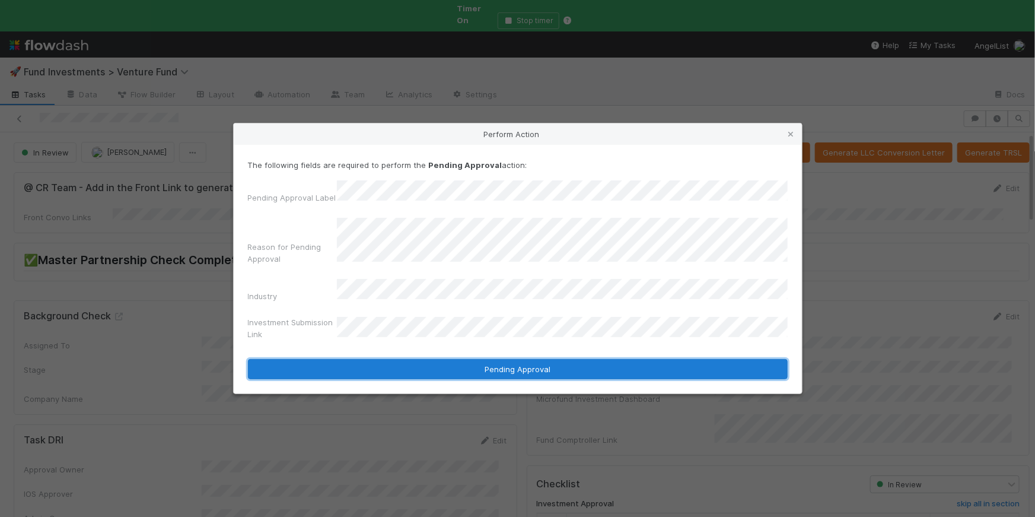
click at [515, 364] on button "Pending Approval" at bounding box center [518, 369] width 540 height 20
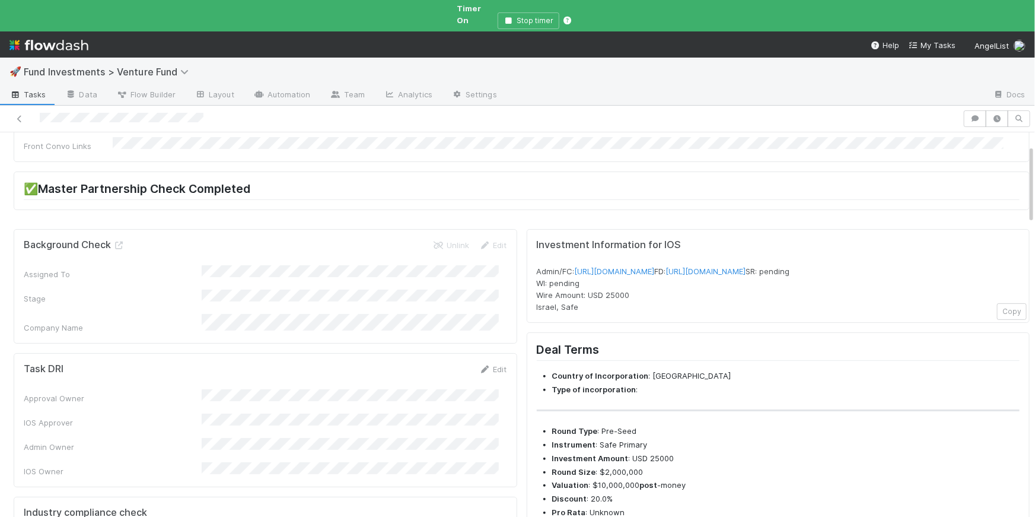
scroll to position [104, 0]
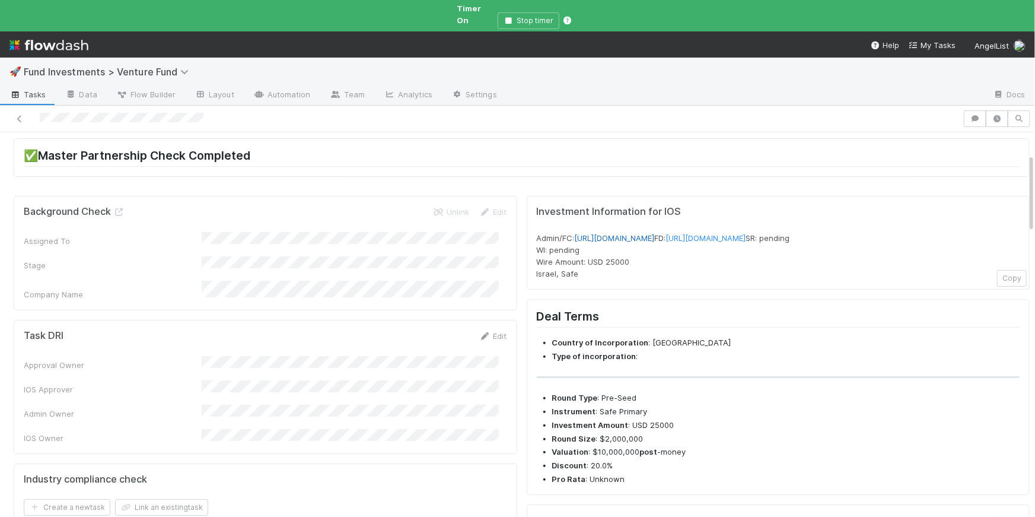
click at [647, 233] on link "[URL][DOMAIN_NAME]" at bounding box center [615, 237] width 80 height 9
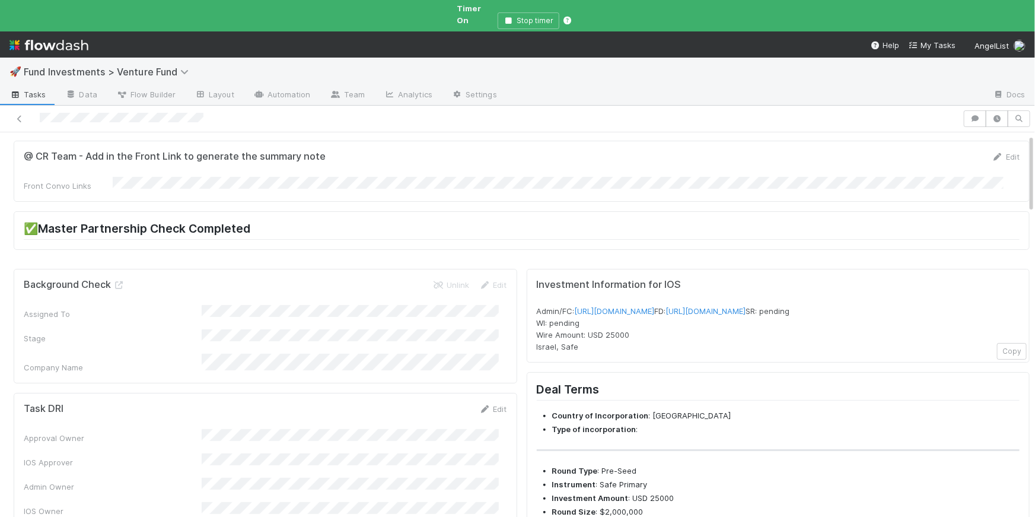
scroll to position [0, 0]
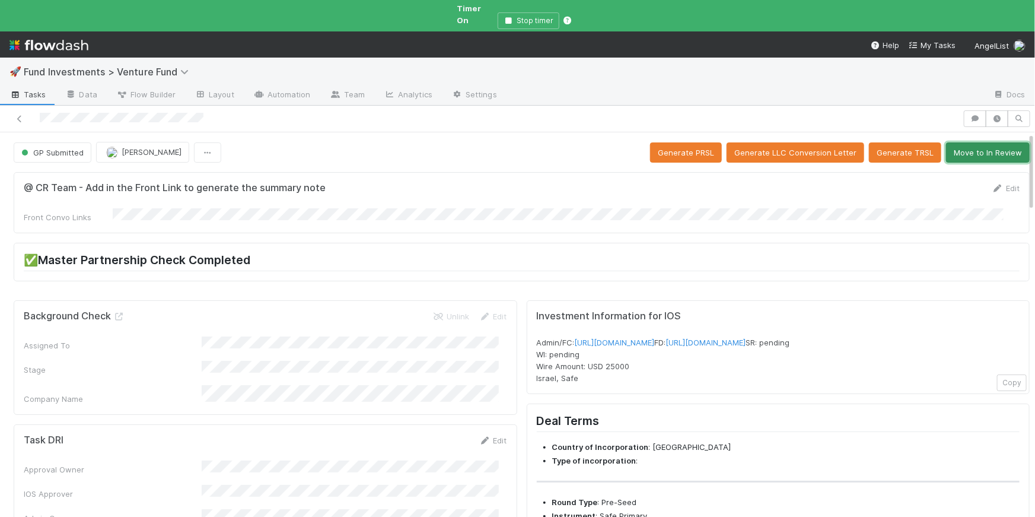
click at [647, 142] on button "Move to In Review" at bounding box center [988, 152] width 84 height 20
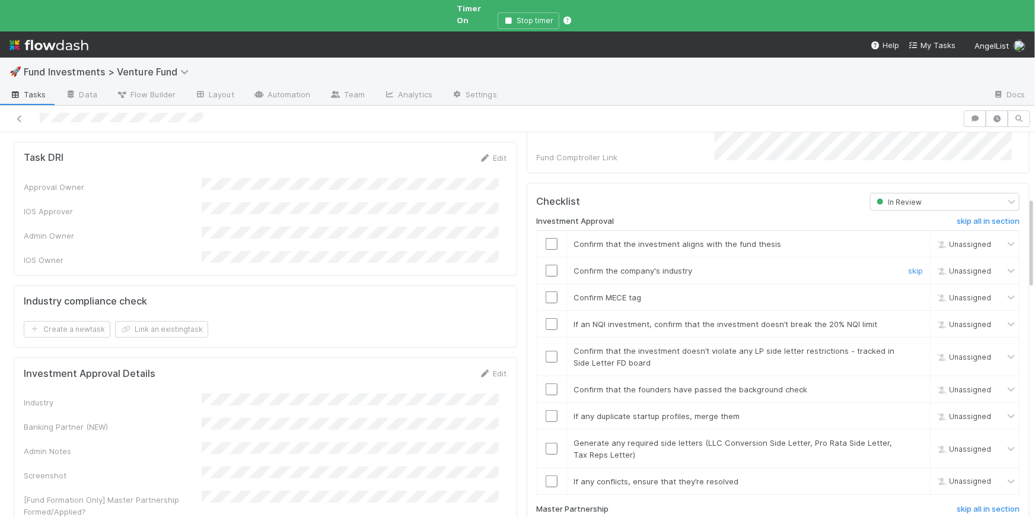
scroll to position [278, 0]
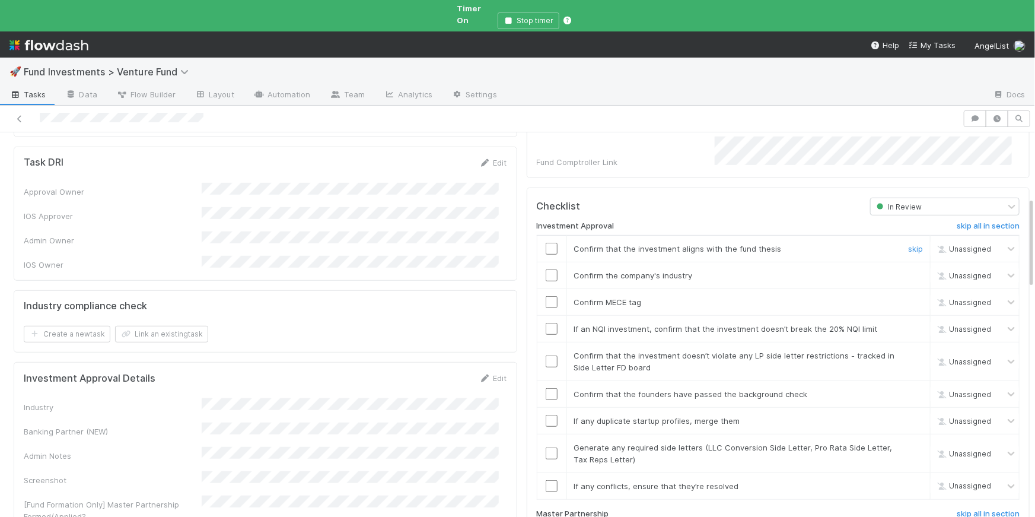
click at [547, 243] on input "checkbox" at bounding box center [552, 249] width 12 height 12
click at [546, 296] on input "checkbox" at bounding box center [552, 302] width 12 height 12
click at [489, 373] on link "Edit" at bounding box center [493, 377] width 28 height 9
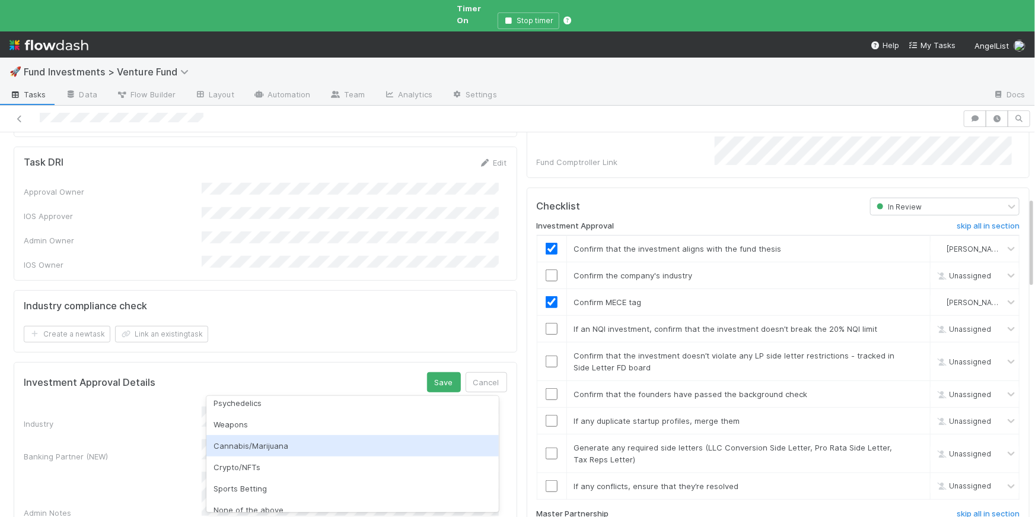
scroll to position [390, 0]
click at [290, 441] on div "None of the above" at bounding box center [352, 445] width 292 height 21
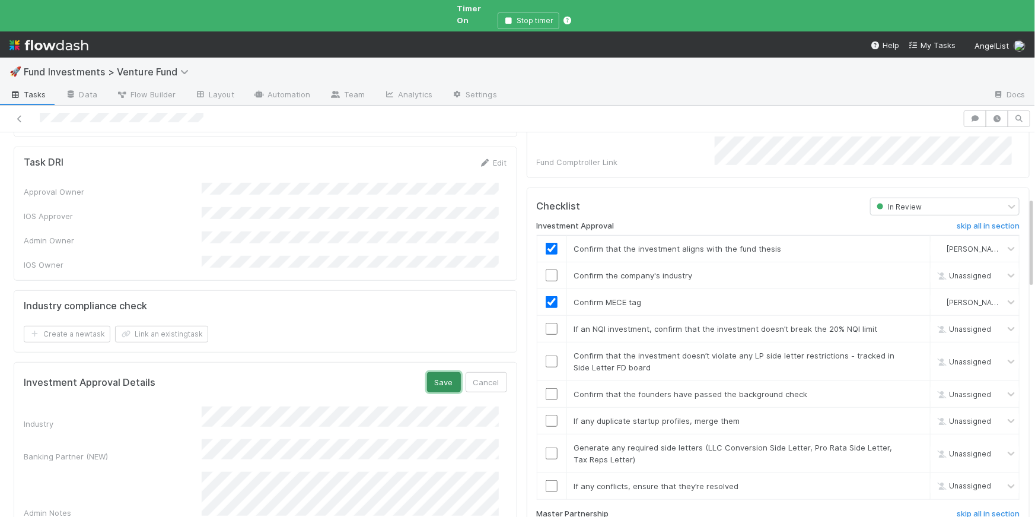
click at [432, 372] on button "Save" at bounding box center [444, 382] width 34 height 20
click at [546, 269] on input "checkbox" at bounding box center [552, 275] width 12 height 12
click at [548, 269] on input "checkbox" at bounding box center [552, 275] width 12 height 12
click at [546, 323] on input "checkbox" at bounding box center [552, 329] width 12 height 12
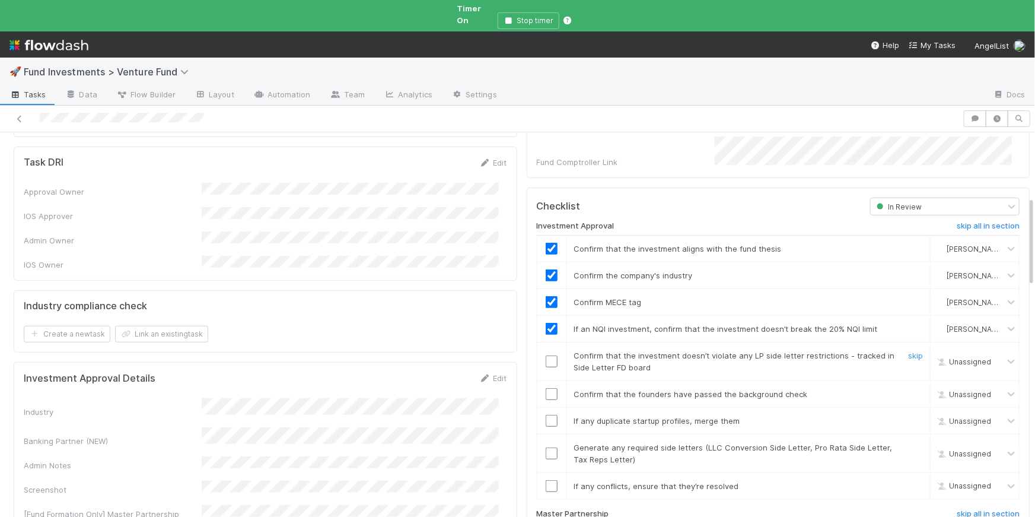
click at [546, 355] on input "checkbox" at bounding box center [552, 361] width 12 height 12
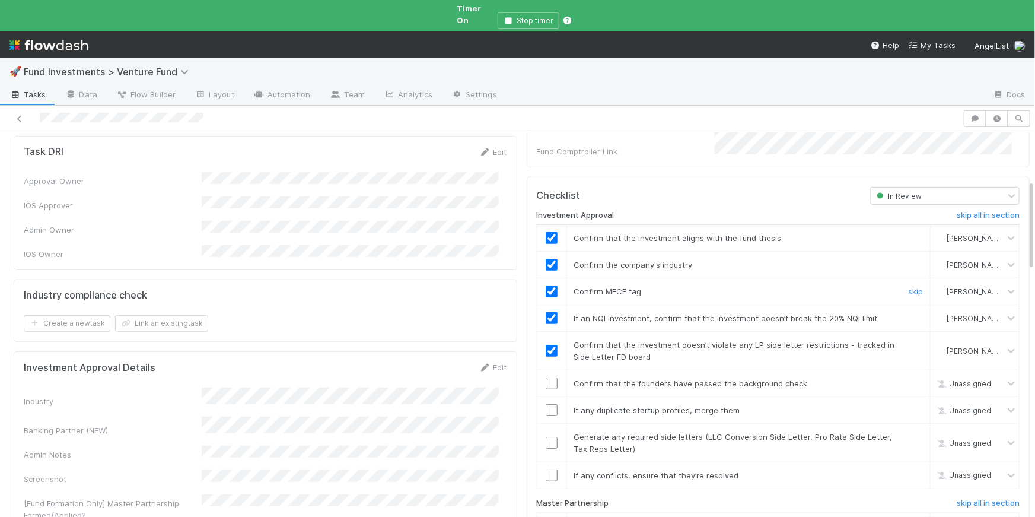
scroll to position [291, 0]
click at [546, 375] on input "checkbox" at bounding box center [552, 381] width 12 height 12
click at [546, 402] on input "checkbox" at bounding box center [552, 408] width 12 height 12
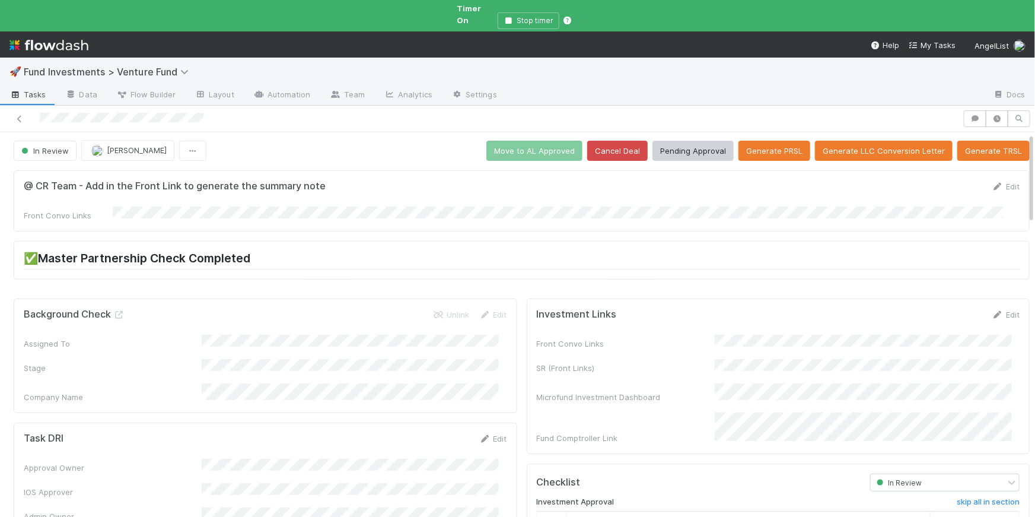
scroll to position [0, 0]
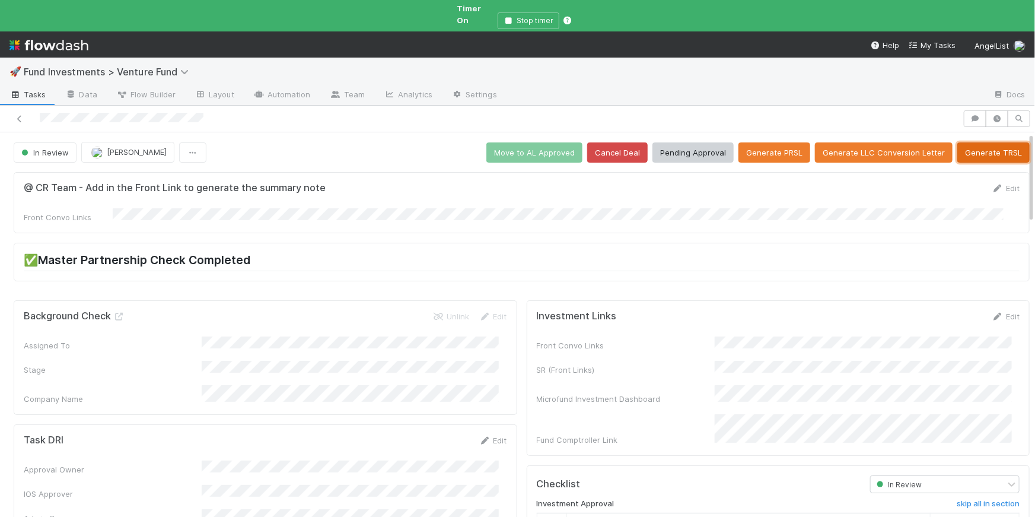
click at [647, 142] on button "Generate TRSL" at bounding box center [994, 152] width 72 height 20
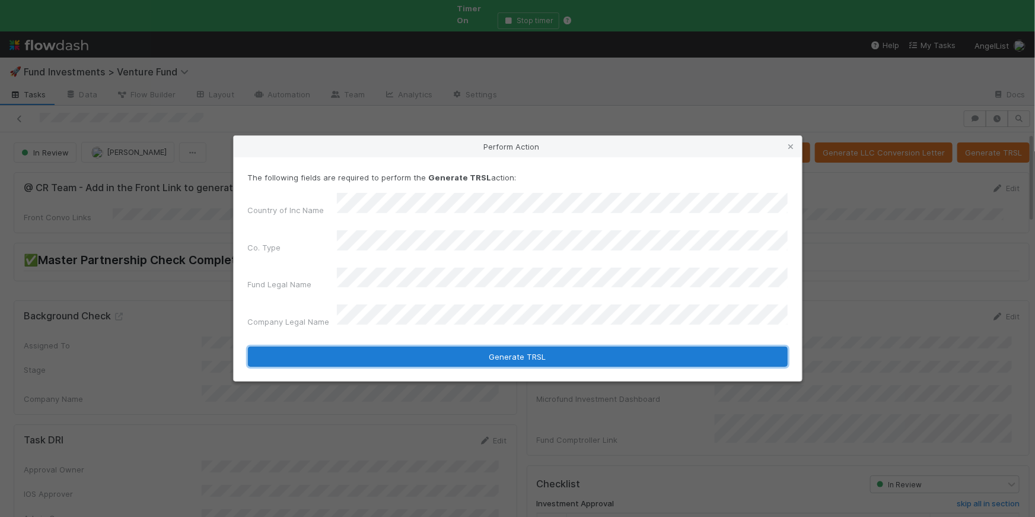
click at [514, 346] on button "Generate TRSL" at bounding box center [518, 356] width 540 height 20
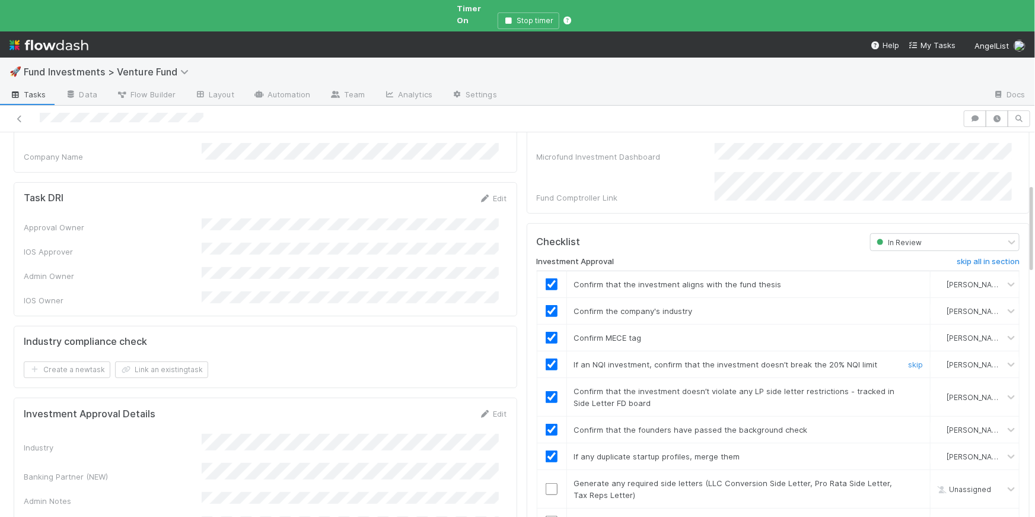
scroll to position [252, 0]
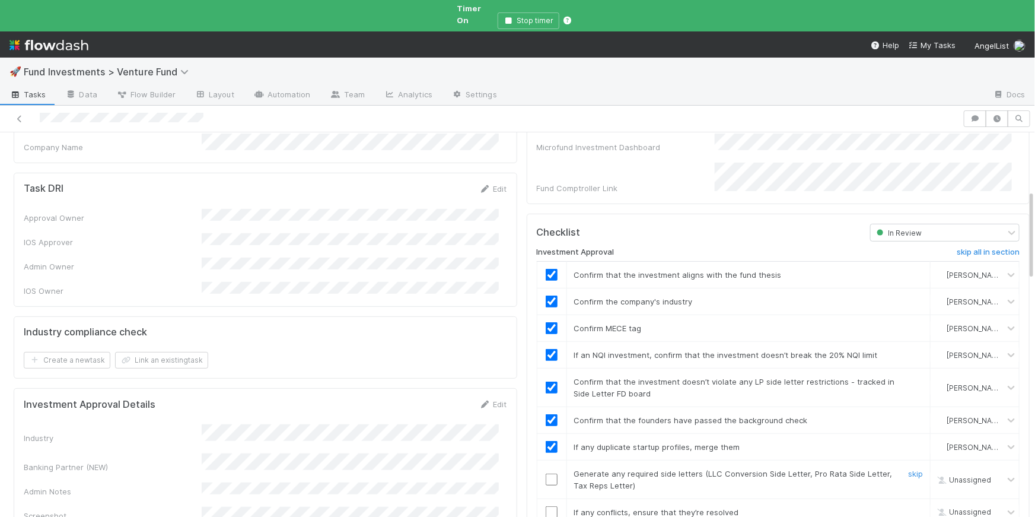
click at [546, 441] on input "checkbox" at bounding box center [552, 479] width 12 height 12
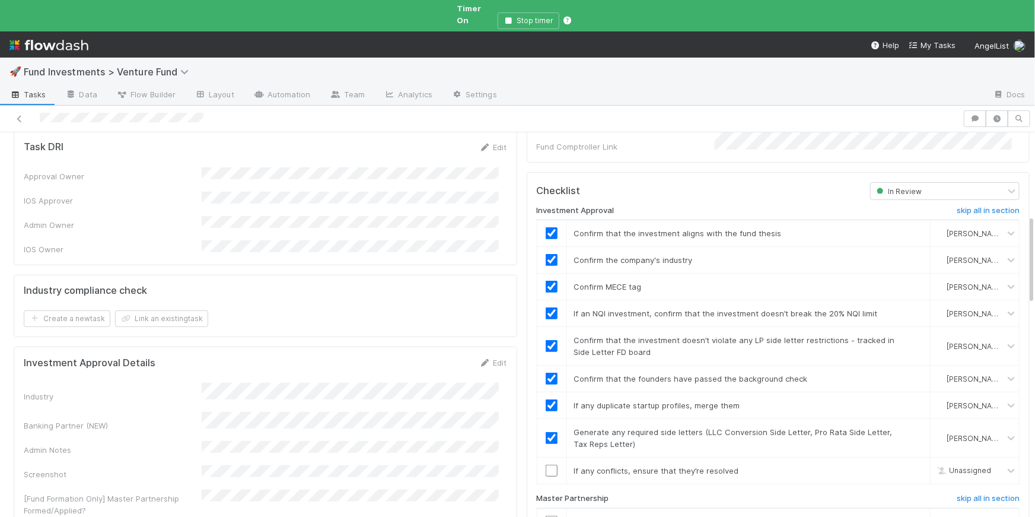
scroll to position [361, 0]
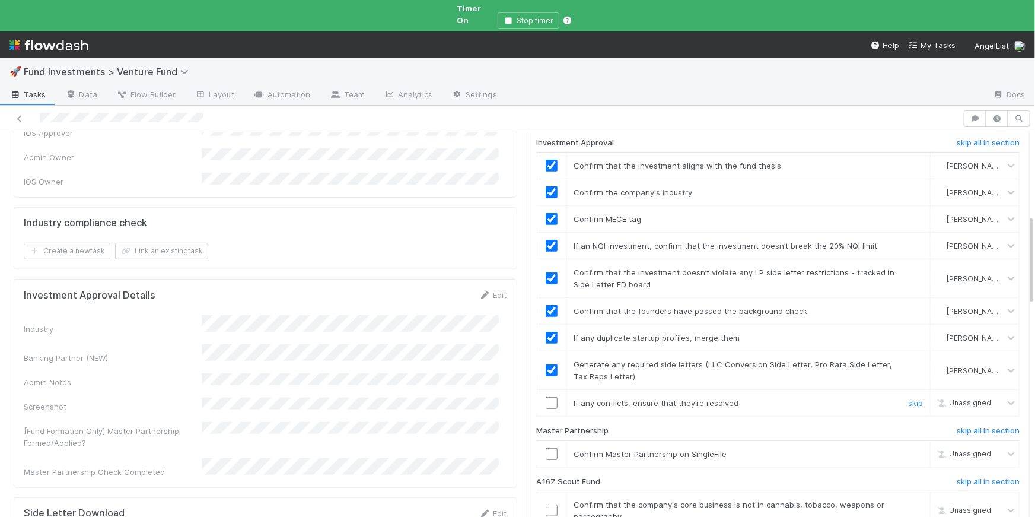
click at [546, 397] on input "checkbox" at bounding box center [552, 403] width 12 height 12
click at [546, 441] on input "checkbox" at bounding box center [552, 454] width 12 height 12
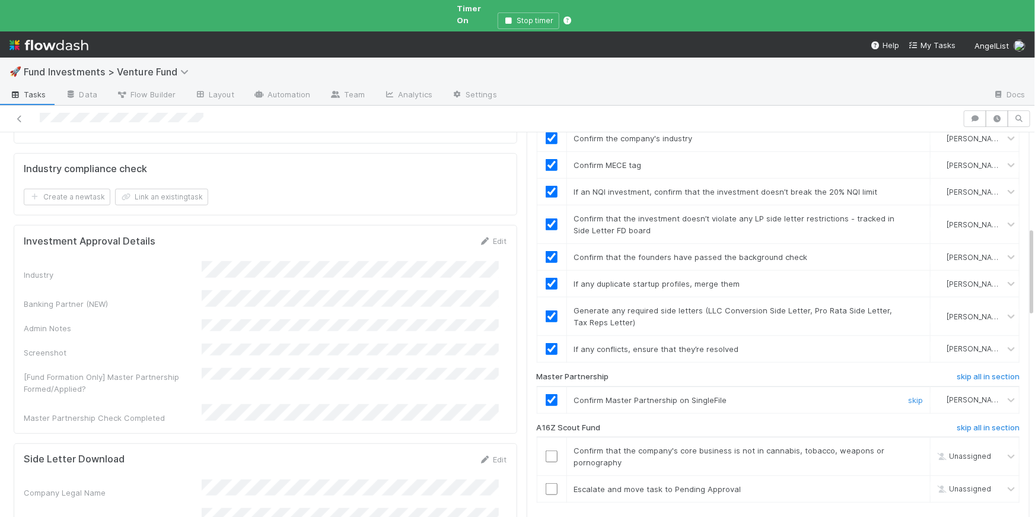
scroll to position [415, 0]
click at [546, 441] on input "checkbox" at bounding box center [552, 456] width 12 height 12
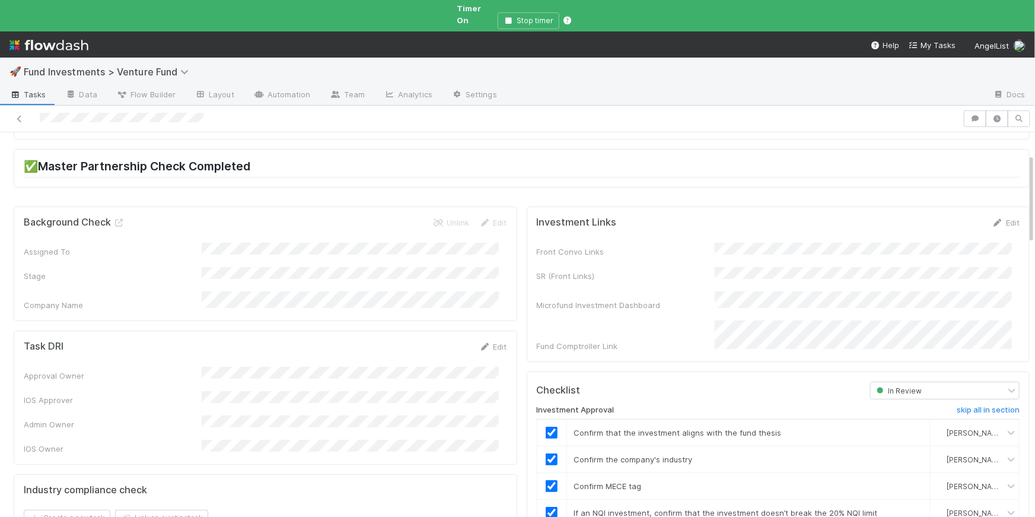
scroll to position [0, 0]
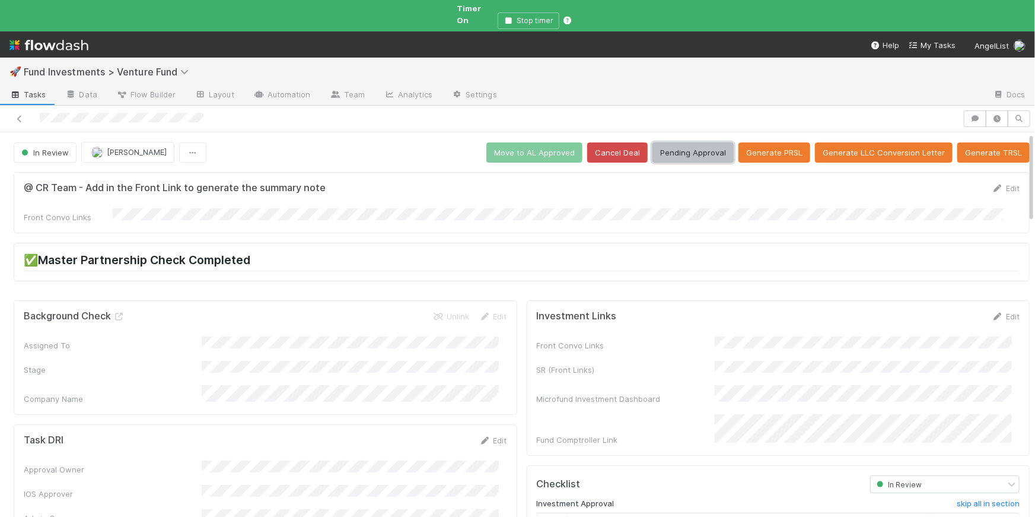
click at [647, 143] on button "Pending Approval" at bounding box center [693, 152] width 81 height 20
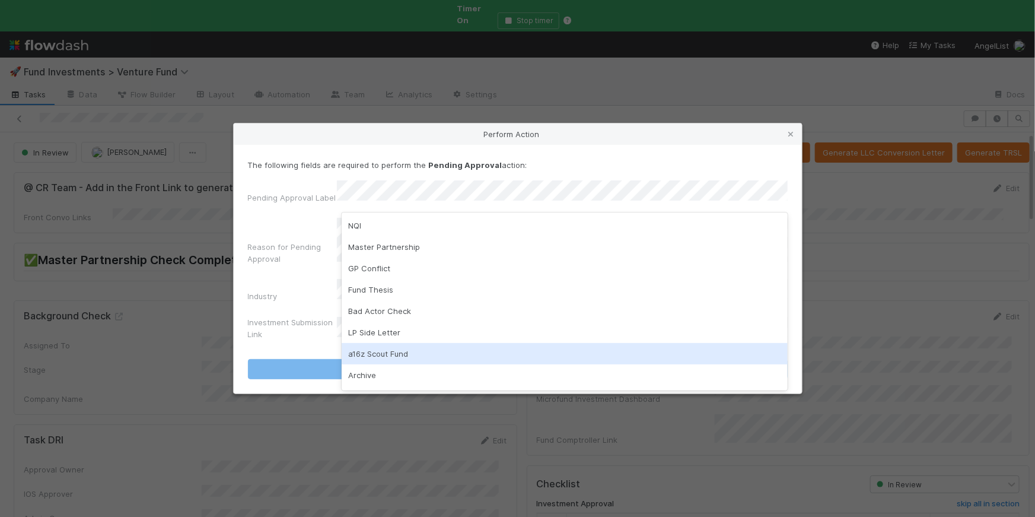
drag, startPoint x: 388, startPoint y: 352, endPoint x: 387, endPoint y: 339, distance: 13.7
click at [387, 352] on div "a16z Scout Fund" at bounding box center [565, 353] width 446 height 21
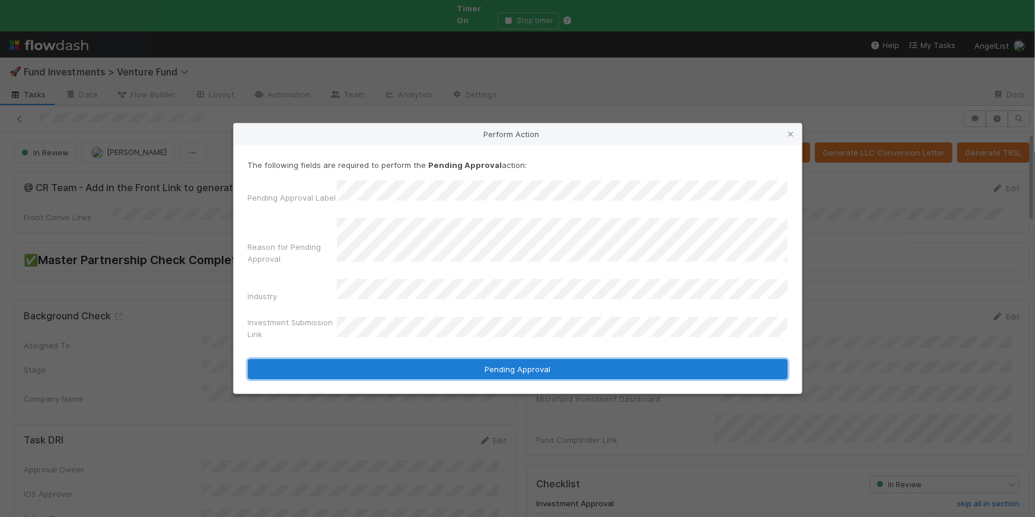
click at [467, 359] on button "Pending Approval" at bounding box center [518, 369] width 540 height 20
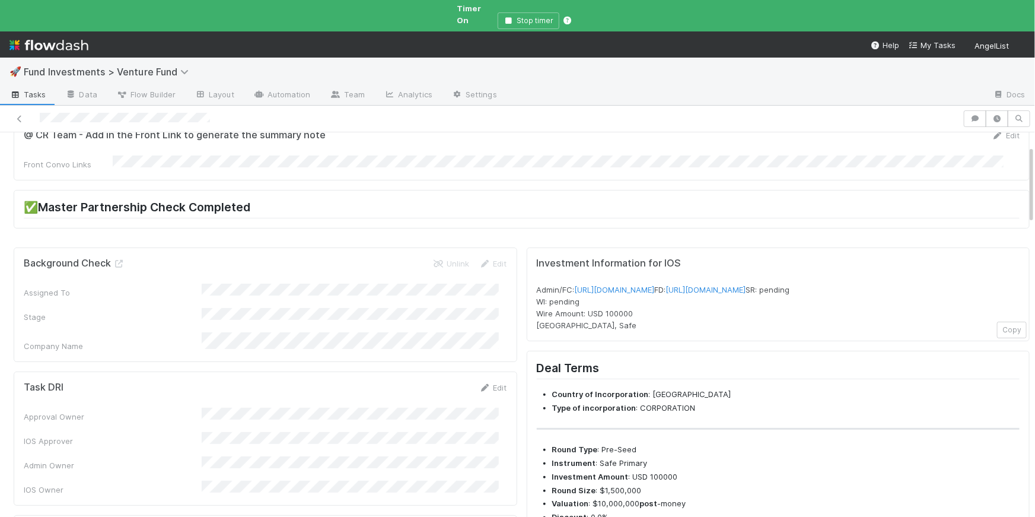
scroll to position [65, 0]
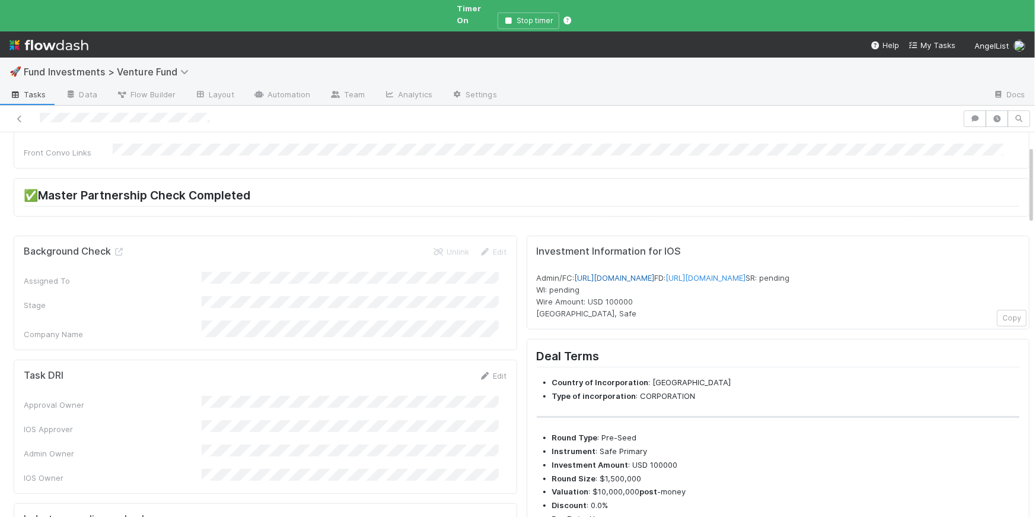
click at [647, 273] on link "[URL][DOMAIN_NAME]" at bounding box center [615, 277] width 80 height 9
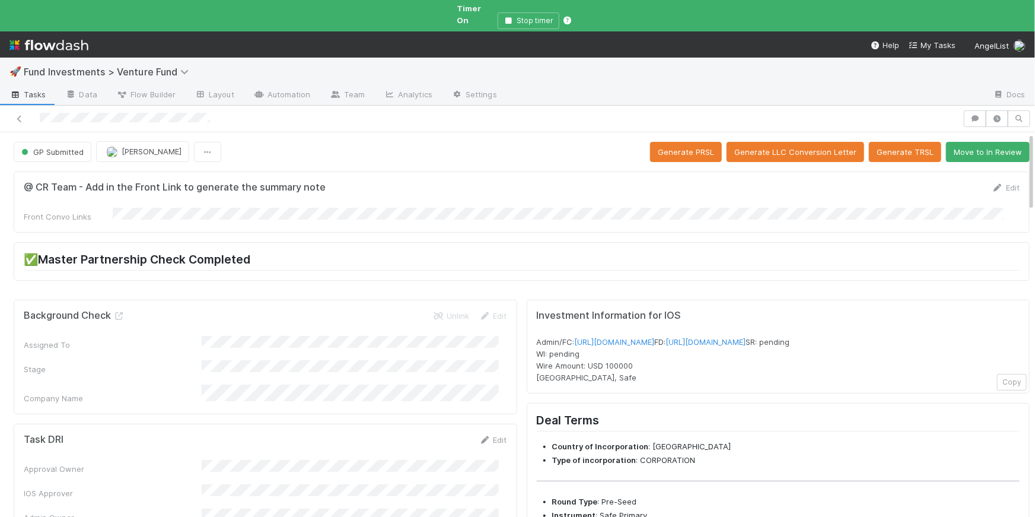
scroll to position [0, 0]
click at [647, 142] on button "Move to In Review" at bounding box center [988, 152] width 84 height 20
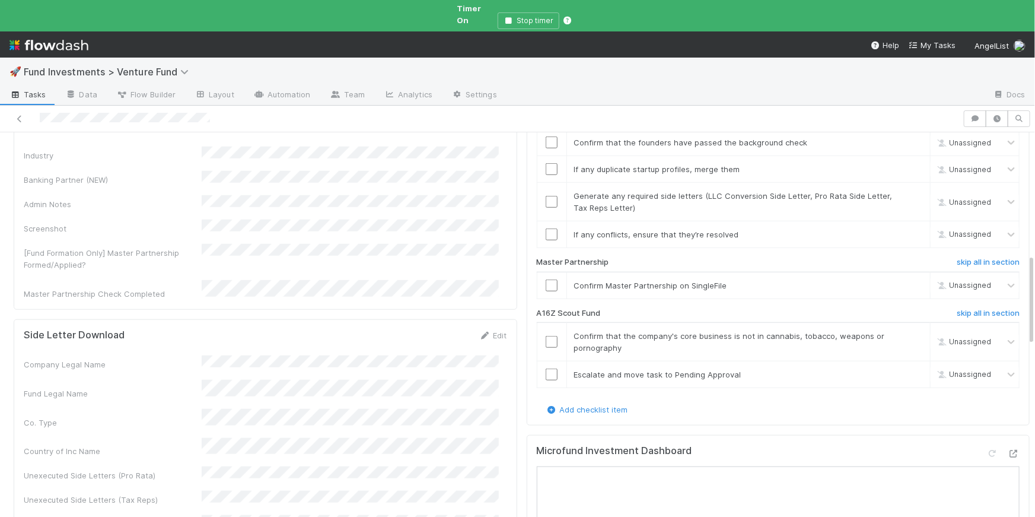
scroll to position [526, 0]
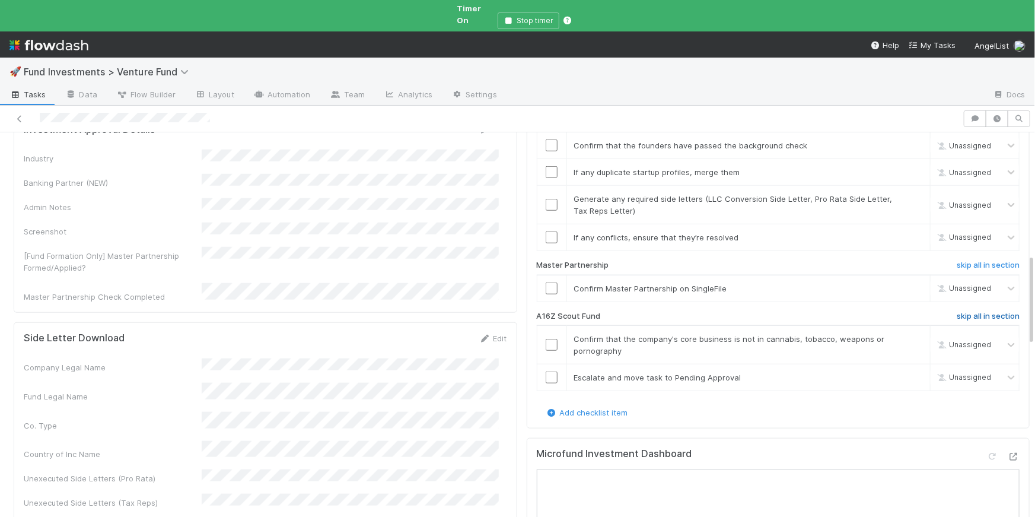
click at [647, 311] on h6 "skip all in section" at bounding box center [988, 315] width 63 height 9
click at [547, 282] on input "checkbox" at bounding box center [552, 288] width 12 height 12
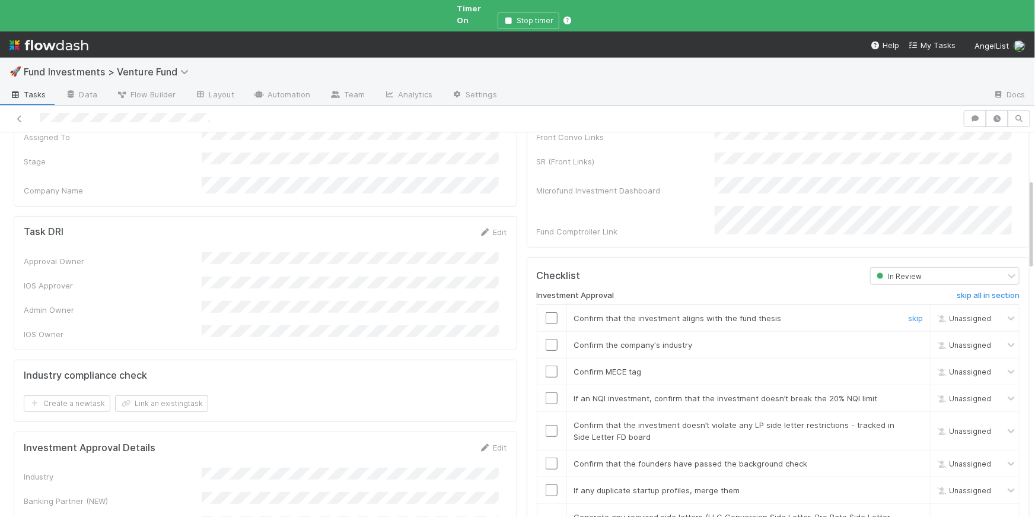
scroll to position [209, 0]
click at [546, 311] on input "checkbox" at bounding box center [552, 317] width 12 height 12
click at [546, 365] on input "checkbox" at bounding box center [552, 371] width 12 height 12
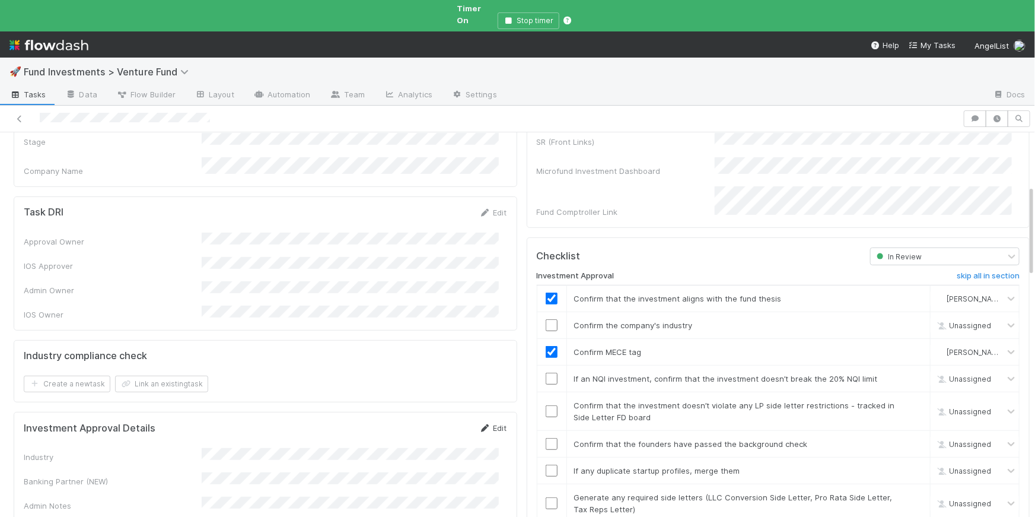
click at [492, 423] on link "Edit" at bounding box center [493, 427] width 28 height 9
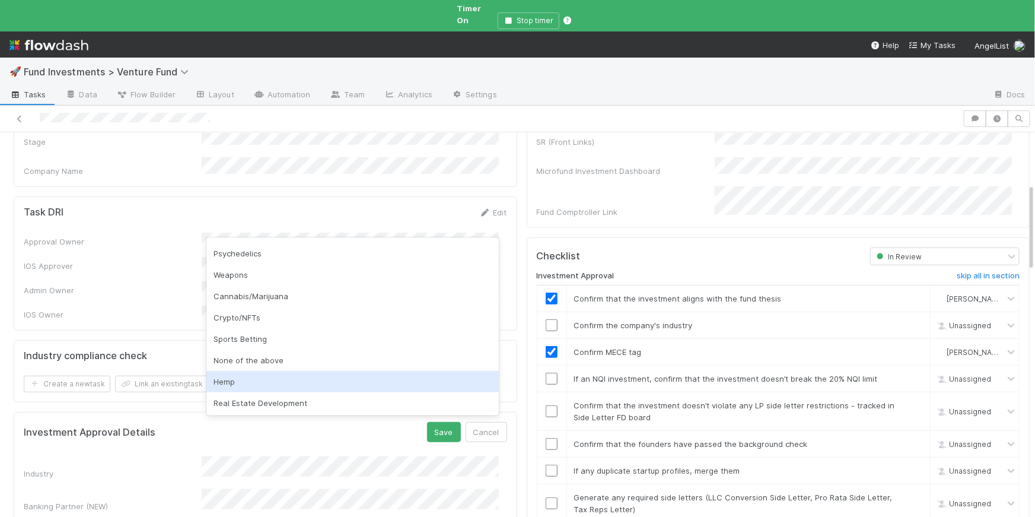
scroll to position [339, 0]
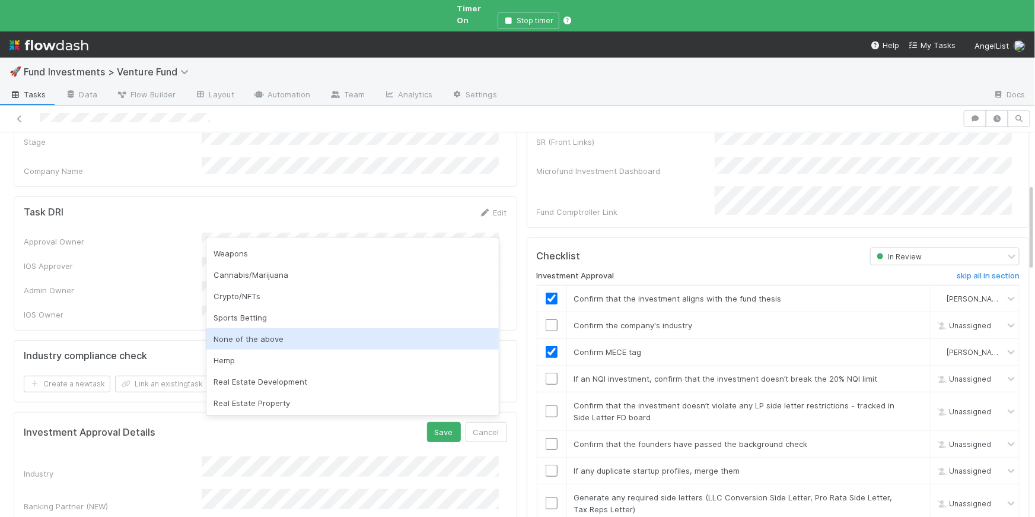
click at [290, 341] on div "None of the above" at bounding box center [352, 338] width 292 height 21
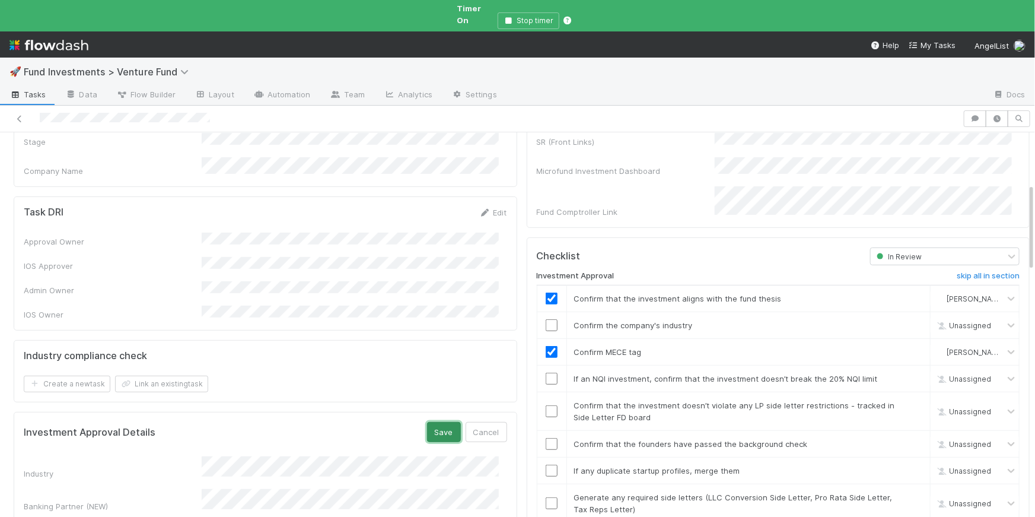
click at [435, 422] on button "Save" at bounding box center [444, 432] width 34 height 20
click at [546, 319] on input "checkbox" at bounding box center [552, 325] width 12 height 12
click at [546, 373] on input "checkbox" at bounding box center [552, 379] width 12 height 12
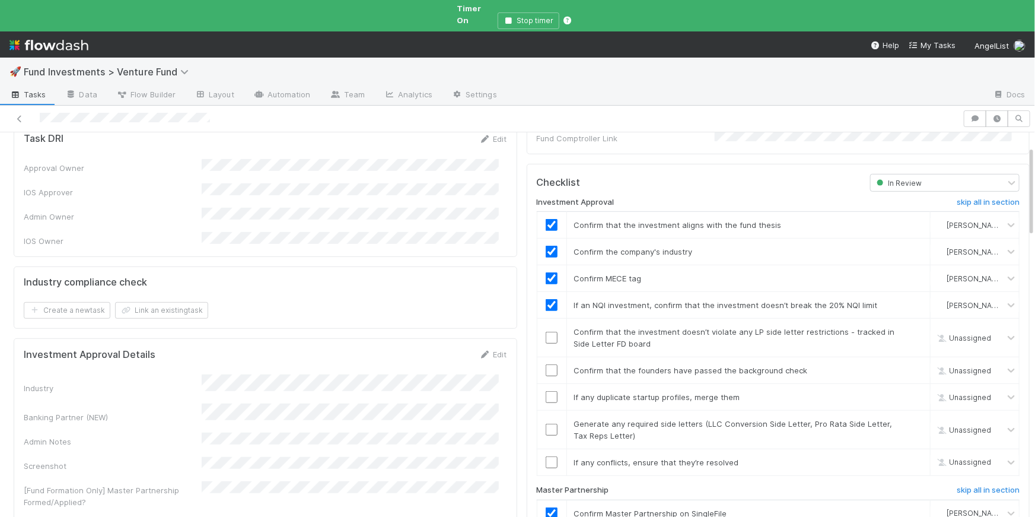
scroll to position [317, 0]
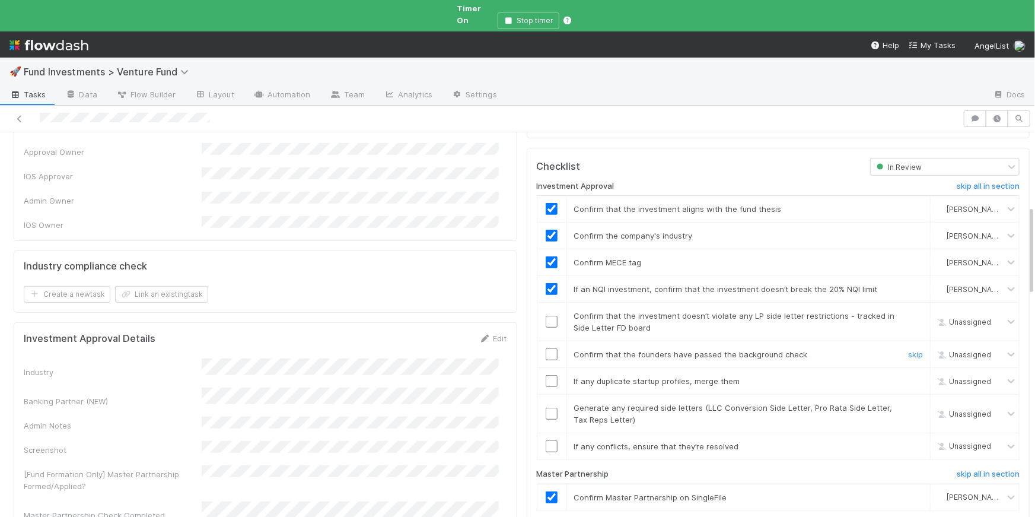
click at [548, 348] on input "checkbox" at bounding box center [552, 354] width 12 height 12
click at [546, 375] on input "checkbox" at bounding box center [552, 381] width 12 height 12
click at [546, 408] on input "checkbox" at bounding box center [552, 414] width 12 height 12
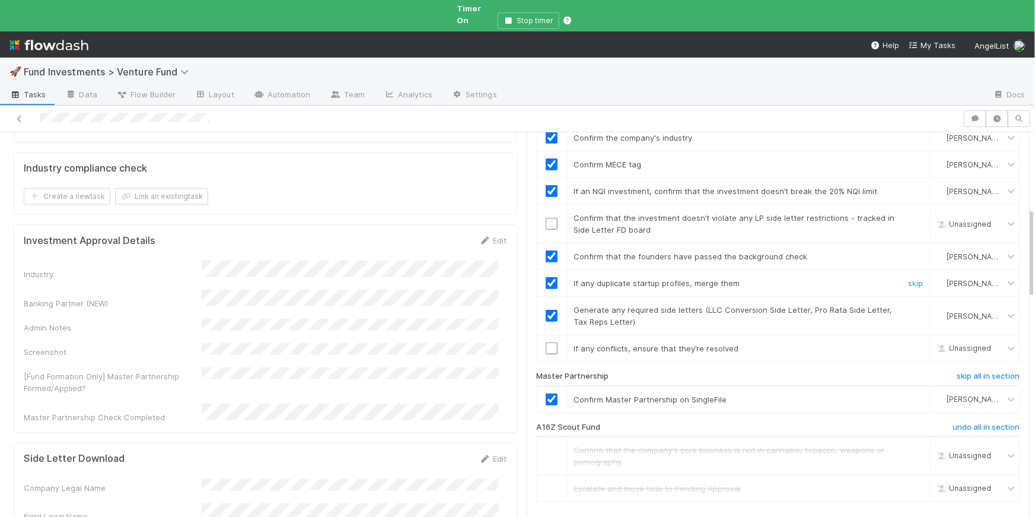
scroll to position [417, 0]
click at [546, 341] on input "checkbox" at bounding box center [552, 347] width 12 height 12
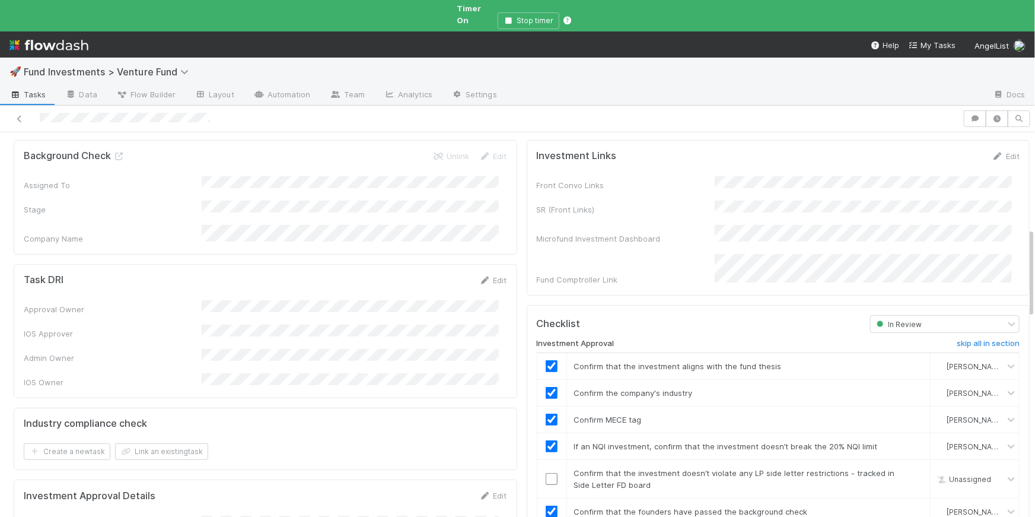
scroll to position [0, 0]
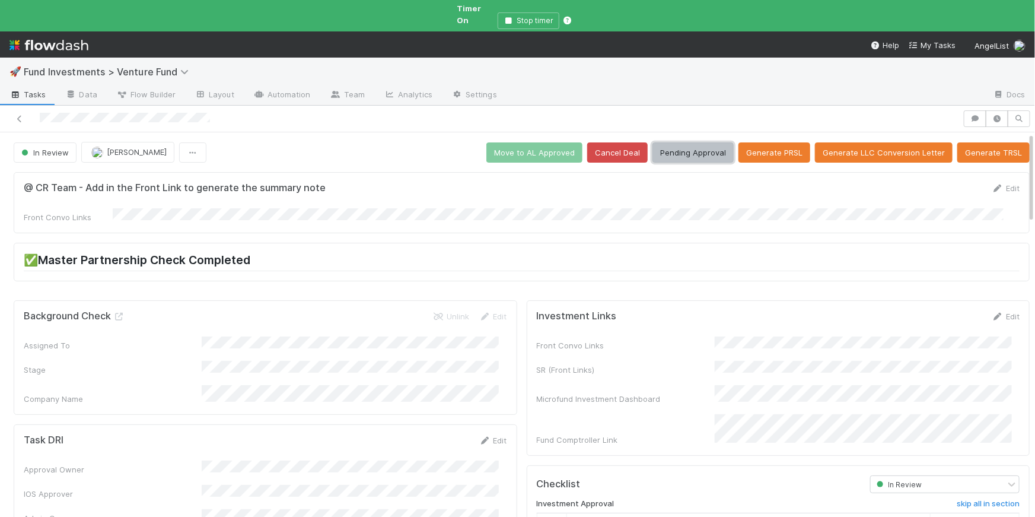
click at [647, 142] on button "Pending Approval" at bounding box center [693, 152] width 81 height 20
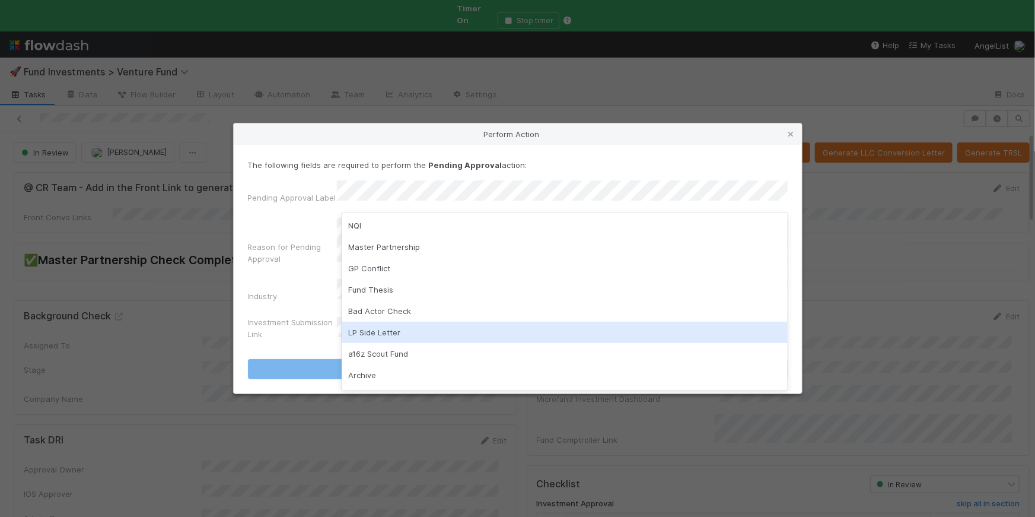
click at [396, 323] on div "LP Side Letter" at bounding box center [565, 332] width 446 height 21
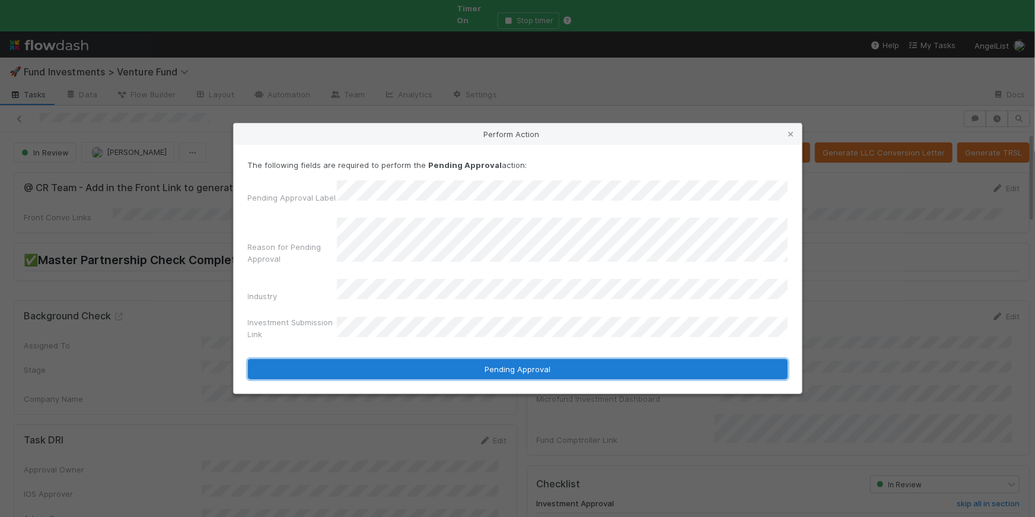
click at [545, 362] on button "Pending Approval" at bounding box center [518, 369] width 540 height 20
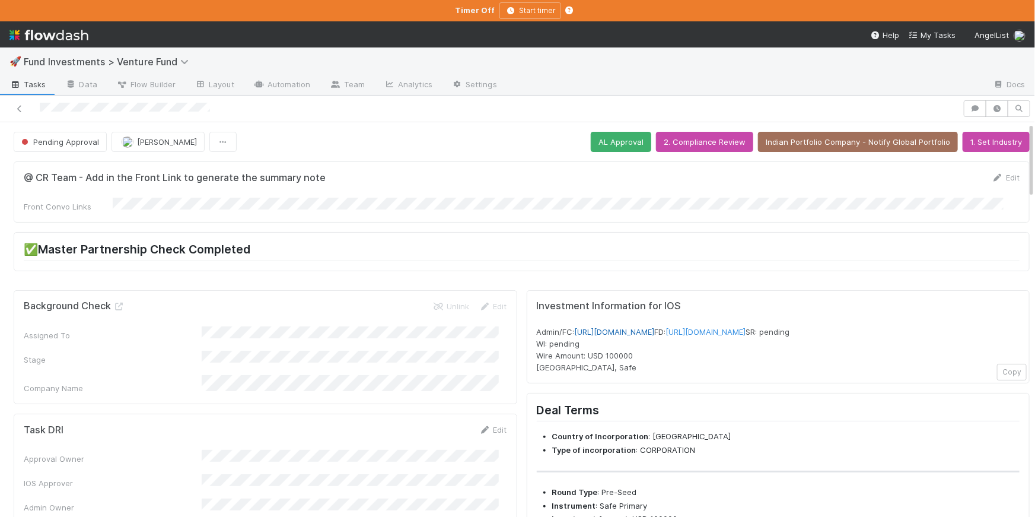
click at [647, 327] on link "https://venture.angellist.com/v/admin/funds/investment/29279" at bounding box center [615, 331] width 80 height 9
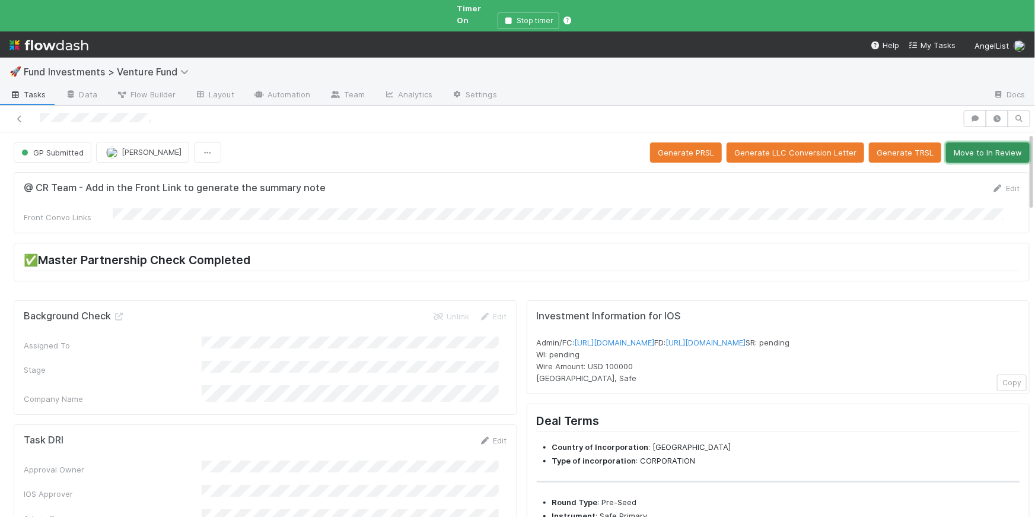
click at [647, 142] on button "Move to In Review" at bounding box center [988, 152] width 84 height 20
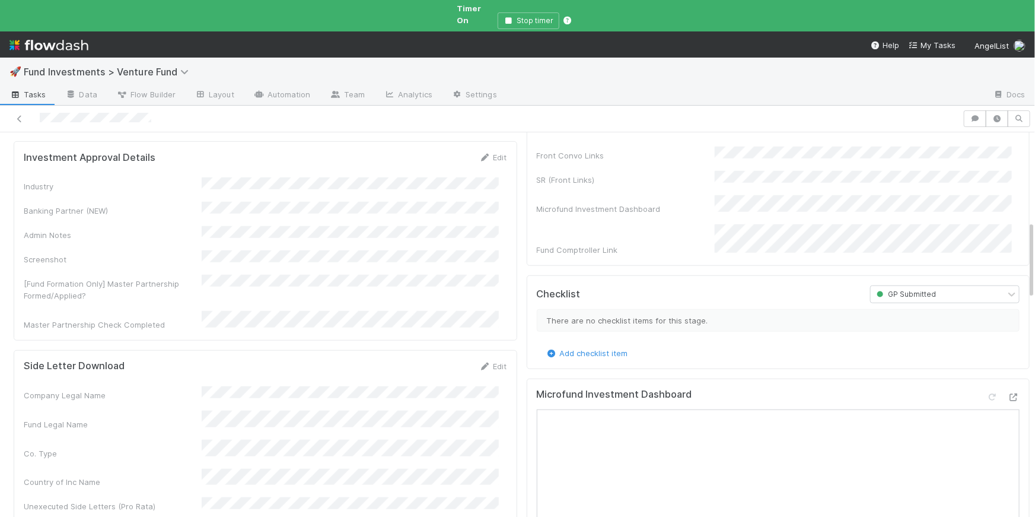
scroll to position [548, 0]
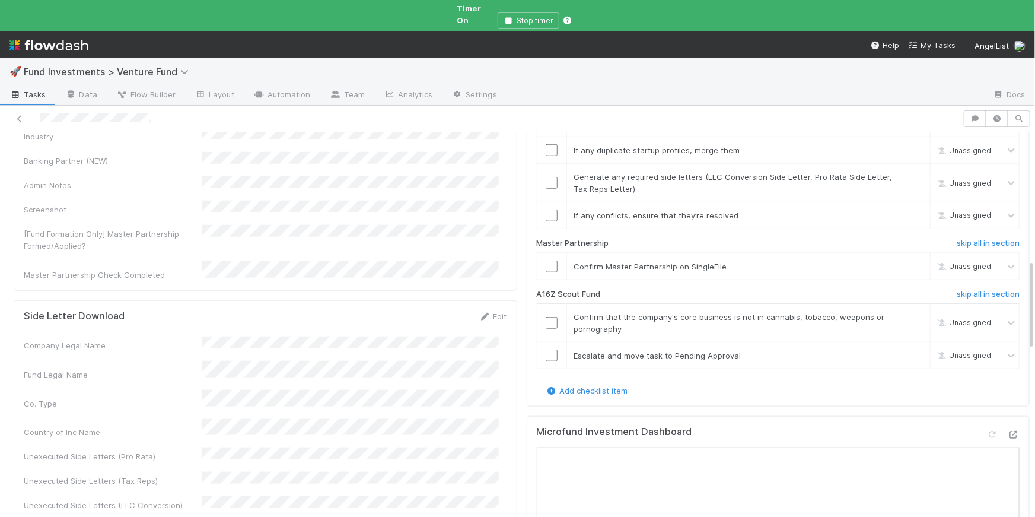
drag, startPoint x: 975, startPoint y: 266, endPoint x: 877, endPoint y: 273, distance: 98.7
click at [647, 290] on h6 "skip all in section" at bounding box center [988, 294] width 63 height 9
click at [546, 260] on input "checkbox" at bounding box center [552, 266] width 12 height 12
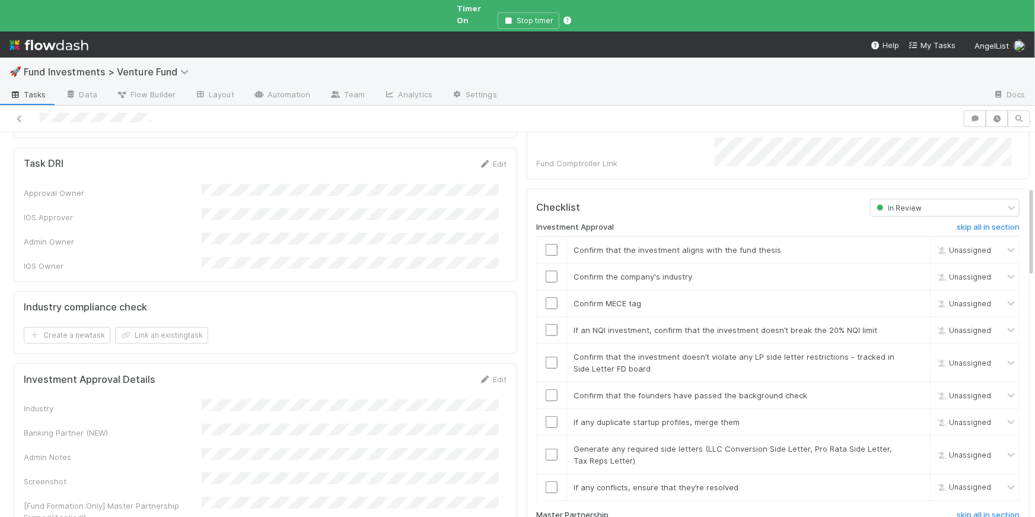
scroll to position [231, 0]
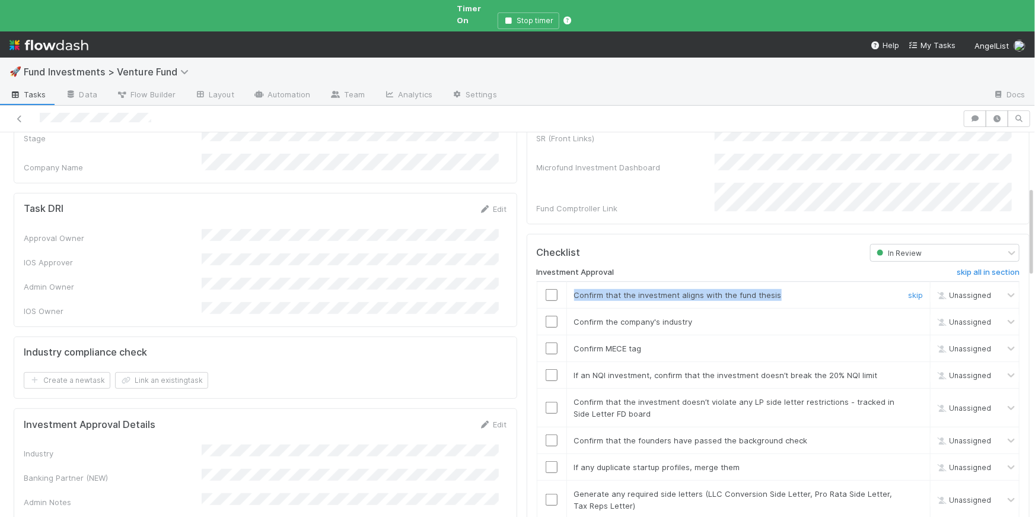
drag, startPoint x: 769, startPoint y: 265, endPoint x: 553, endPoint y: 272, distance: 216.7
click at [553, 282] on tr "Confirm that the investment aligns with the fund thesis skip Unassigned" at bounding box center [778, 295] width 483 height 27
click at [546, 289] on input "checkbox" at bounding box center [552, 295] width 12 height 12
click at [546, 342] on input "checkbox" at bounding box center [552, 348] width 12 height 12
click at [489, 419] on link "Edit" at bounding box center [493, 423] width 28 height 9
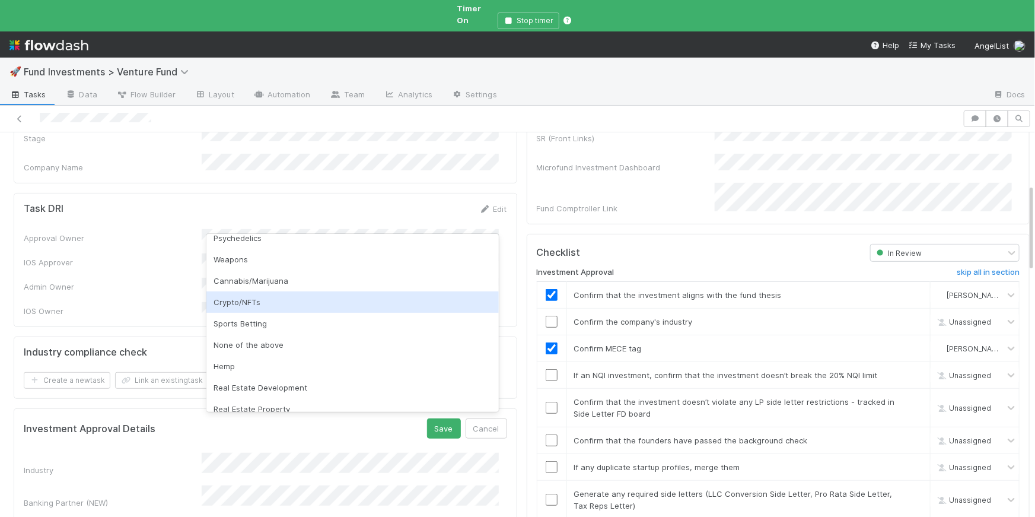
scroll to position [339, 0]
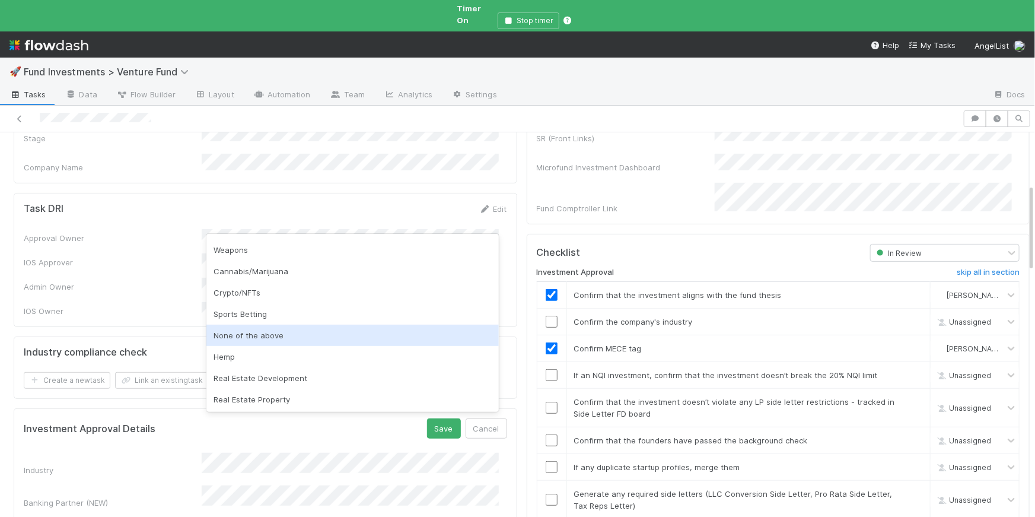
drag, startPoint x: 263, startPoint y: 341, endPoint x: 274, endPoint y: 345, distance: 11.5
click at [263, 341] on div "None of the above" at bounding box center [352, 335] width 292 height 21
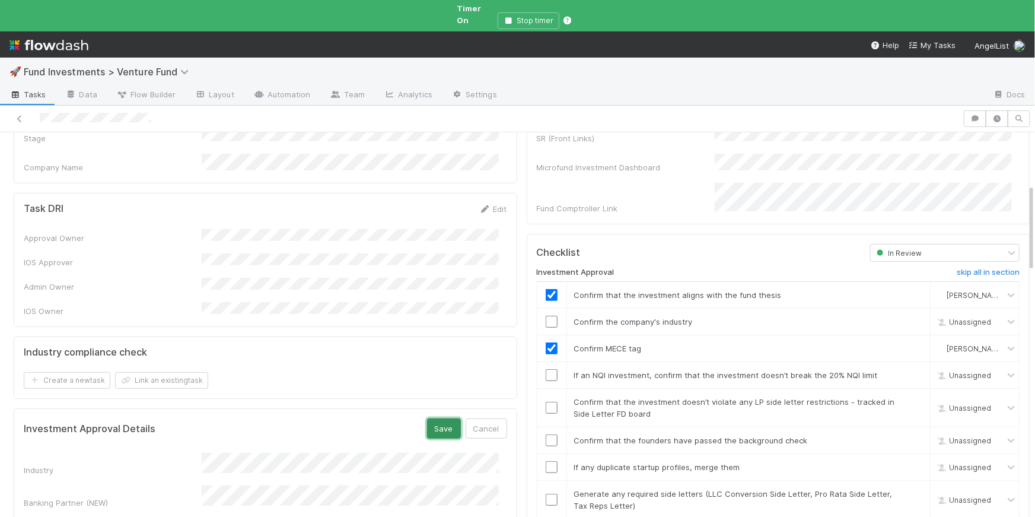
click at [440, 418] on button "Save" at bounding box center [444, 428] width 34 height 20
click at [546, 316] on input "checkbox" at bounding box center [552, 322] width 12 height 12
drag, startPoint x: 586, startPoint y: 347, endPoint x: 610, endPoint y: 347, distance: 24.9
click at [610, 370] on span "If an NQI investment, confirm that the investment doesn’t break the 20% NQI lim…" at bounding box center [726, 374] width 304 height 9
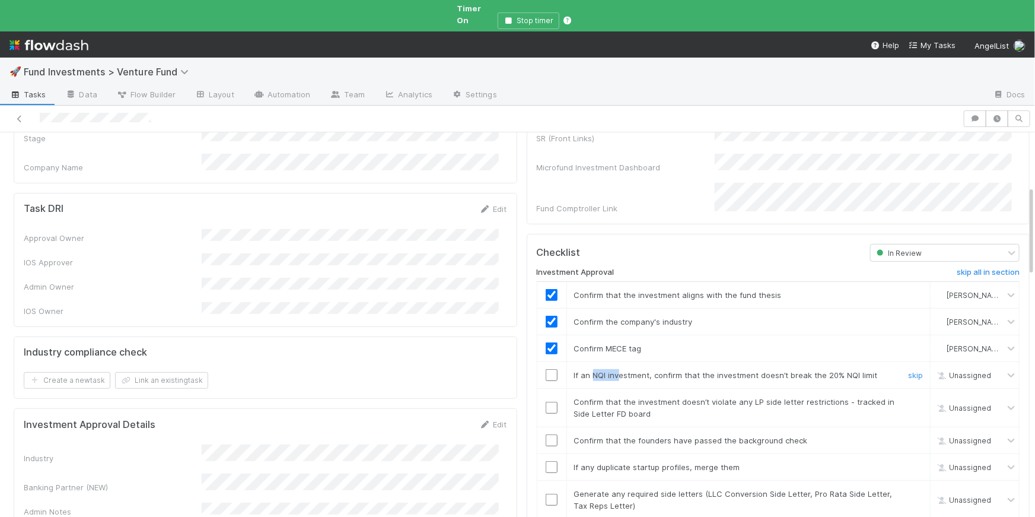
click at [549, 369] on input "checkbox" at bounding box center [552, 375] width 12 height 12
click at [647, 396] on div "Confirm that the investment doesn’t violate any LP side letter restrictions - t…" at bounding box center [731, 408] width 332 height 24
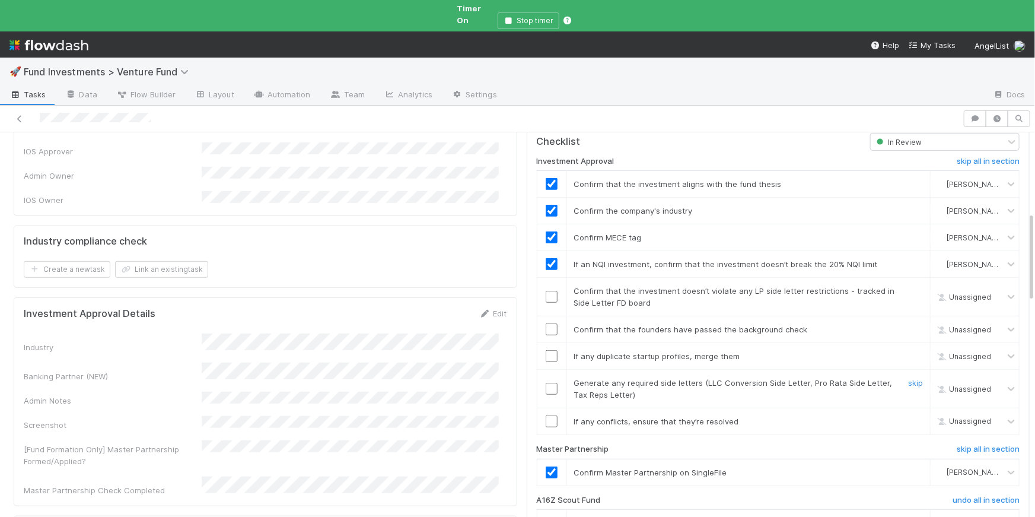
scroll to position [346, 0]
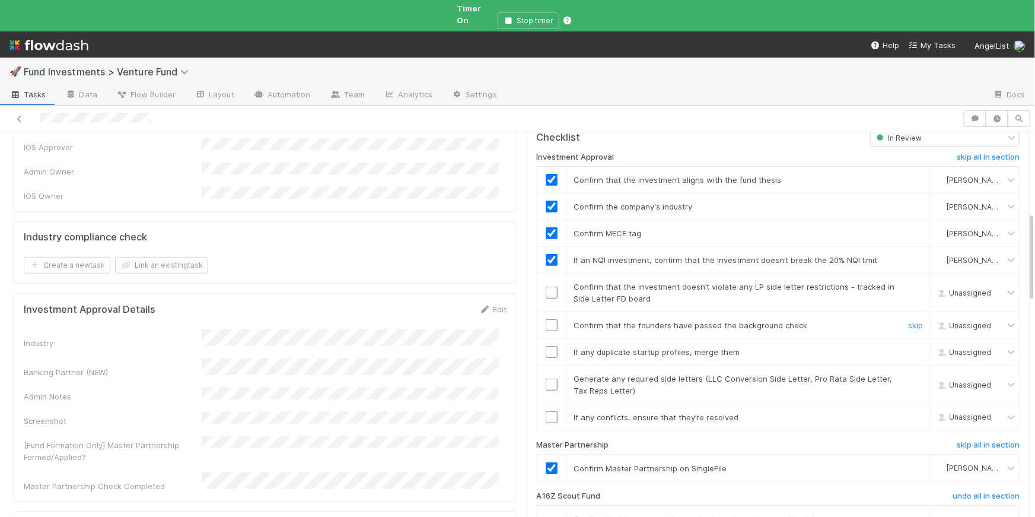
click at [546, 319] on input "checkbox" at bounding box center [552, 325] width 12 height 12
drag, startPoint x: 730, startPoint y: 320, endPoint x: 589, endPoint y: 323, distance: 141.2
click at [589, 346] on div "If any duplicate startup profiles, merge them" at bounding box center [731, 352] width 332 height 12
click at [546, 346] on input "checkbox" at bounding box center [552, 352] width 12 height 12
drag, startPoint x: 635, startPoint y: 355, endPoint x: 745, endPoint y: 343, distance: 110.9
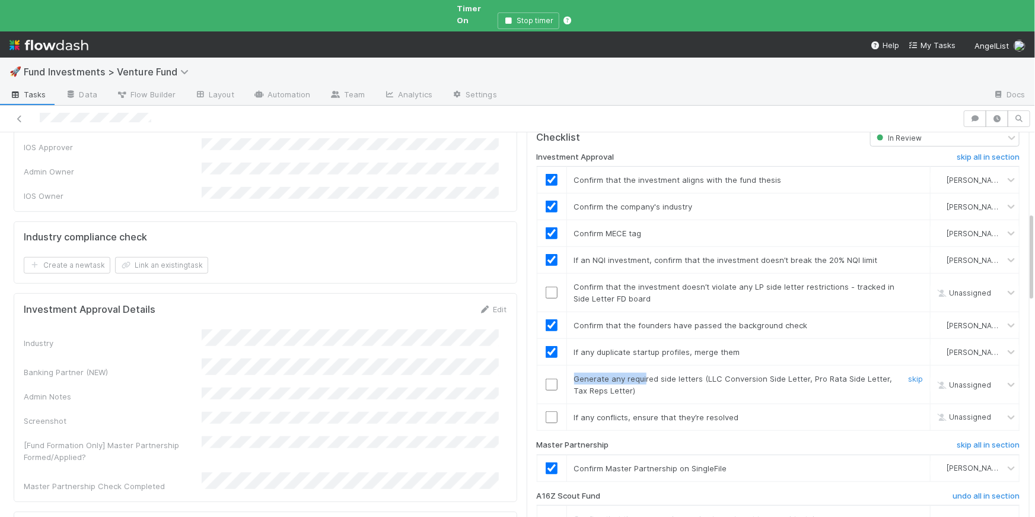
click at [647, 365] on td "Generate any required side letters (LLC Conversion Side Letter, Pro Rata Side L…" at bounding box center [749, 384] width 364 height 39
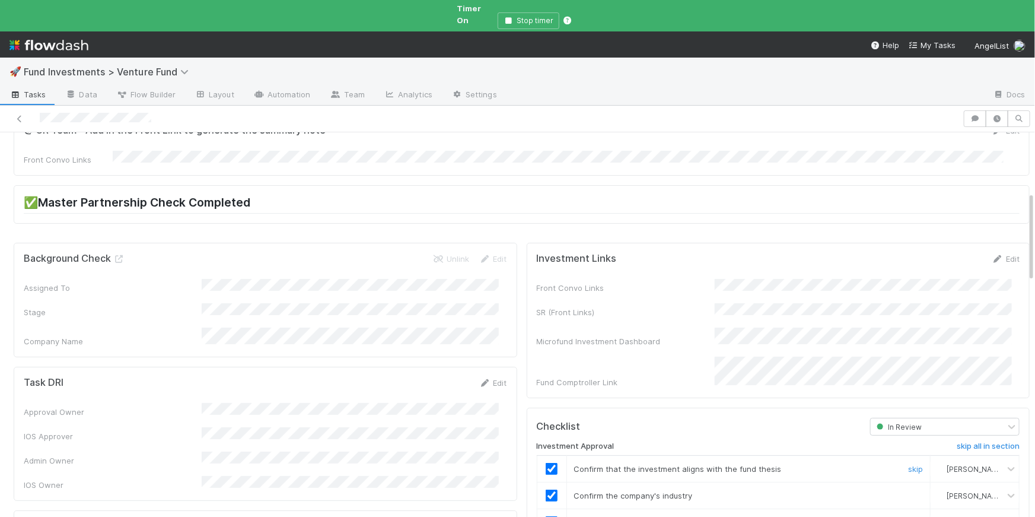
scroll to position [0, 0]
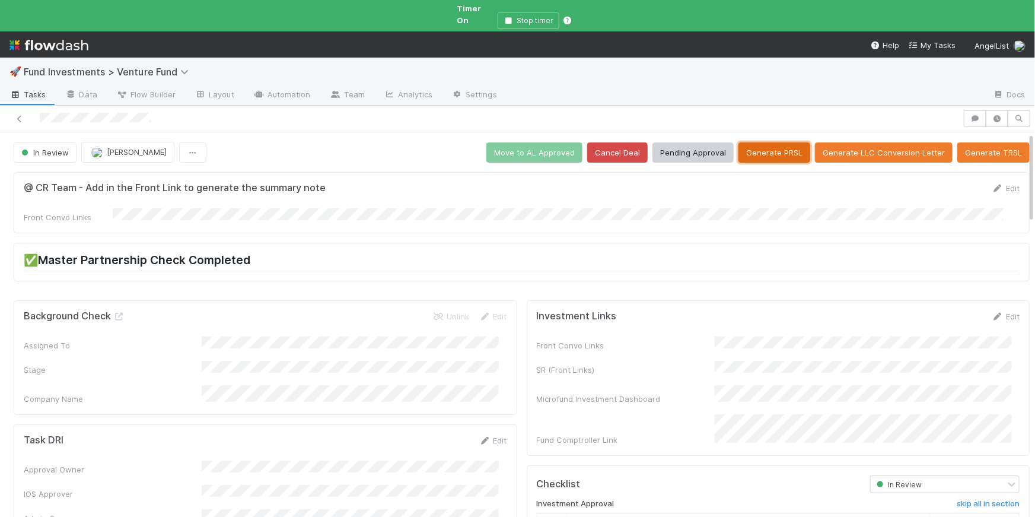
click at [647, 143] on button "Generate PRSL" at bounding box center [775, 152] width 72 height 20
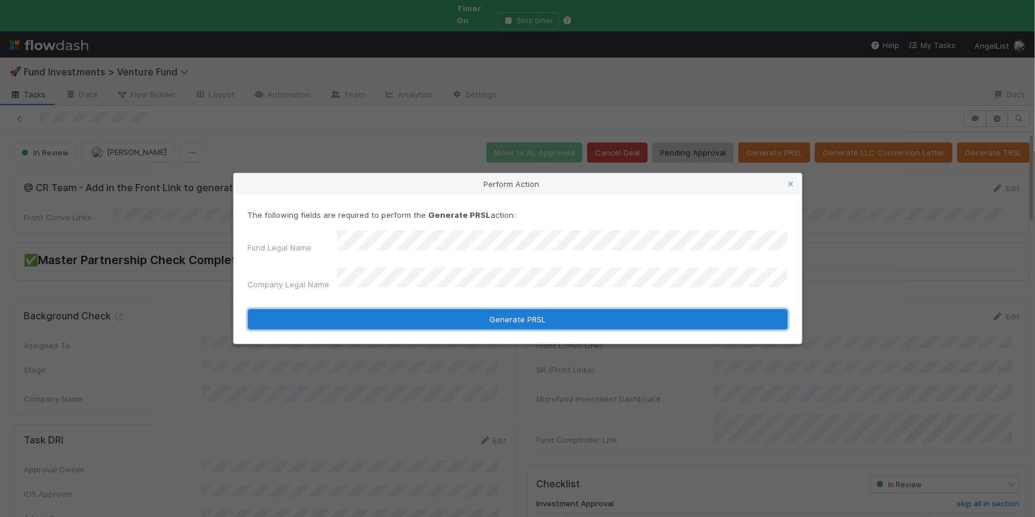
click at [526, 309] on button "Generate PRSL" at bounding box center [518, 319] width 540 height 20
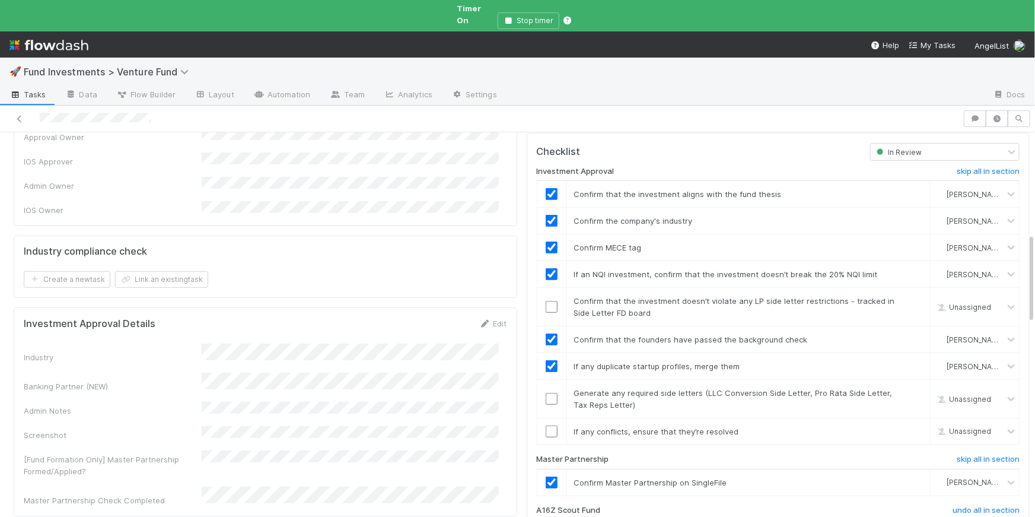
scroll to position [441, 0]
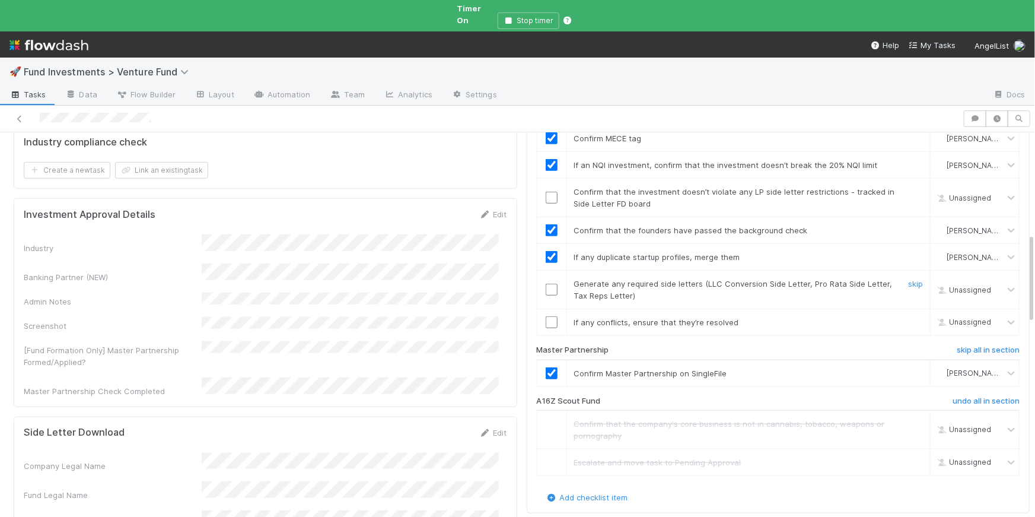
click at [546, 284] on input "checkbox" at bounding box center [552, 290] width 12 height 12
drag, startPoint x: 753, startPoint y: 291, endPoint x: 565, endPoint y: 291, distance: 188.1
click at [565, 316] on div "If any conflicts, ensure that they’re resolved" at bounding box center [731, 322] width 332 height 12
click at [546, 316] on input "checkbox" at bounding box center [552, 322] width 12 height 12
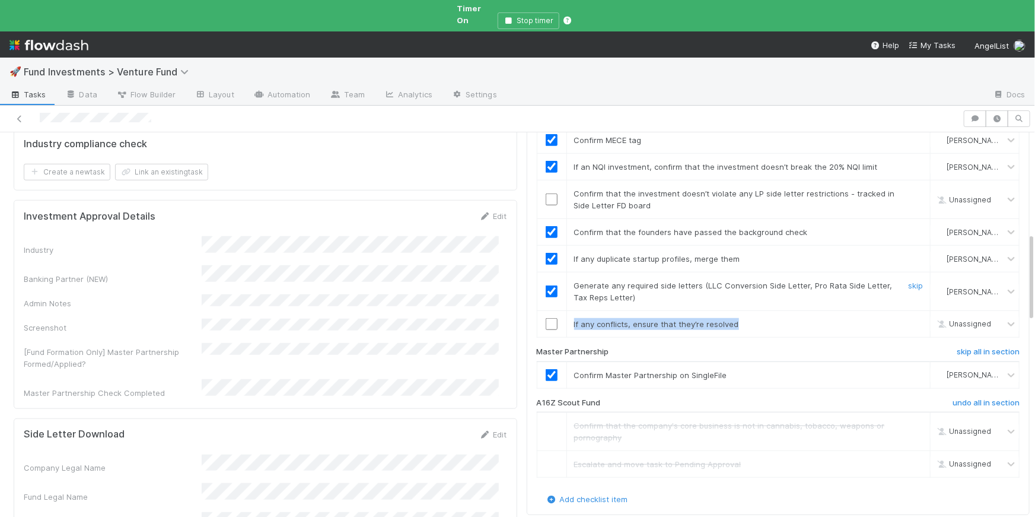
scroll to position [439, 0]
click at [546, 319] on input "checkbox" at bounding box center [552, 325] width 12 height 12
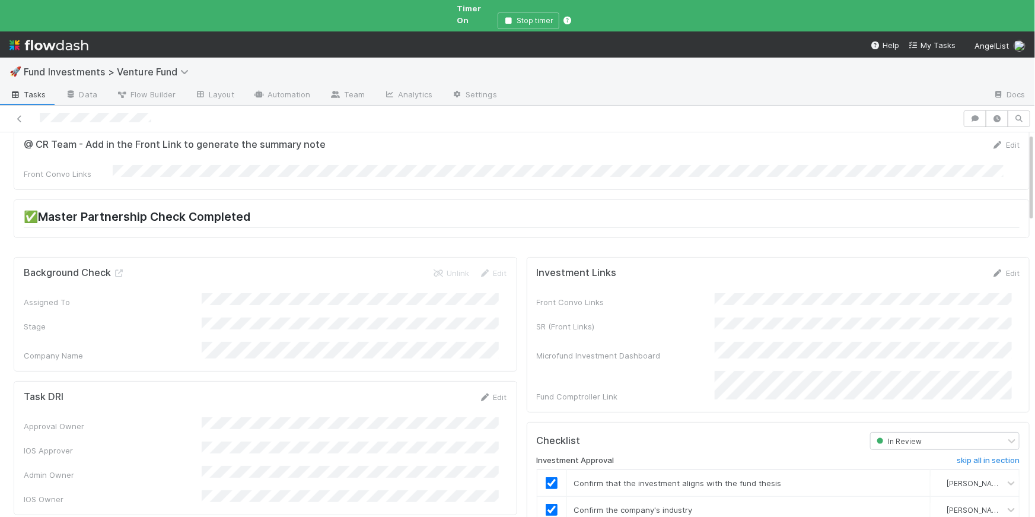
scroll to position [0, 0]
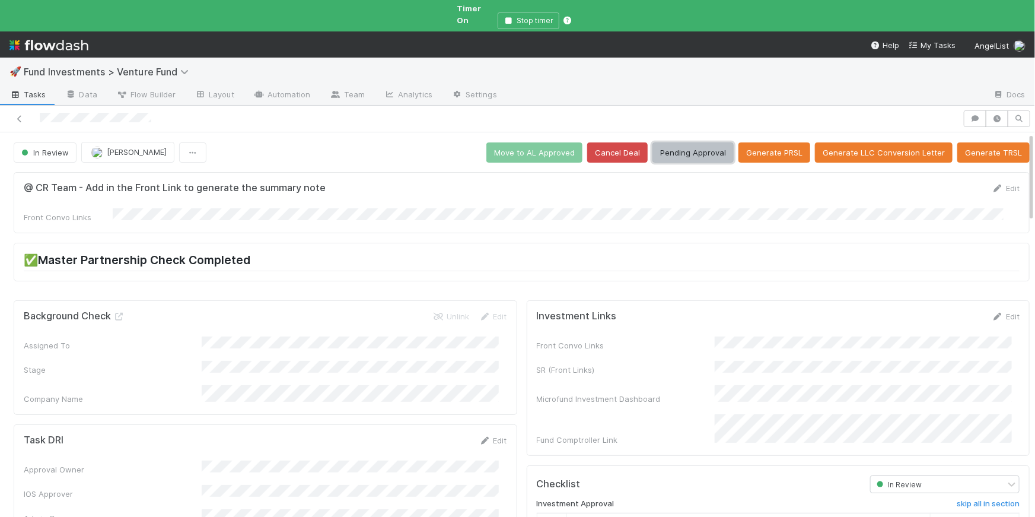
click at [647, 142] on button "Pending Approval" at bounding box center [693, 152] width 81 height 20
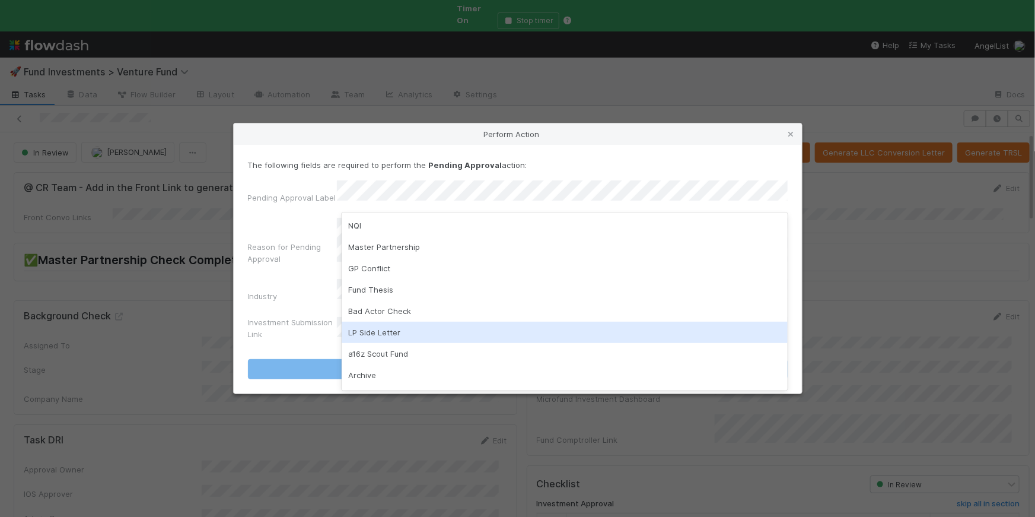
click at [376, 332] on div "LP Side Letter" at bounding box center [565, 332] width 446 height 21
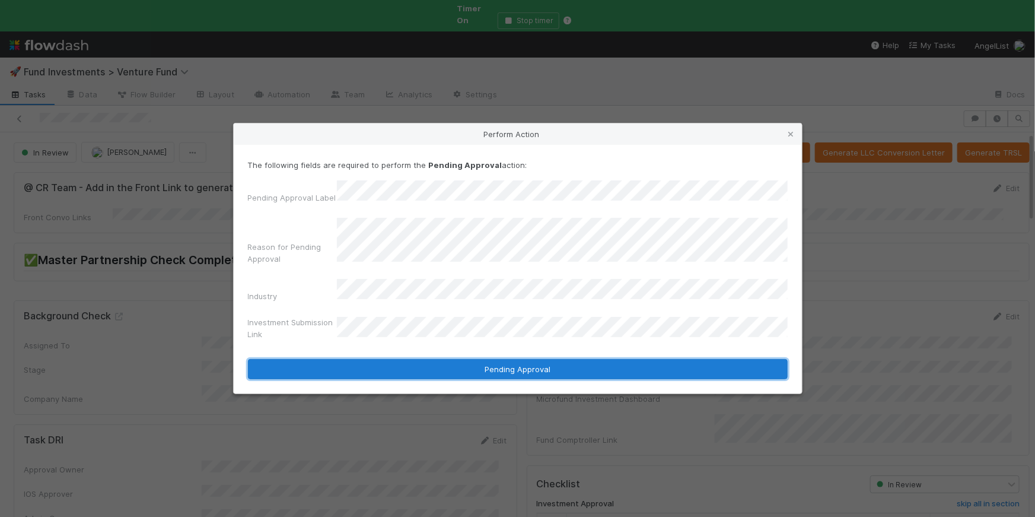
click at [488, 361] on button "Pending Approval" at bounding box center [518, 369] width 540 height 20
